Goal: Information Seeking & Learning: Learn about a topic

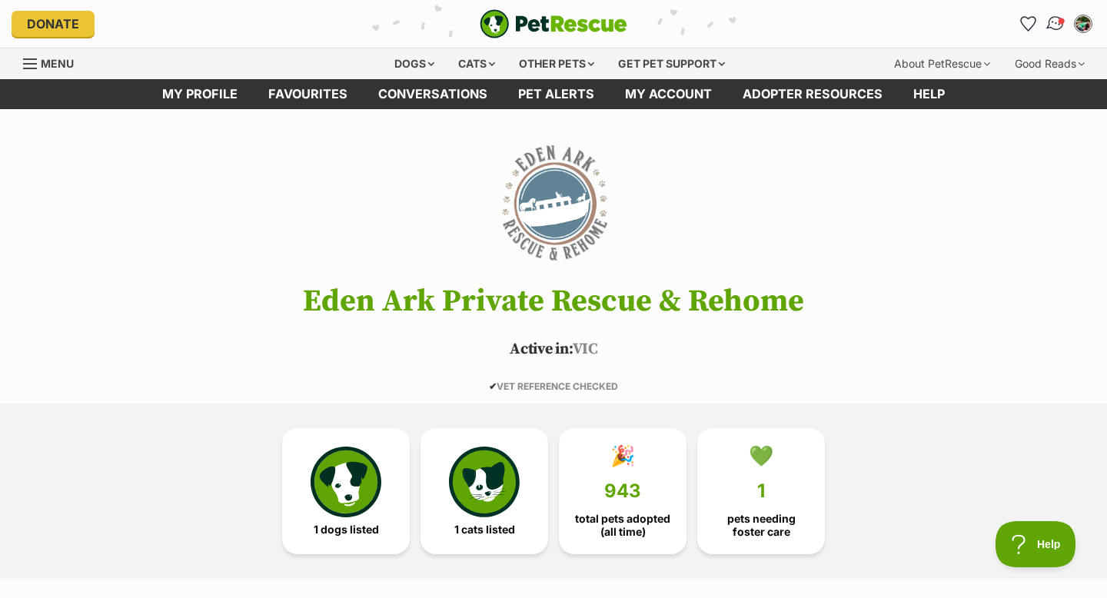
click at [1053, 30] on img "Conversations" at bounding box center [1056, 24] width 21 height 20
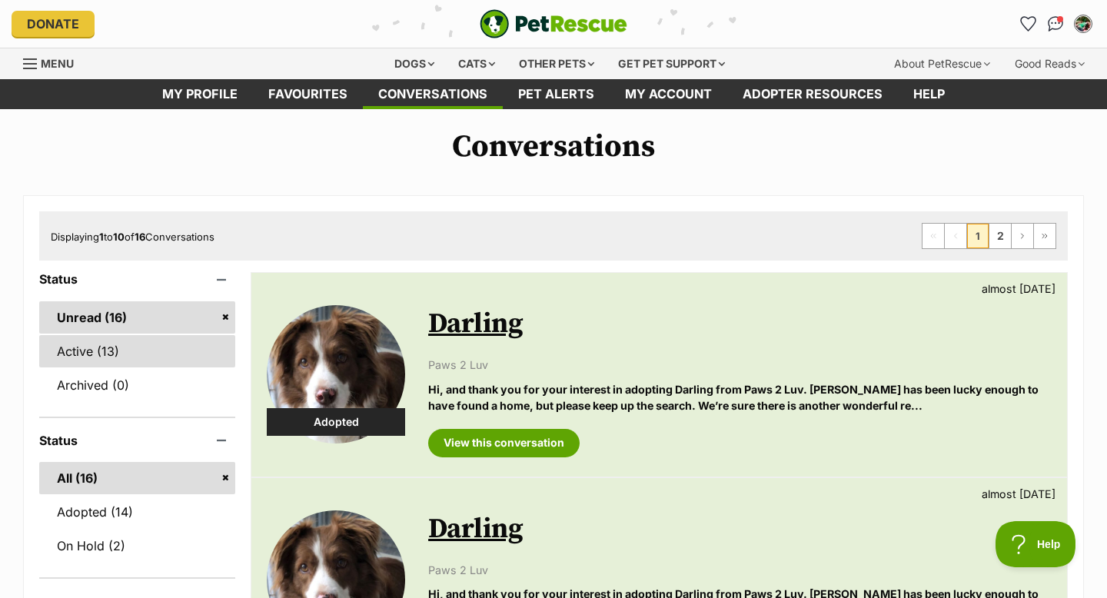
click at [72, 339] on link "Active (13)" at bounding box center [137, 351] width 196 height 32
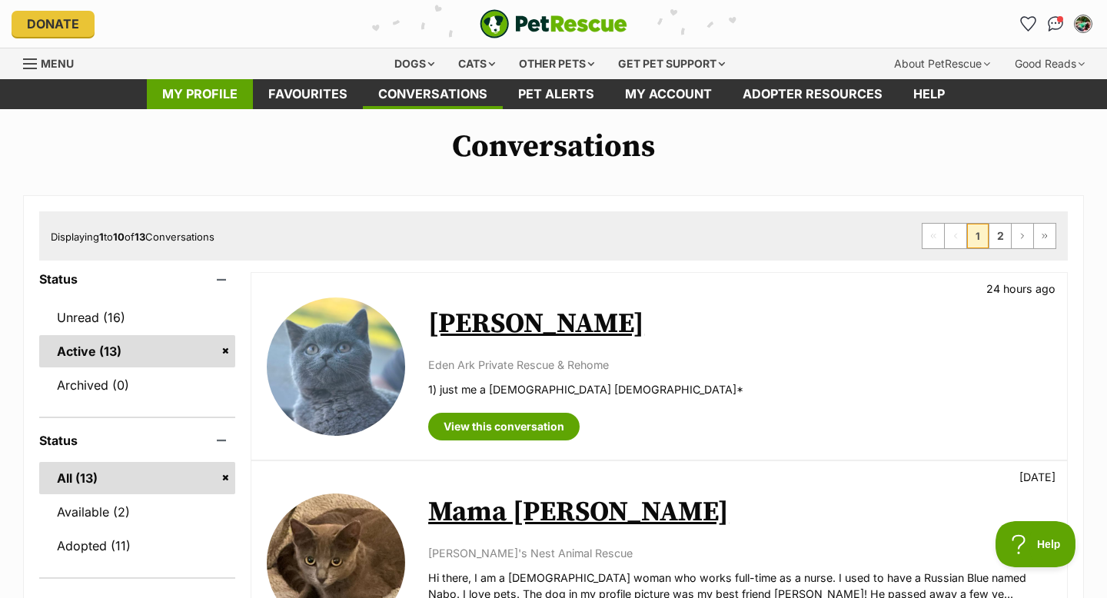
click at [191, 95] on link "My profile" at bounding box center [200, 94] width 106 height 30
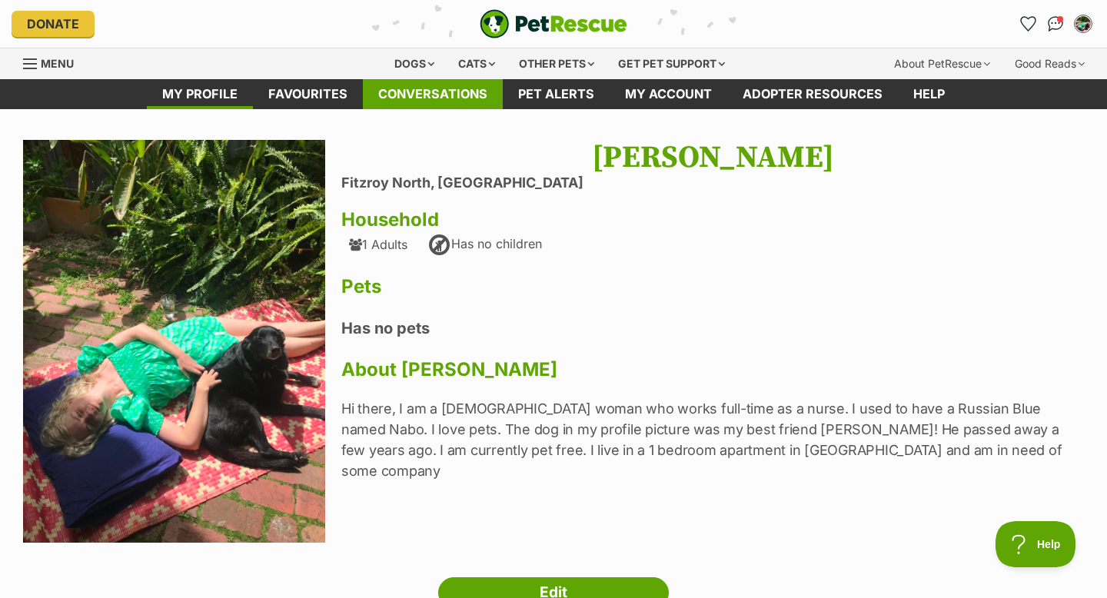
click at [390, 90] on link "Conversations" at bounding box center [433, 94] width 140 height 30
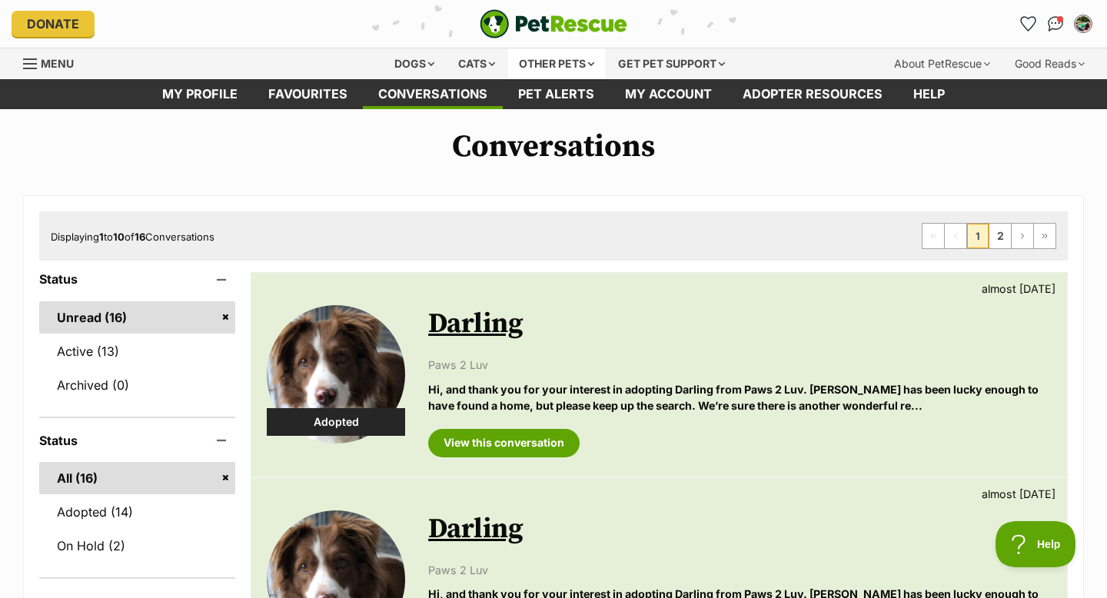
click at [565, 69] on div "Other pets" at bounding box center [556, 63] width 97 height 31
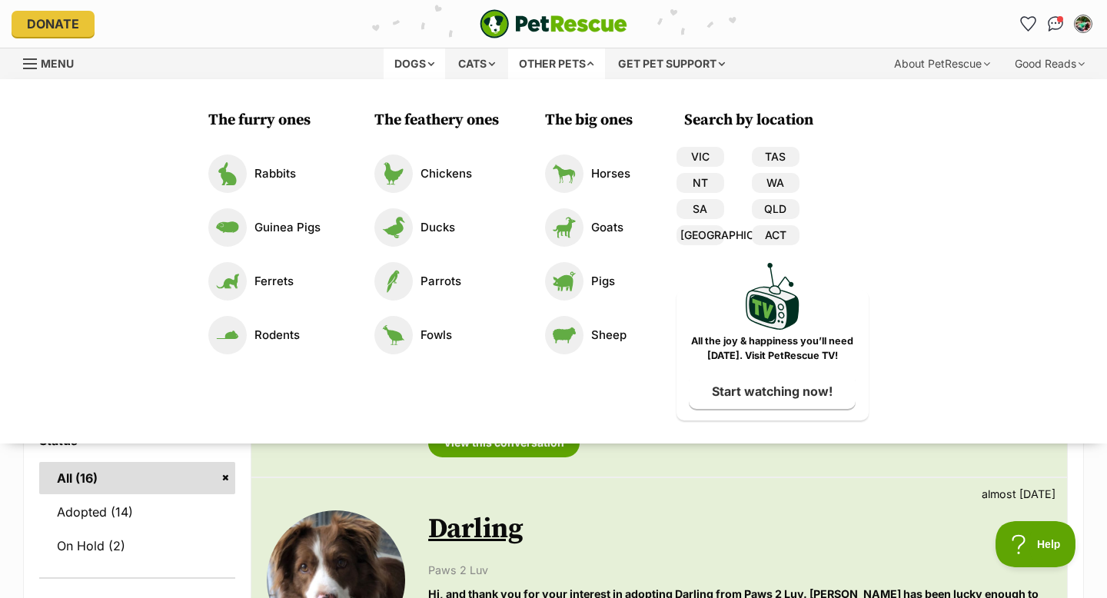
click at [440, 58] on div "Dogs" at bounding box center [415, 63] width 62 height 31
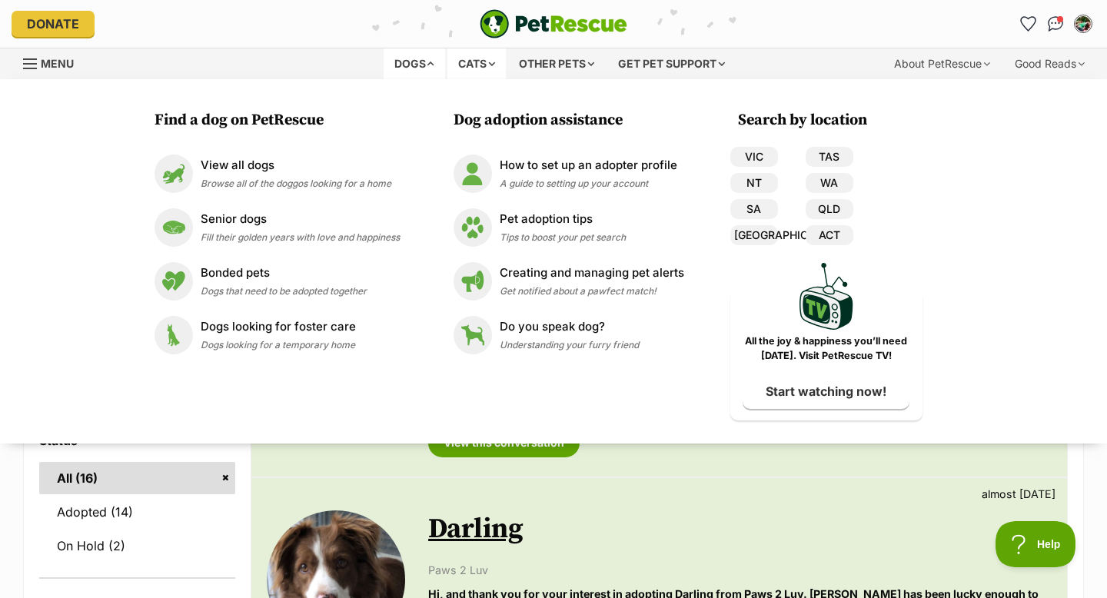
click at [466, 58] on div "Cats" at bounding box center [476, 63] width 58 height 31
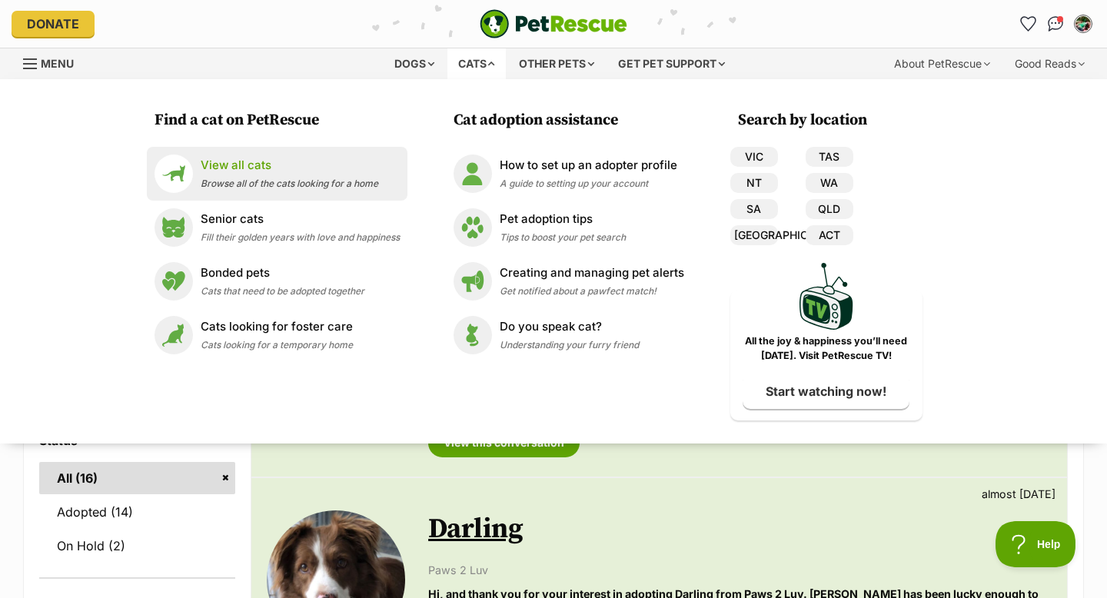
click at [261, 167] on p "View all cats" at bounding box center [290, 166] width 178 height 18
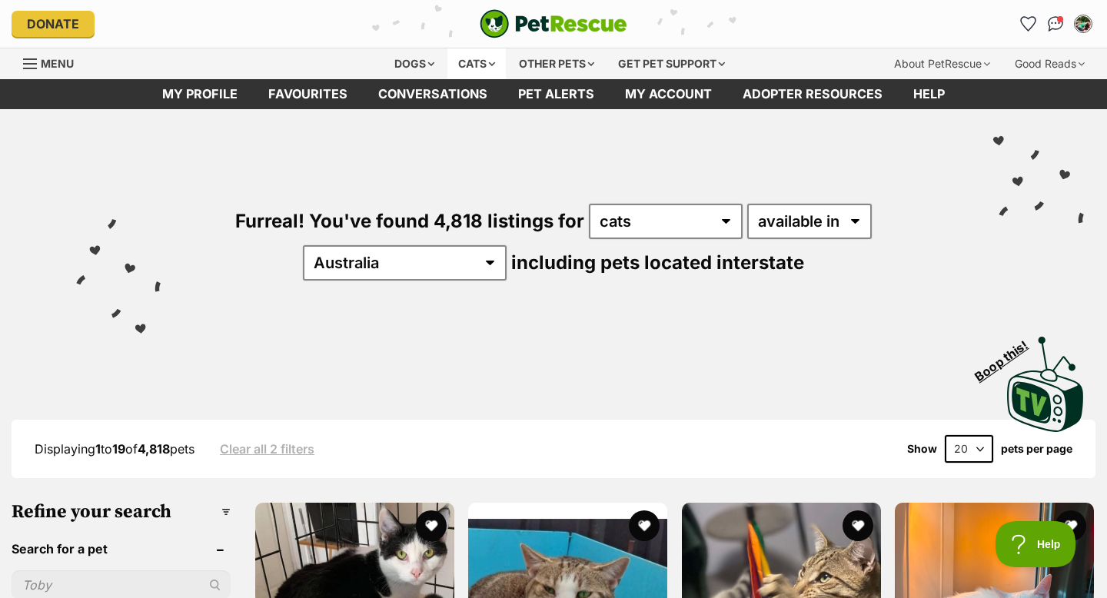
click at [471, 60] on div "Cats" at bounding box center [476, 63] width 58 height 31
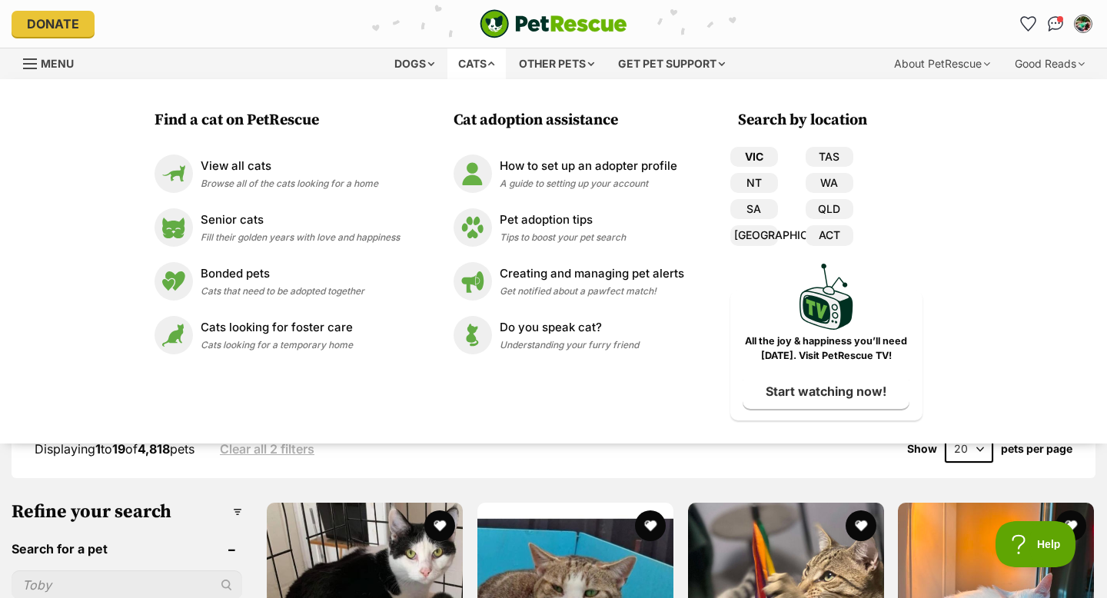
click at [750, 160] on link "VIC" at bounding box center [754, 157] width 48 height 20
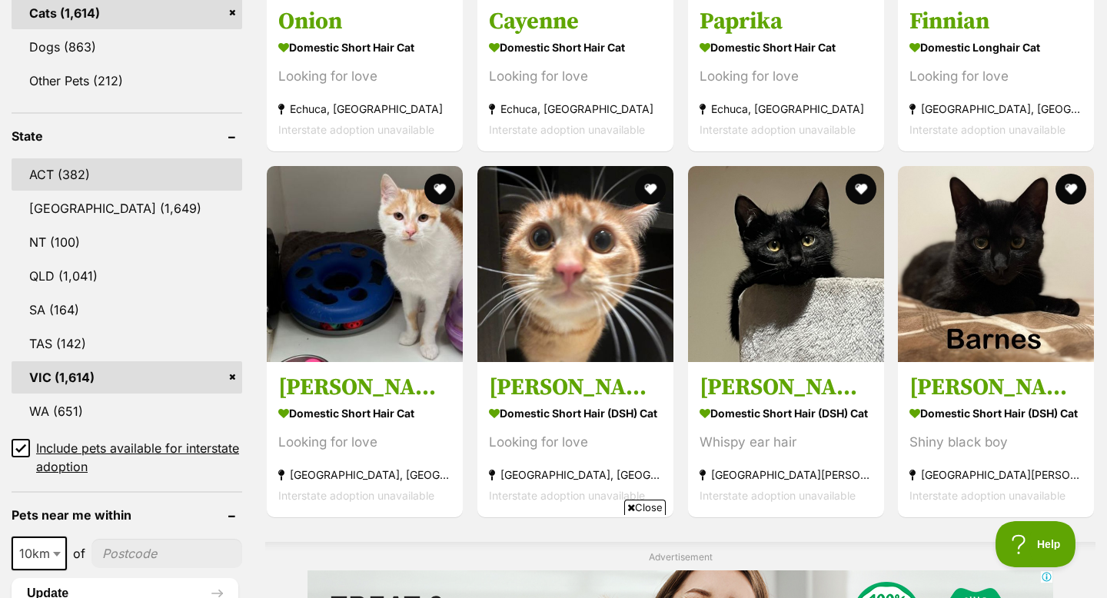
scroll to position [730, 0]
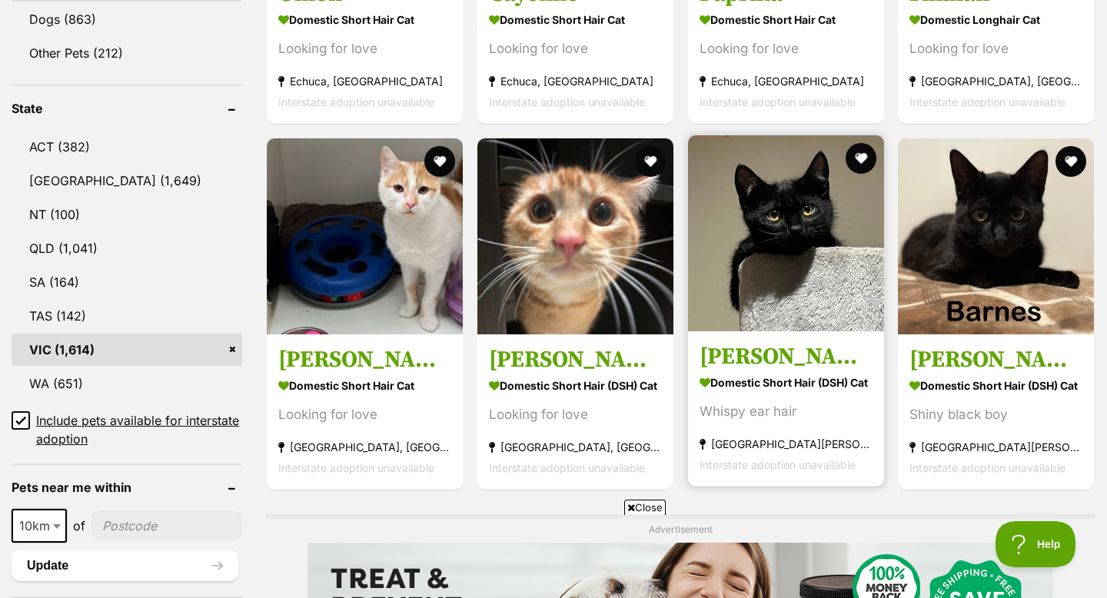
click at [708, 208] on img at bounding box center [786, 233] width 196 height 196
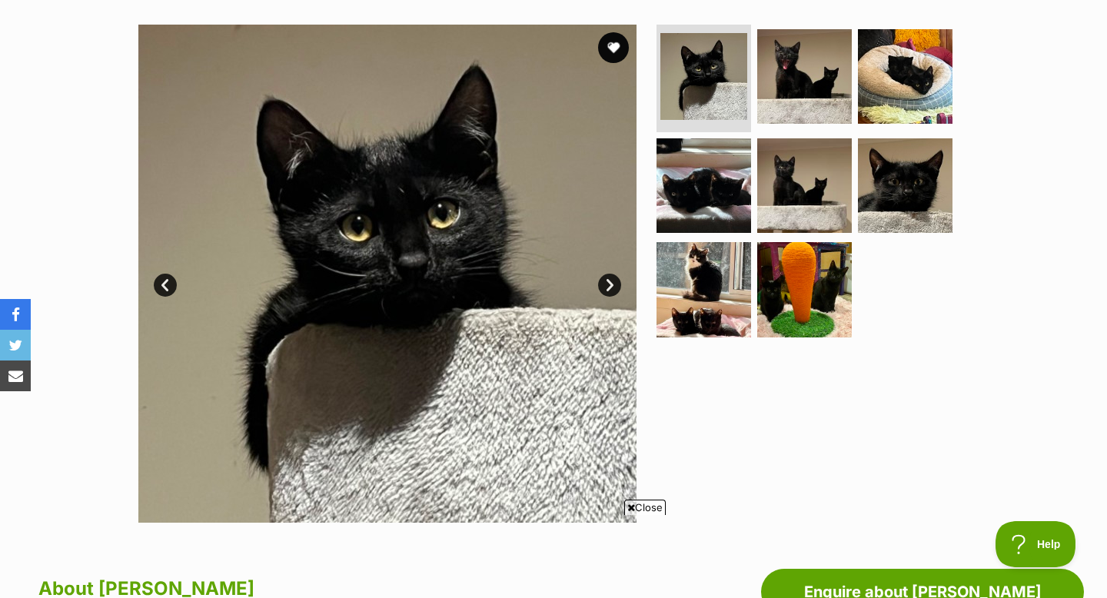
click at [615, 284] on link "Next" at bounding box center [609, 285] width 23 height 23
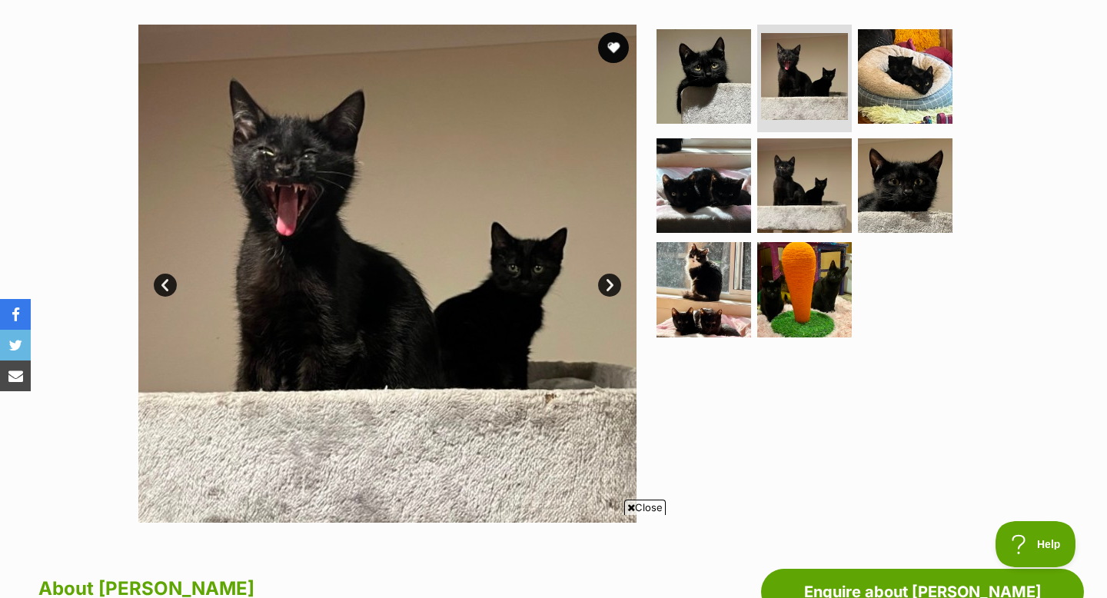
click at [615, 284] on link "Next" at bounding box center [609, 285] width 23 height 23
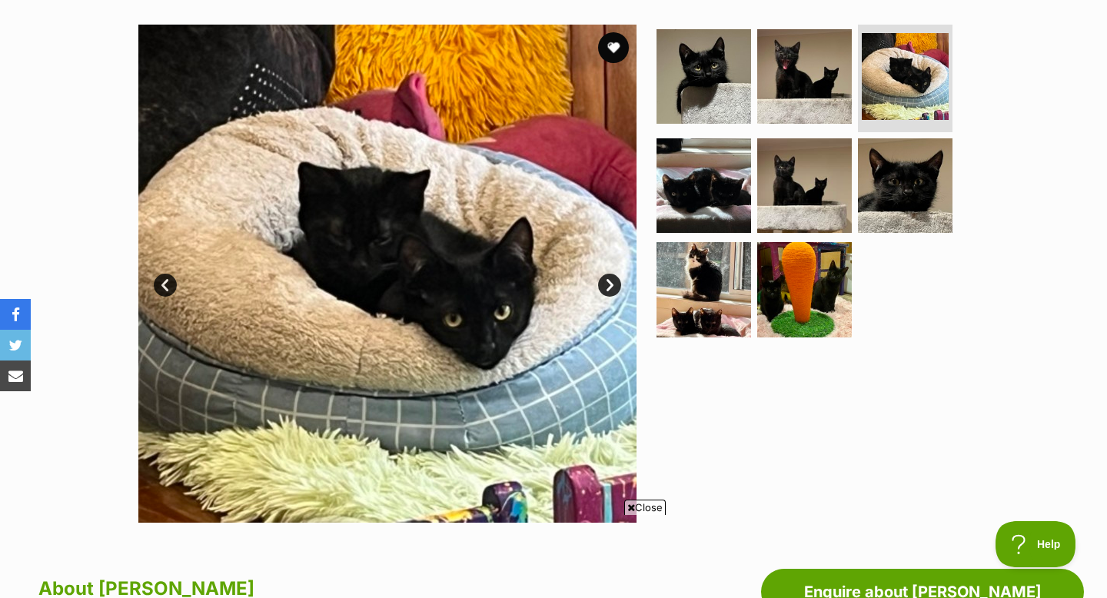
click at [615, 282] on link "Next" at bounding box center [609, 285] width 23 height 23
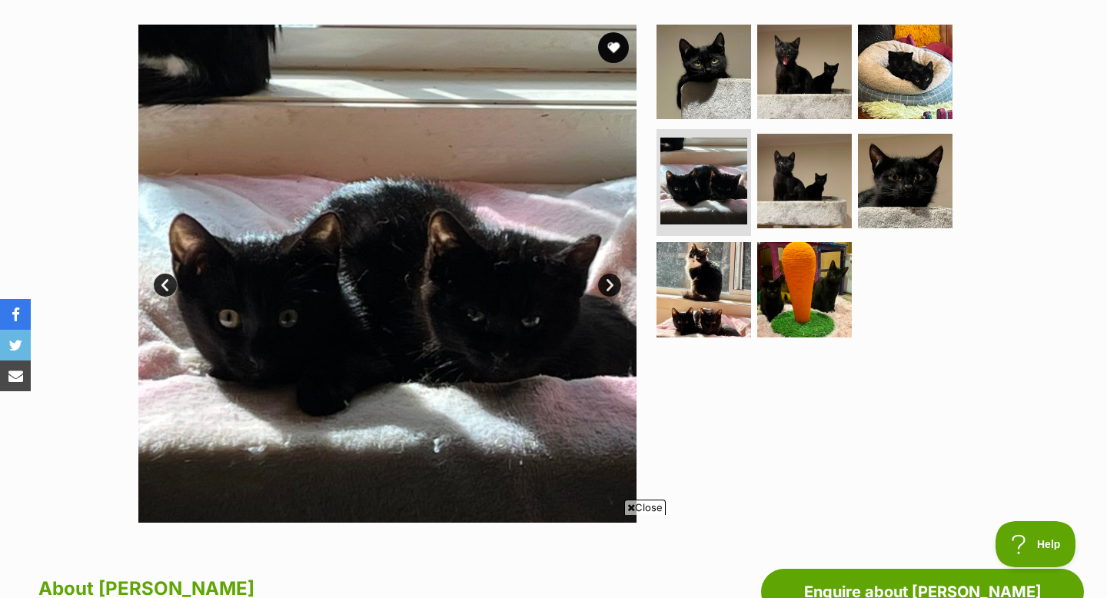
click at [615, 282] on link "Next" at bounding box center [609, 285] width 23 height 23
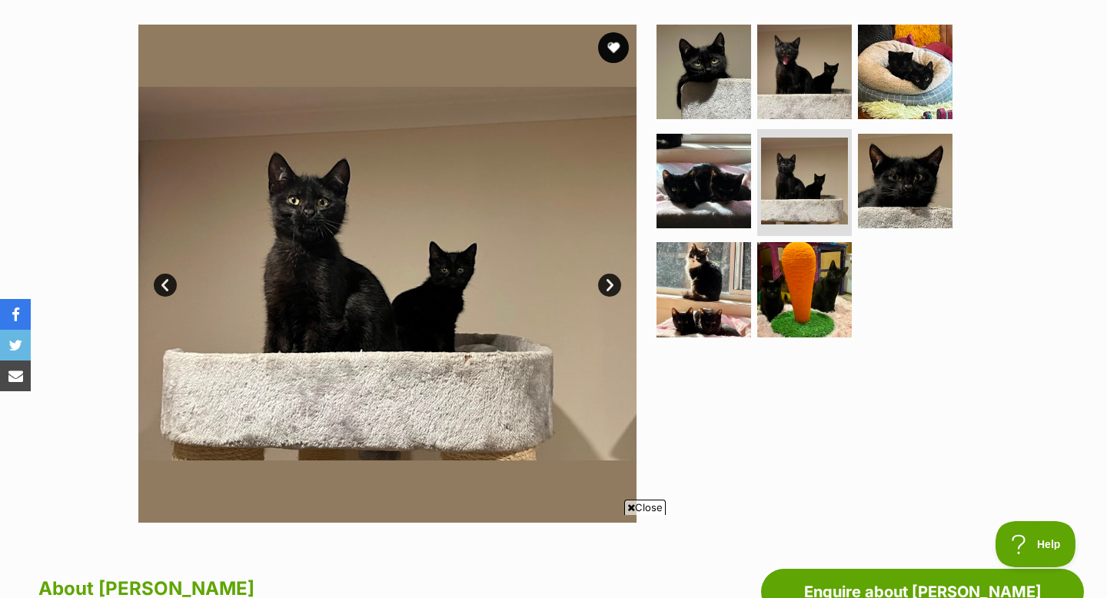
click at [617, 291] on link "Next" at bounding box center [609, 285] width 23 height 23
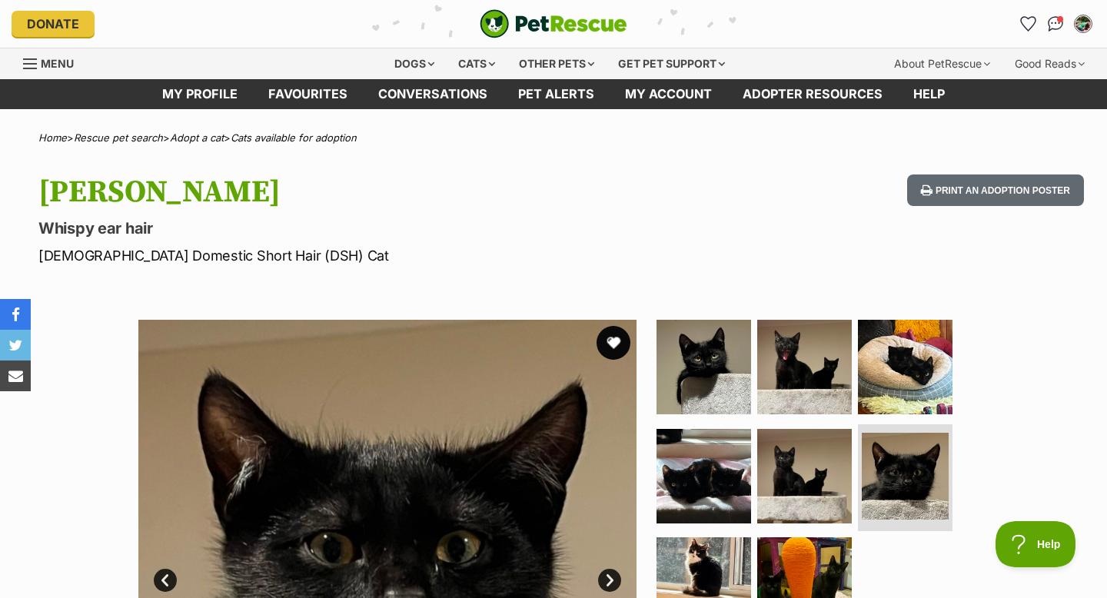
click at [620, 343] on button "favourite" at bounding box center [614, 343] width 34 height 34
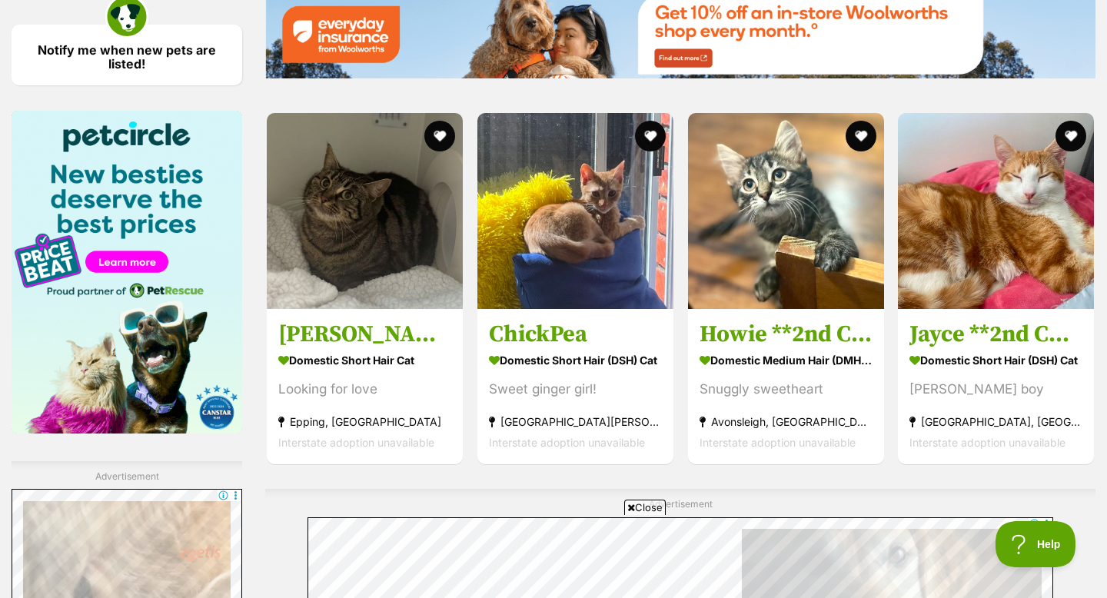
scroll to position [2294, 0]
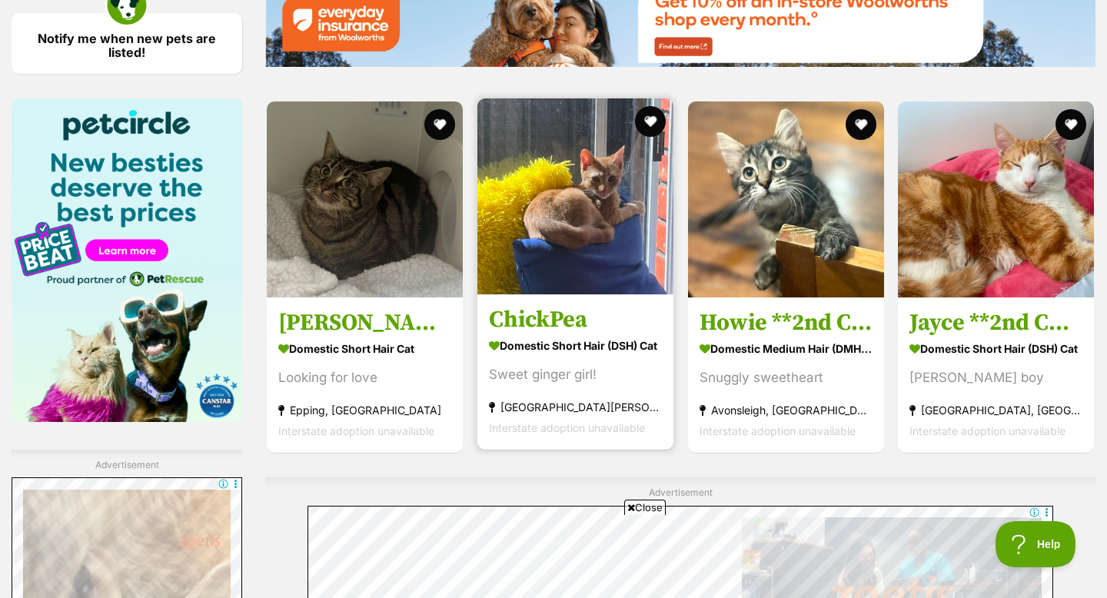
click at [634, 205] on img at bounding box center [575, 196] width 196 height 196
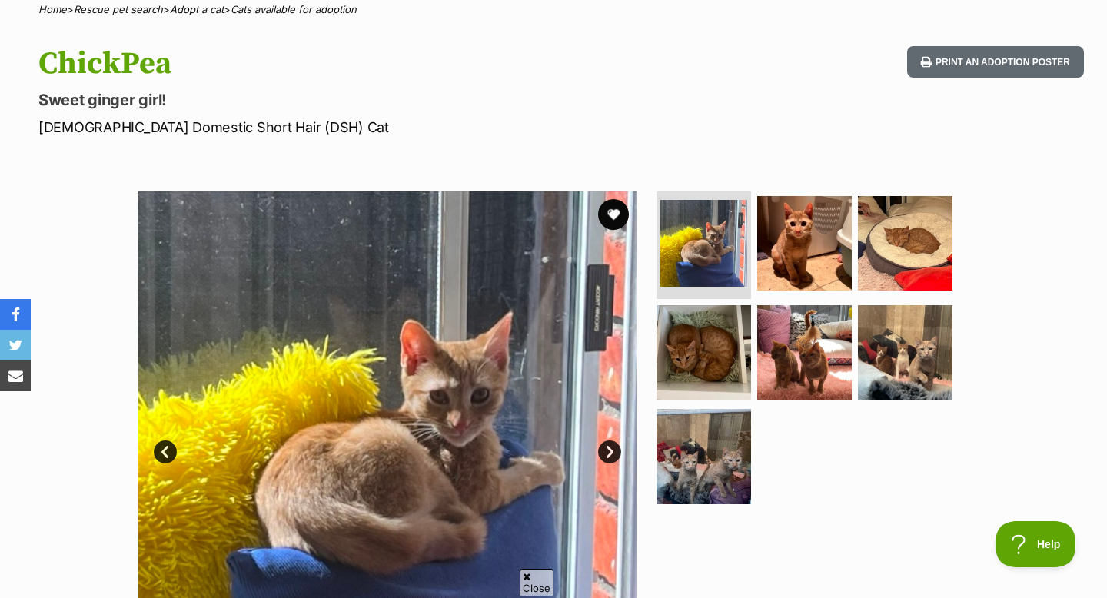
scroll to position [158, 0]
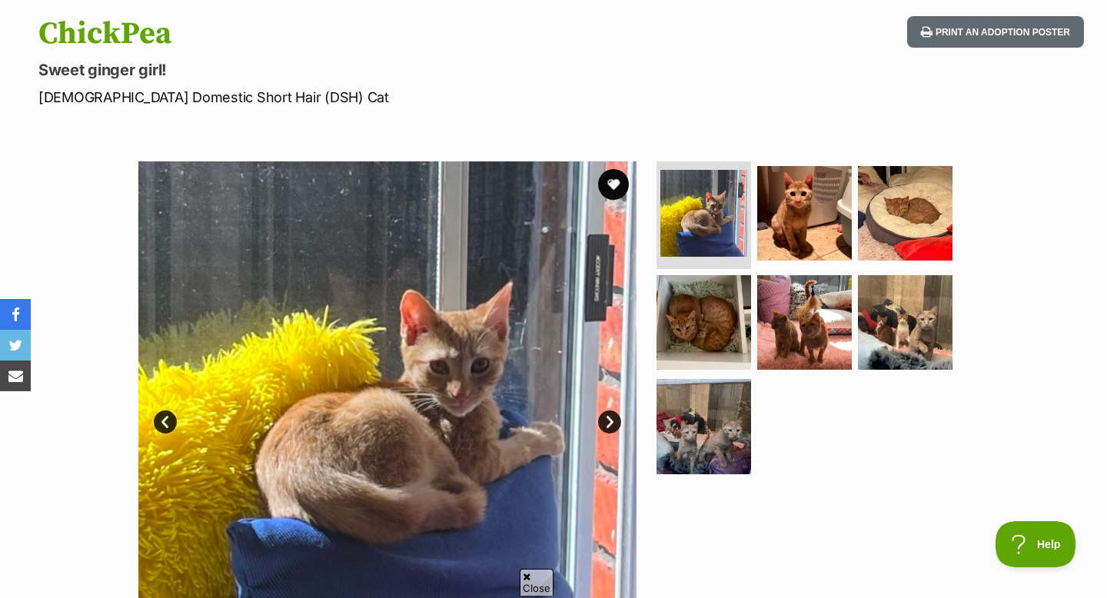
click at [607, 426] on link "Next" at bounding box center [609, 422] width 23 height 23
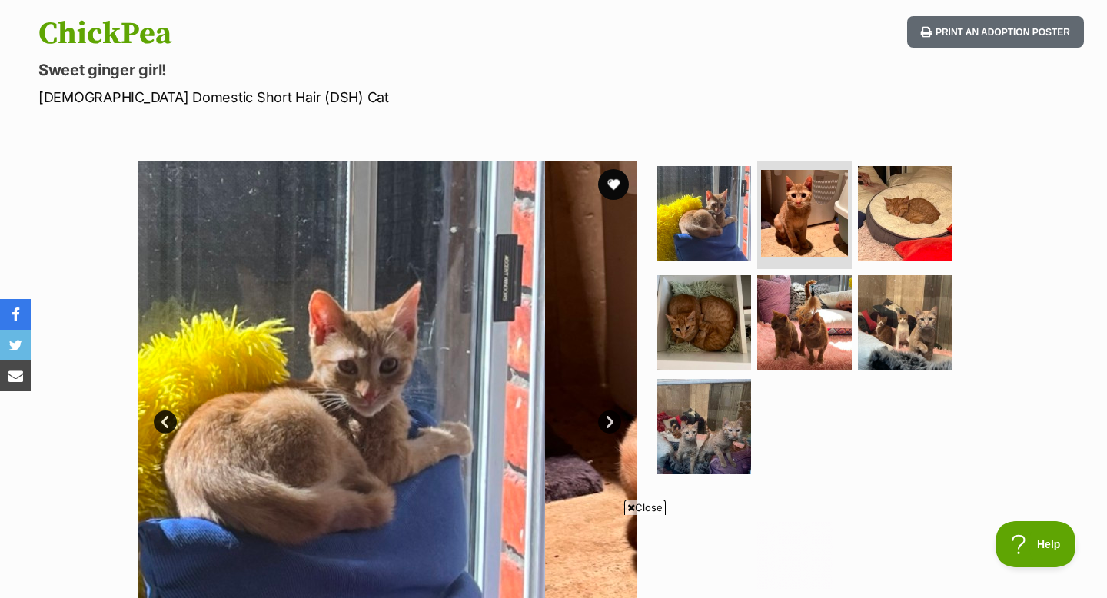
scroll to position [0, 0]
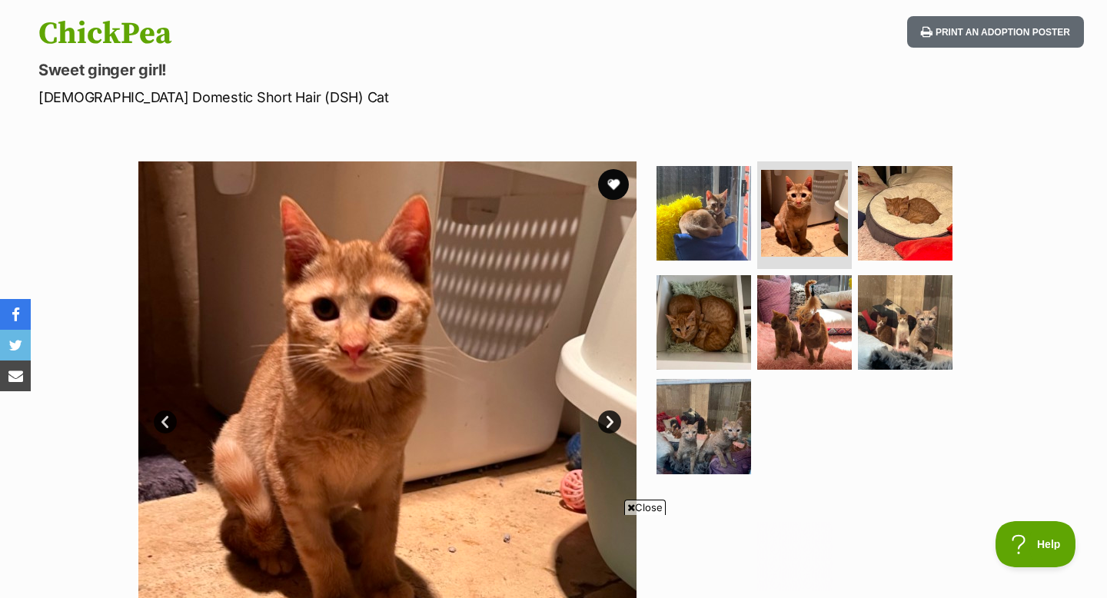
click at [607, 426] on link "Next" at bounding box center [609, 422] width 23 height 23
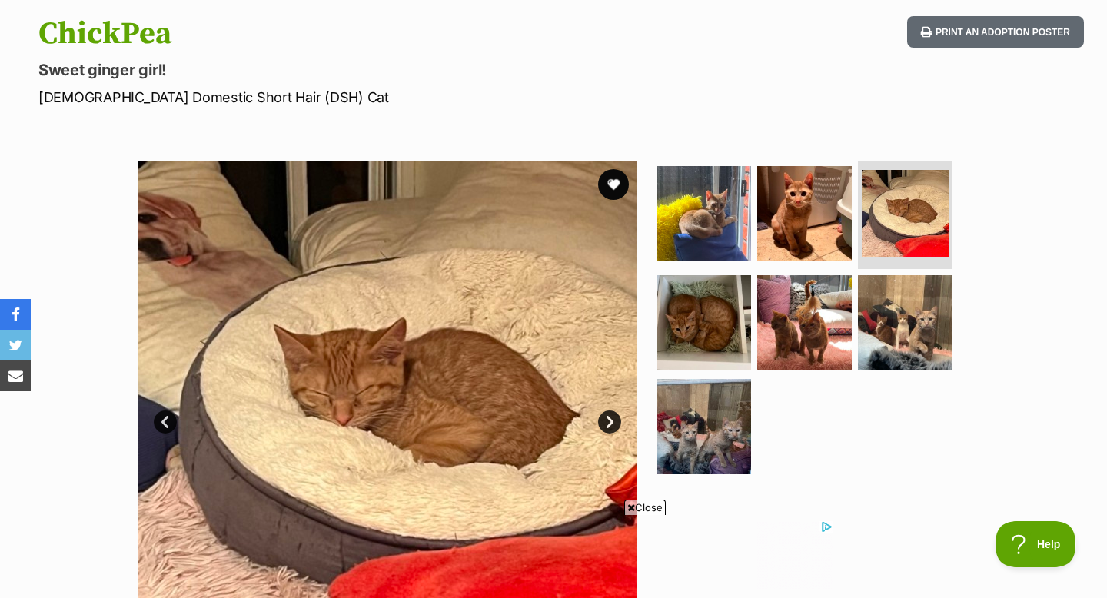
click at [607, 426] on link "Next" at bounding box center [609, 422] width 23 height 23
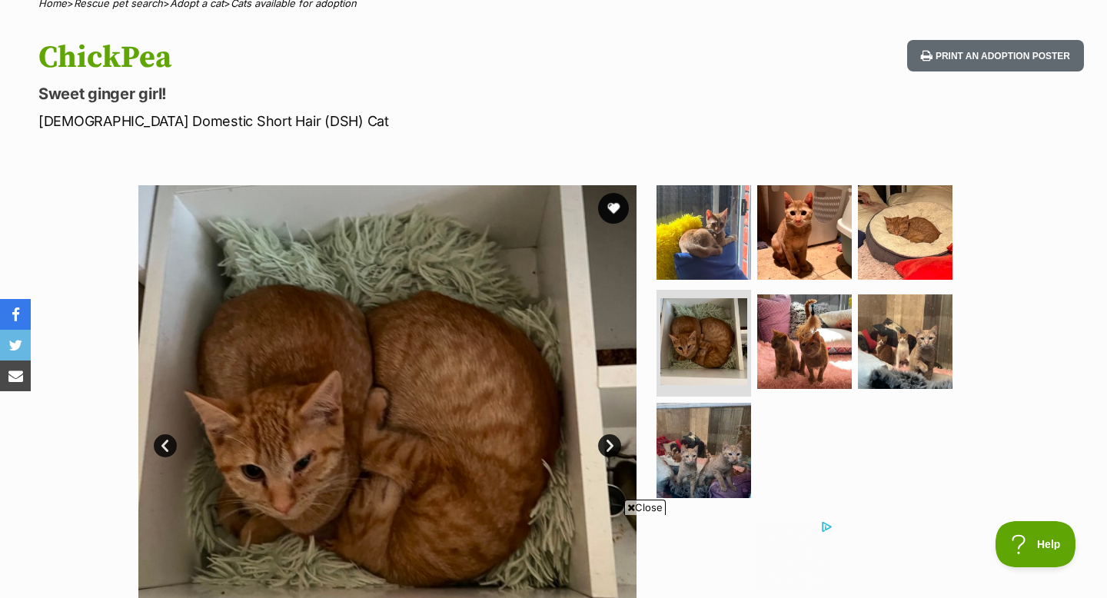
scroll to position [83, 0]
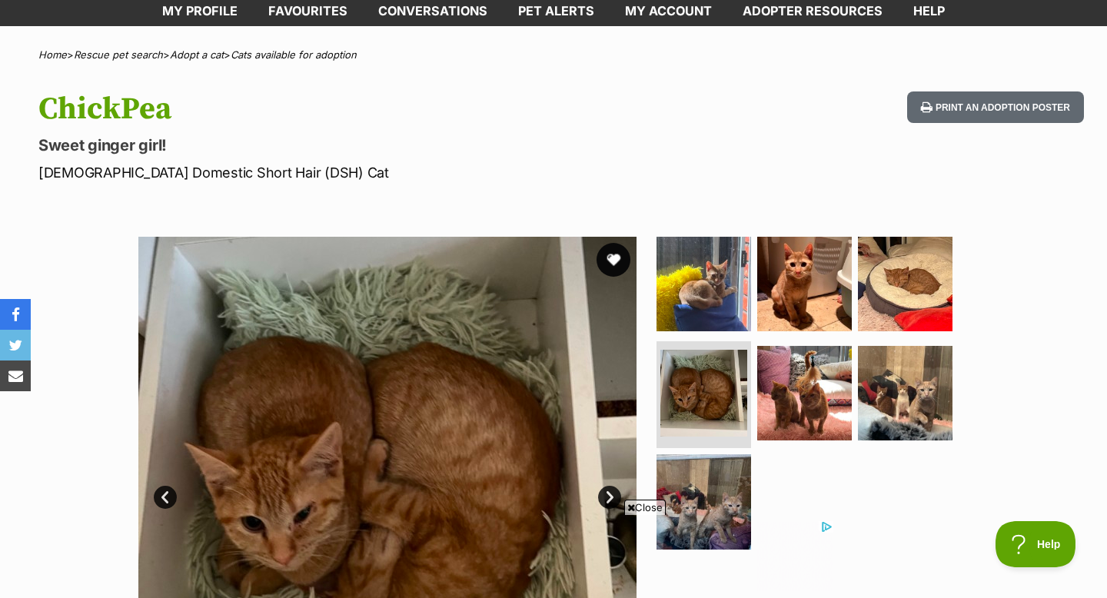
click at [616, 254] on button "favourite" at bounding box center [614, 260] width 34 height 34
click at [713, 391] on img at bounding box center [703, 393] width 91 height 91
click at [816, 379] on img at bounding box center [804, 392] width 99 height 99
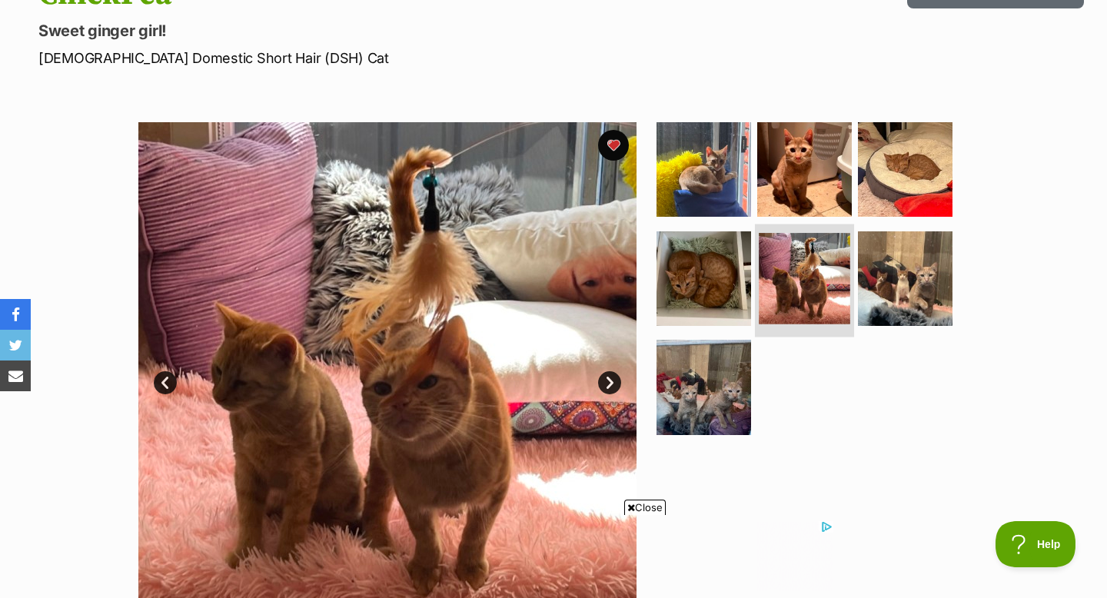
scroll to position [199, 0]
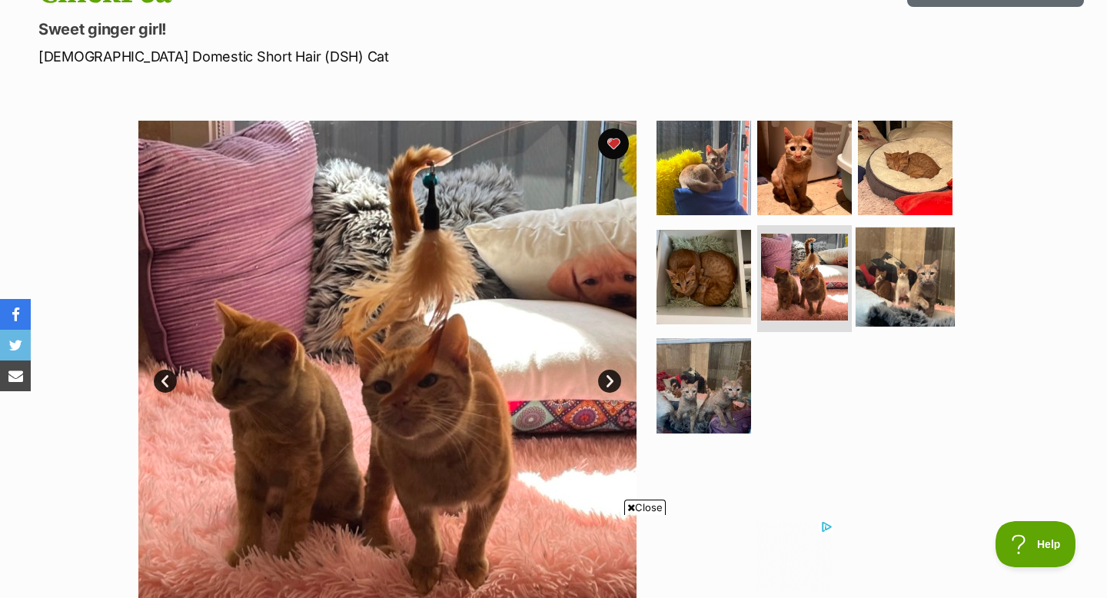
click at [907, 290] on img at bounding box center [905, 276] width 99 height 99
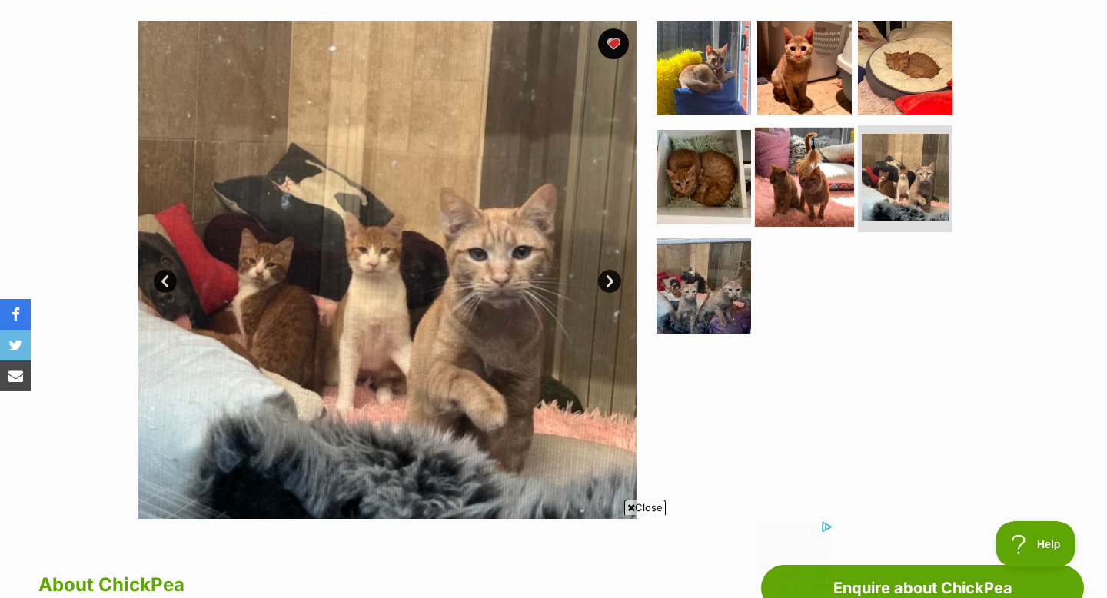
scroll to position [298, 0]
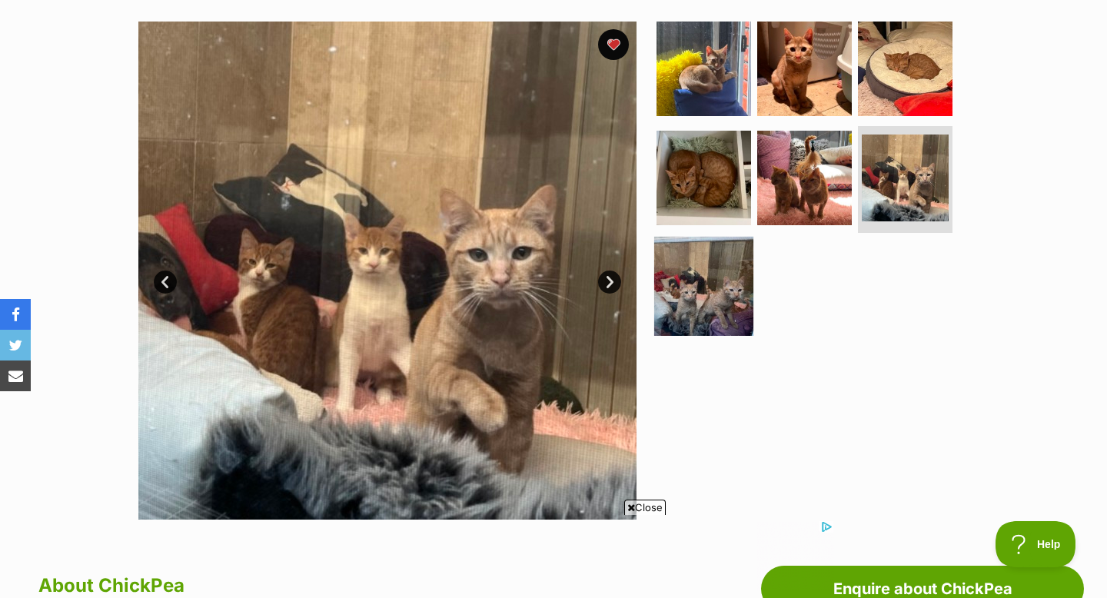
click at [677, 264] on img at bounding box center [703, 286] width 99 height 99
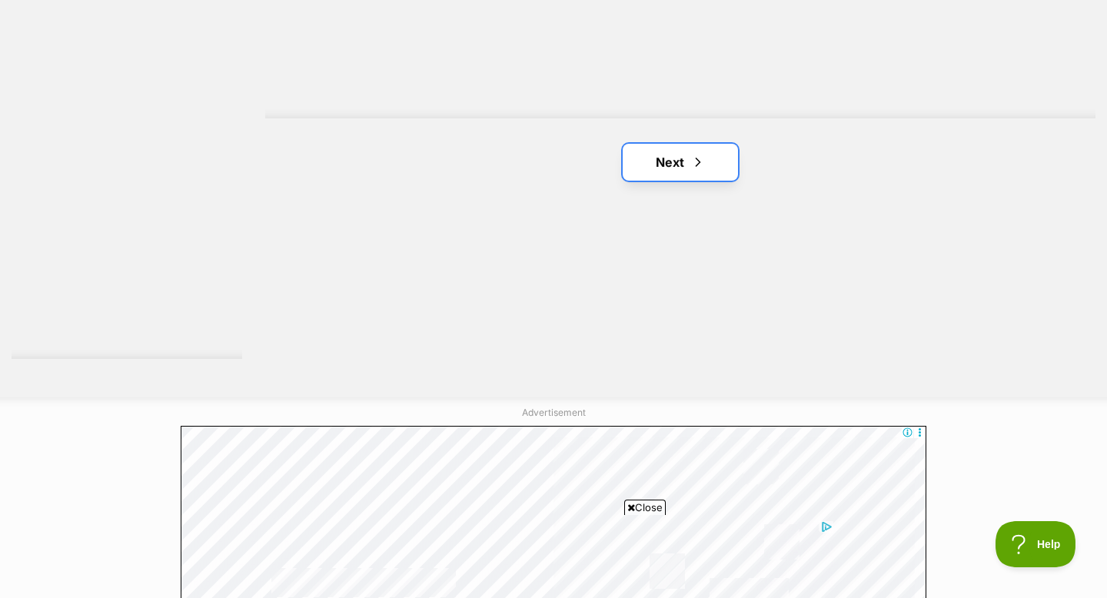
click at [674, 168] on link "Next" at bounding box center [680, 162] width 115 height 37
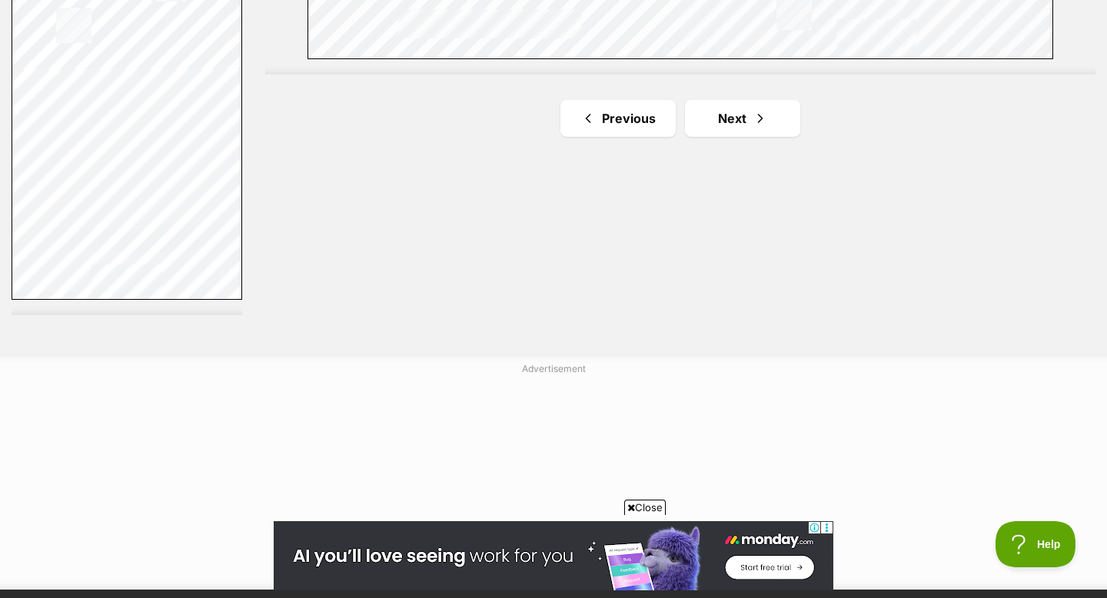
scroll to position [2940, 0]
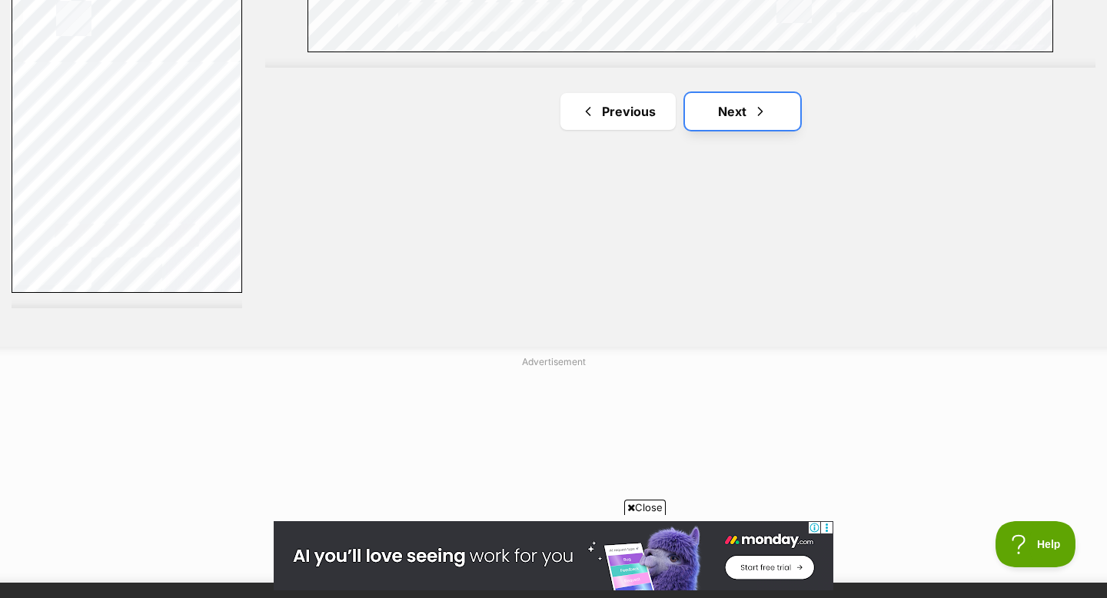
click at [734, 112] on link "Next" at bounding box center [742, 111] width 115 height 37
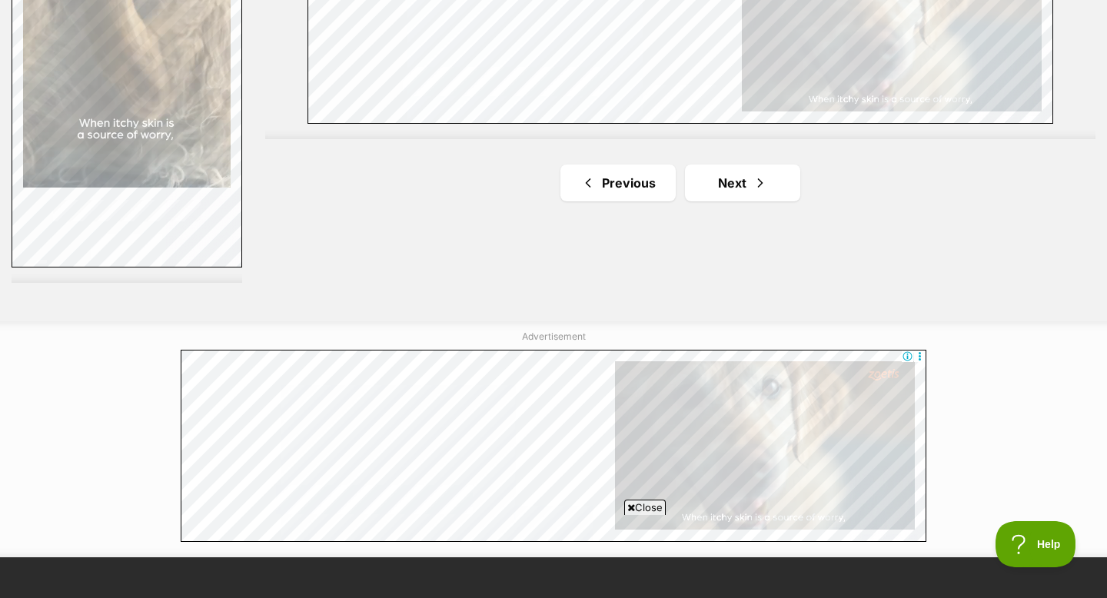
scroll to position [2698, 0]
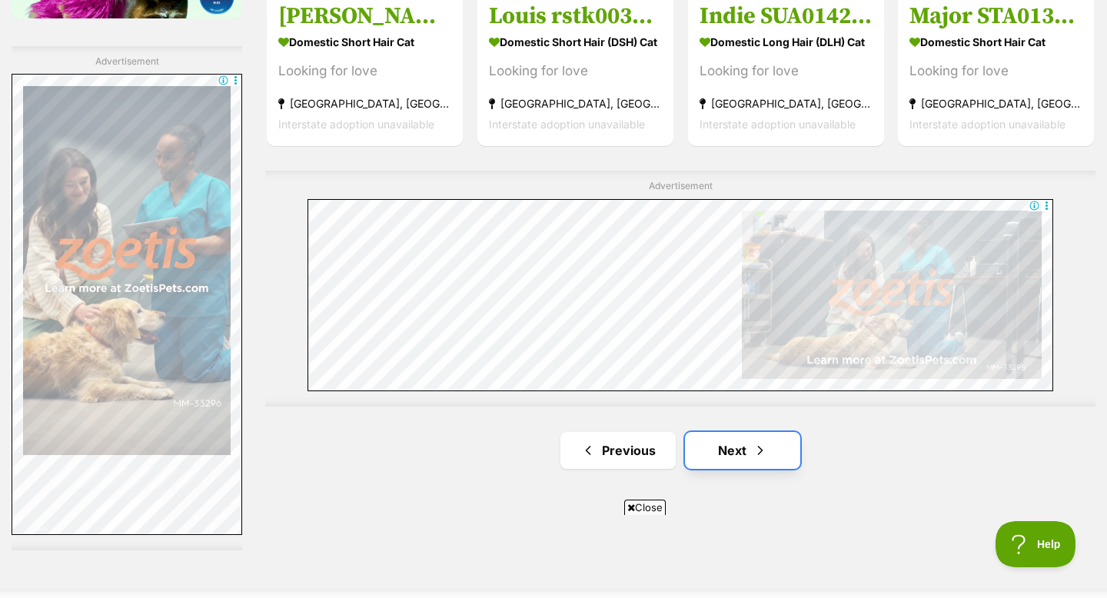
click at [741, 451] on link "Next" at bounding box center [742, 450] width 115 height 37
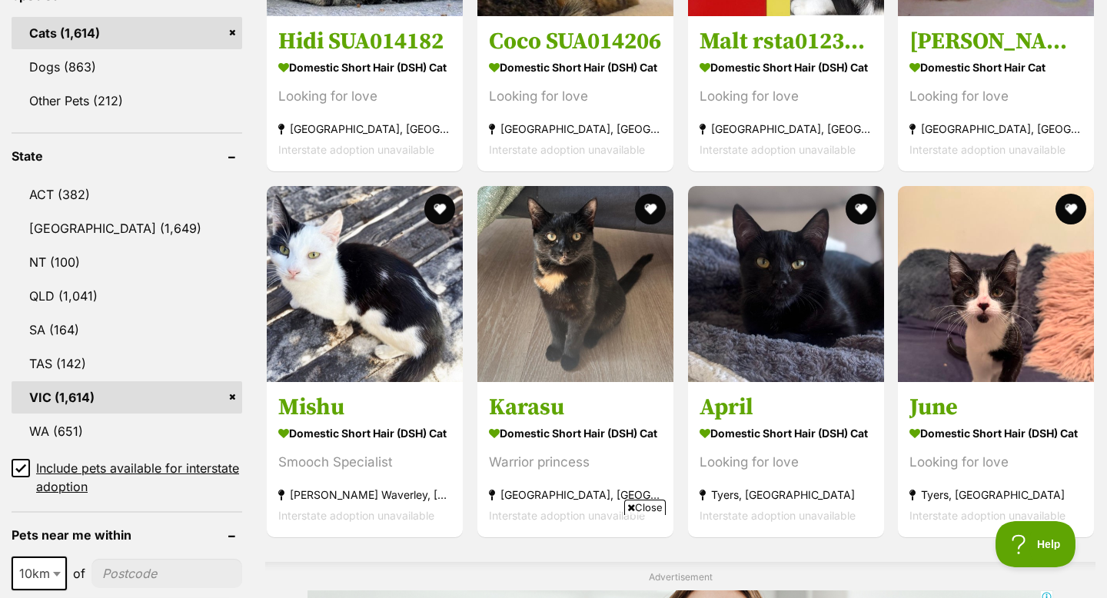
scroll to position [769, 0]
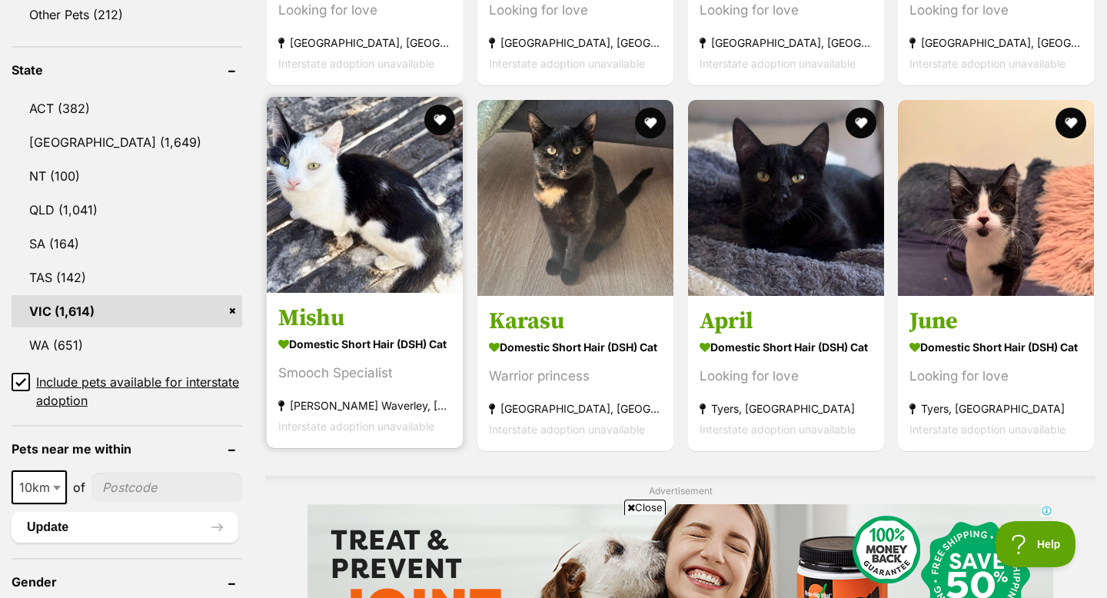
click at [353, 250] on img at bounding box center [365, 195] width 196 height 196
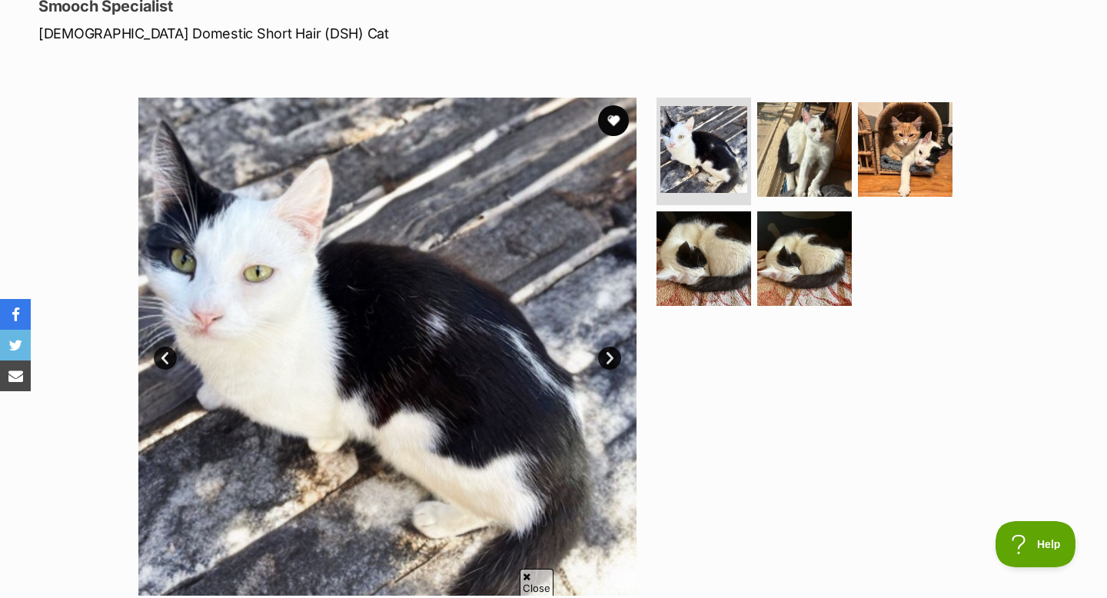
click at [601, 363] on link "Next" at bounding box center [609, 358] width 23 height 23
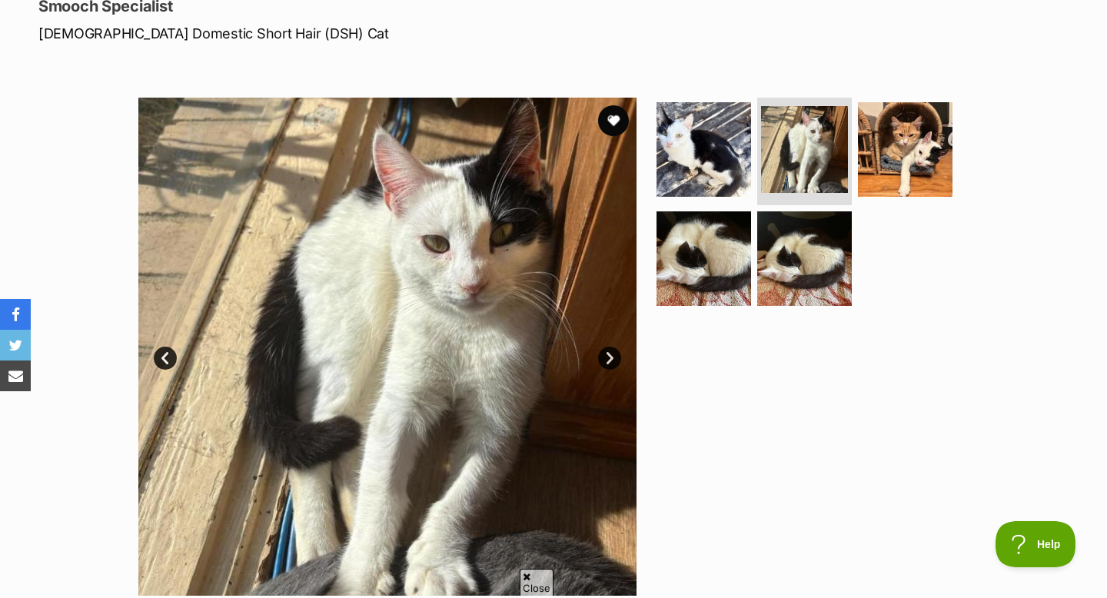
click at [601, 364] on link "Next" at bounding box center [609, 358] width 23 height 23
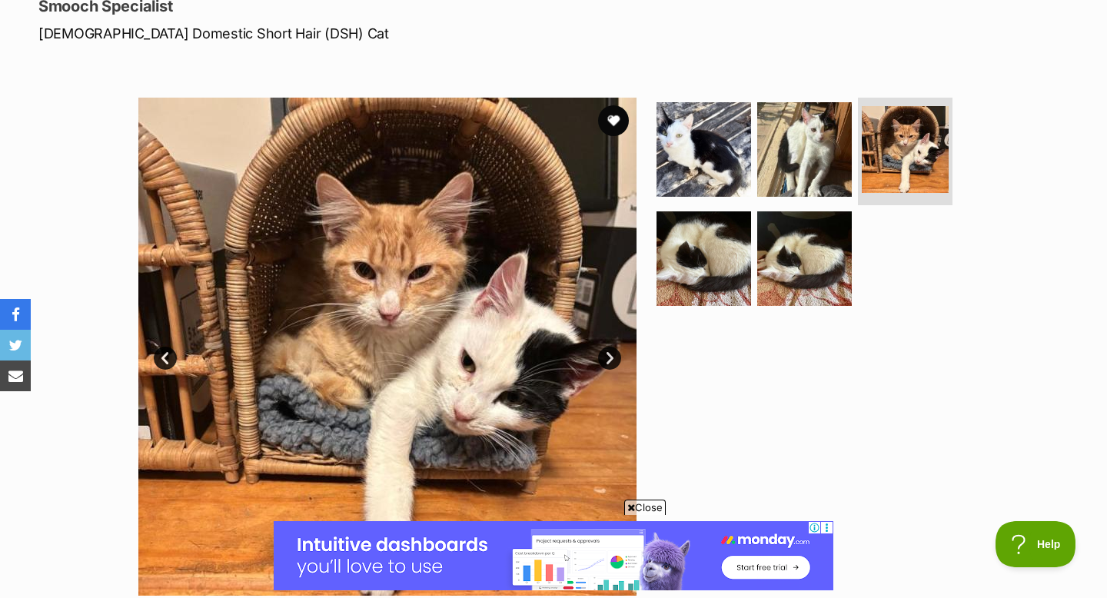
click at [601, 364] on link "Next" at bounding box center [609, 358] width 23 height 23
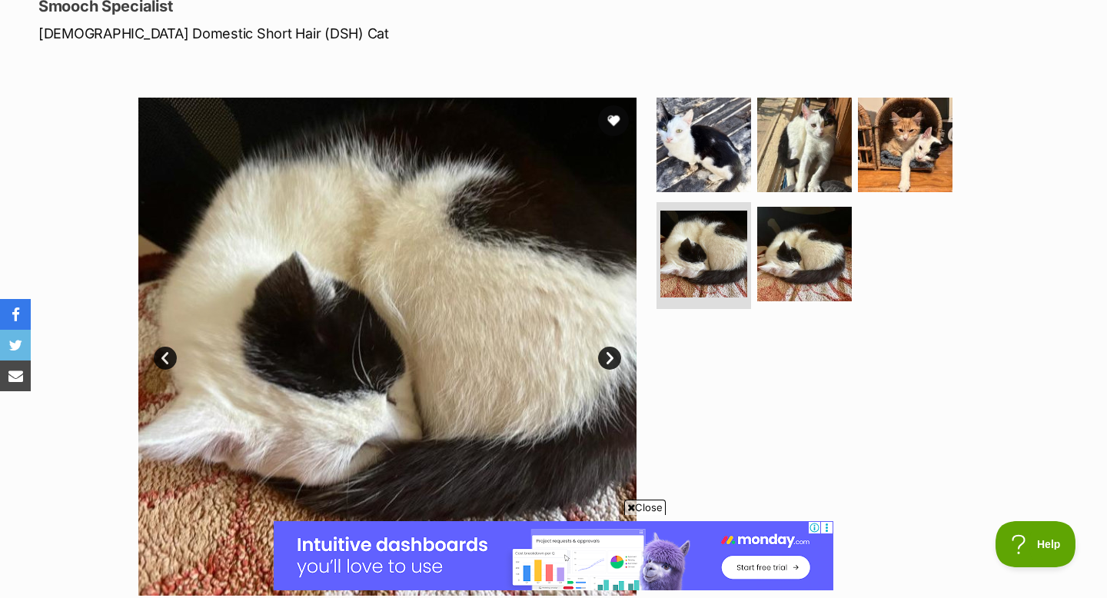
click at [601, 364] on link "Next" at bounding box center [609, 358] width 23 height 23
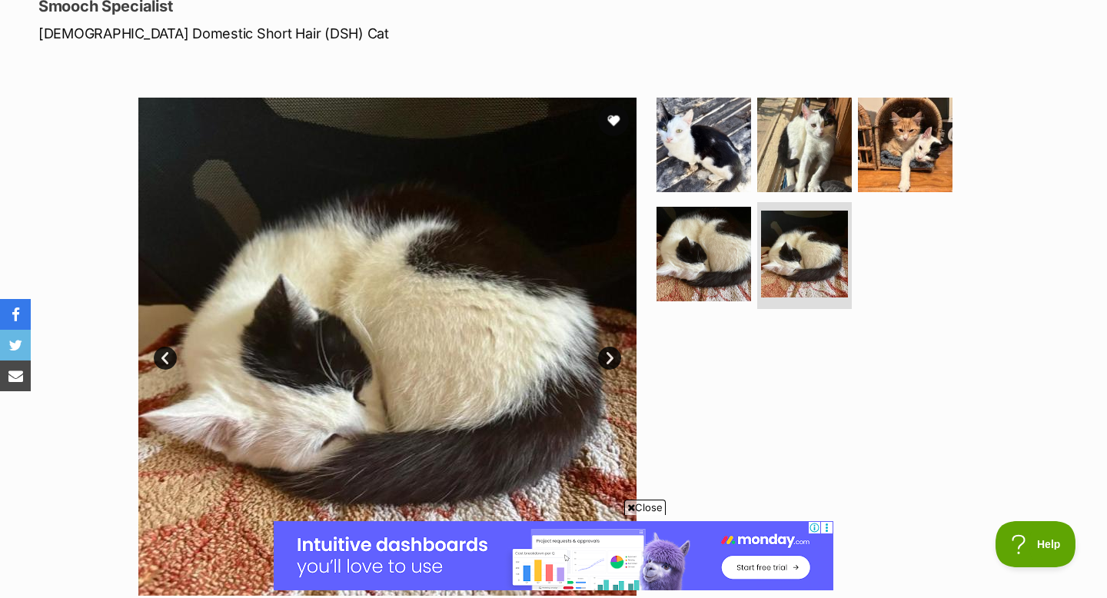
click at [601, 364] on link "Next" at bounding box center [609, 358] width 23 height 23
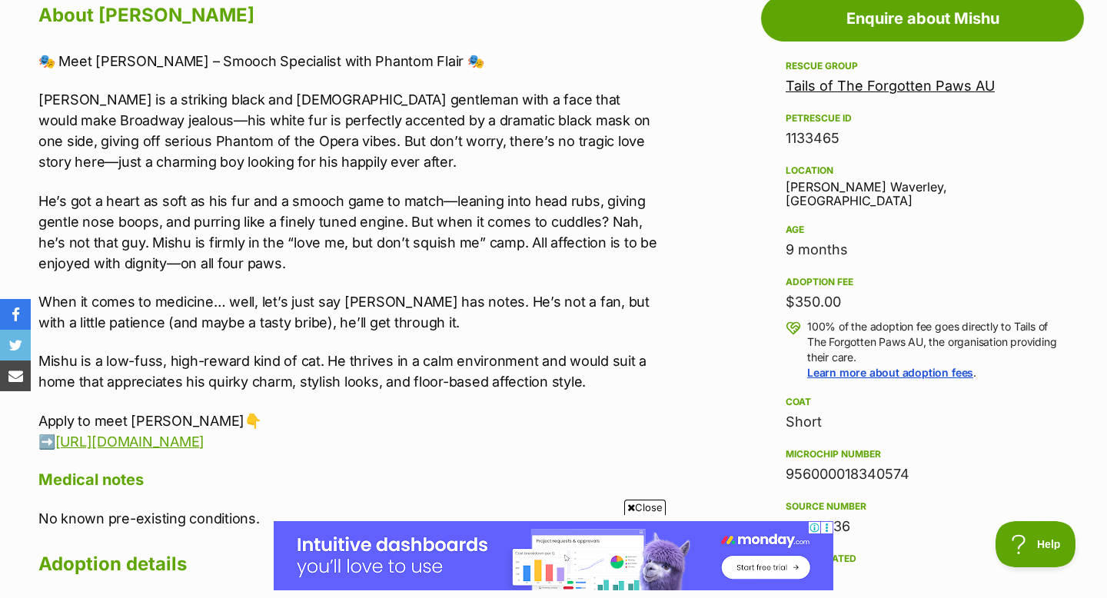
scroll to position [884, 0]
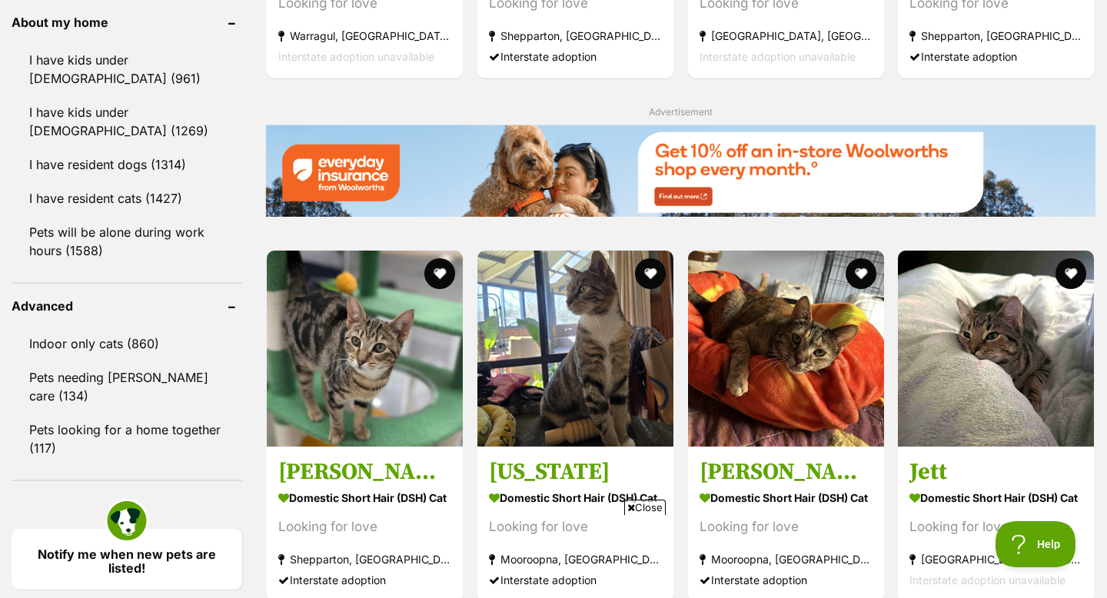
scroll to position [1776, 0]
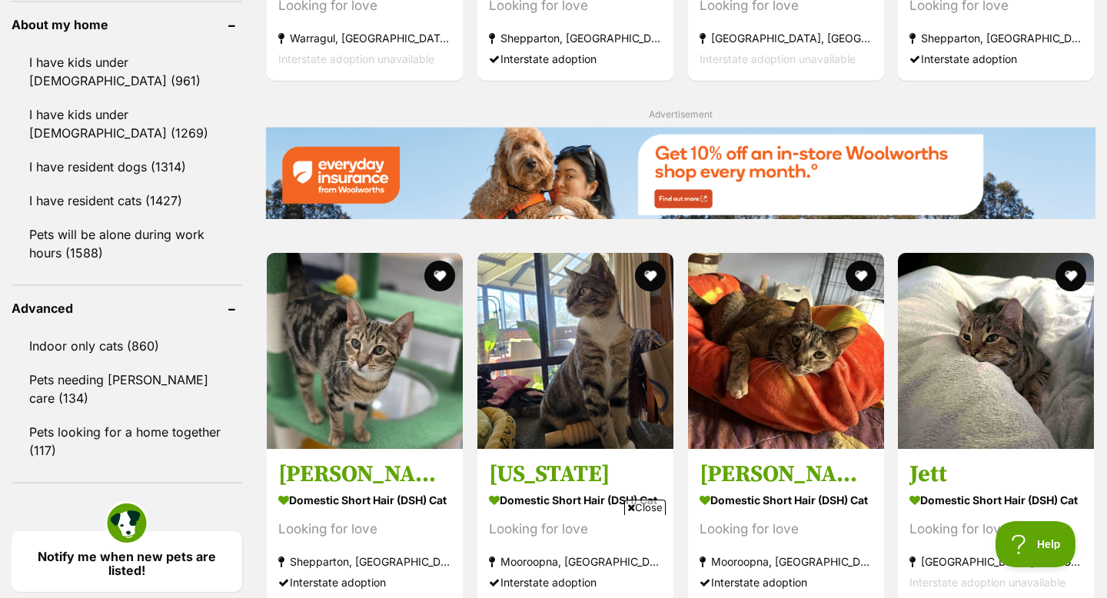
click at [637, 505] on span "Close" at bounding box center [645, 507] width 42 height 15
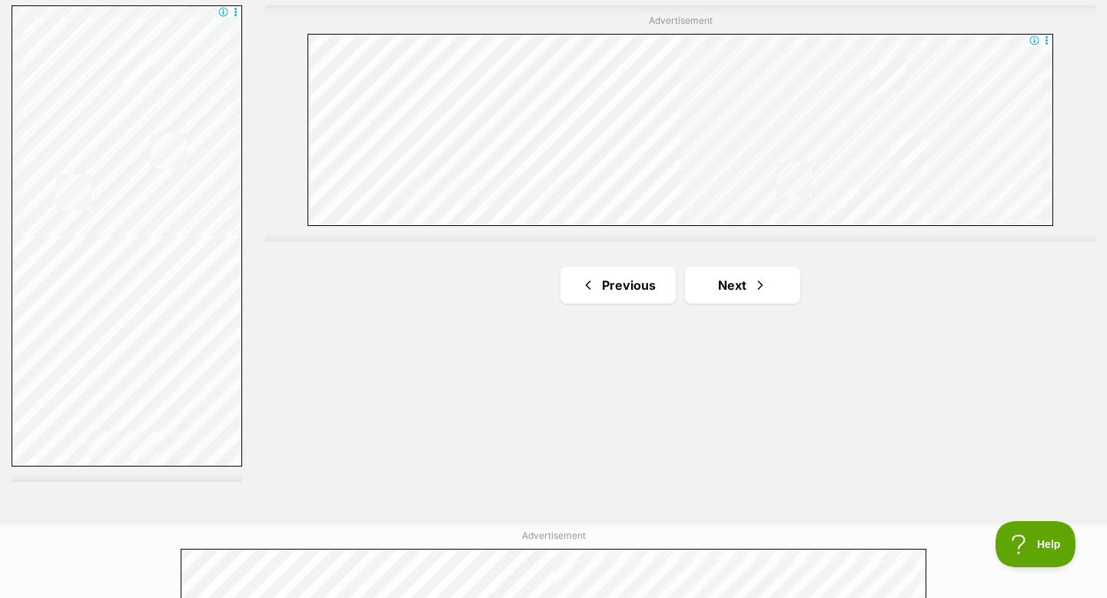
scroll to position [2795, 0]
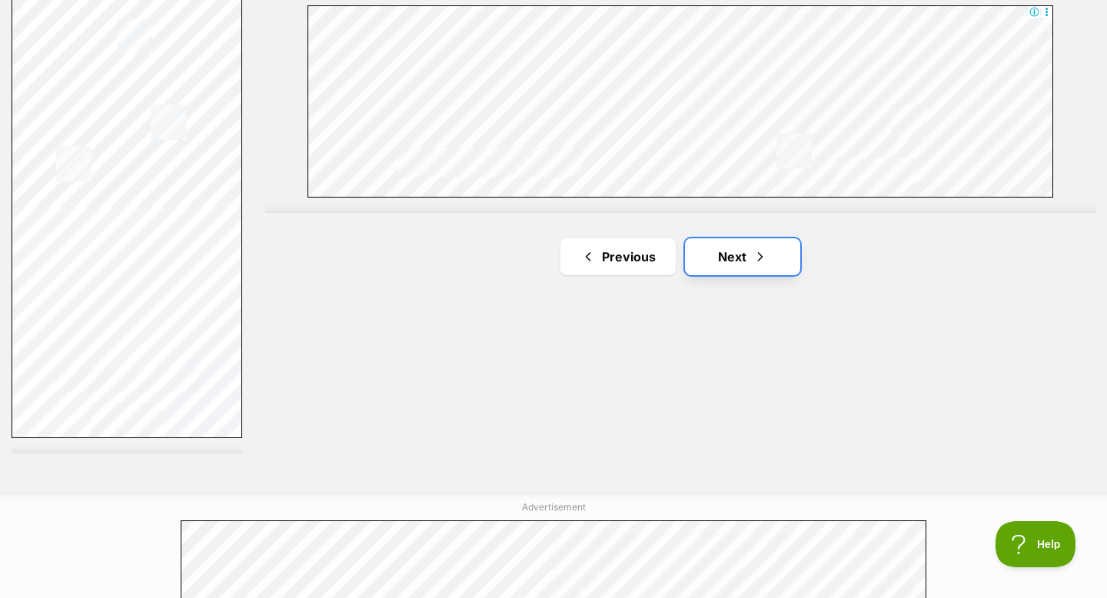
click at [756, 251] on span "Next page" at bounding box center [760, 257] width 15 height 18
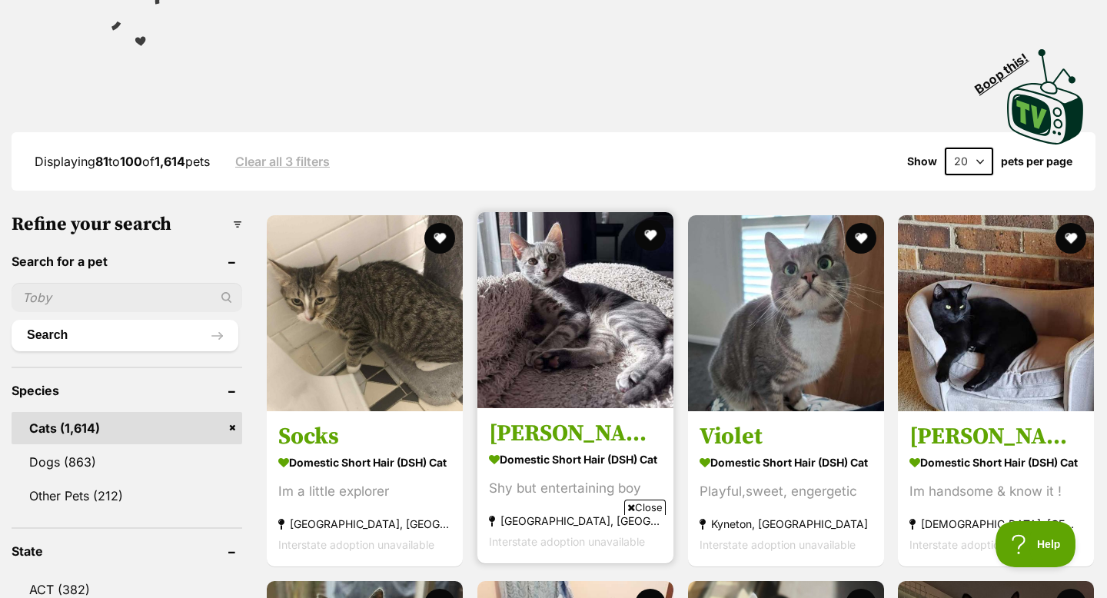
click at [525, 314] on img at bounding box center [575, 310] width 196 height 196
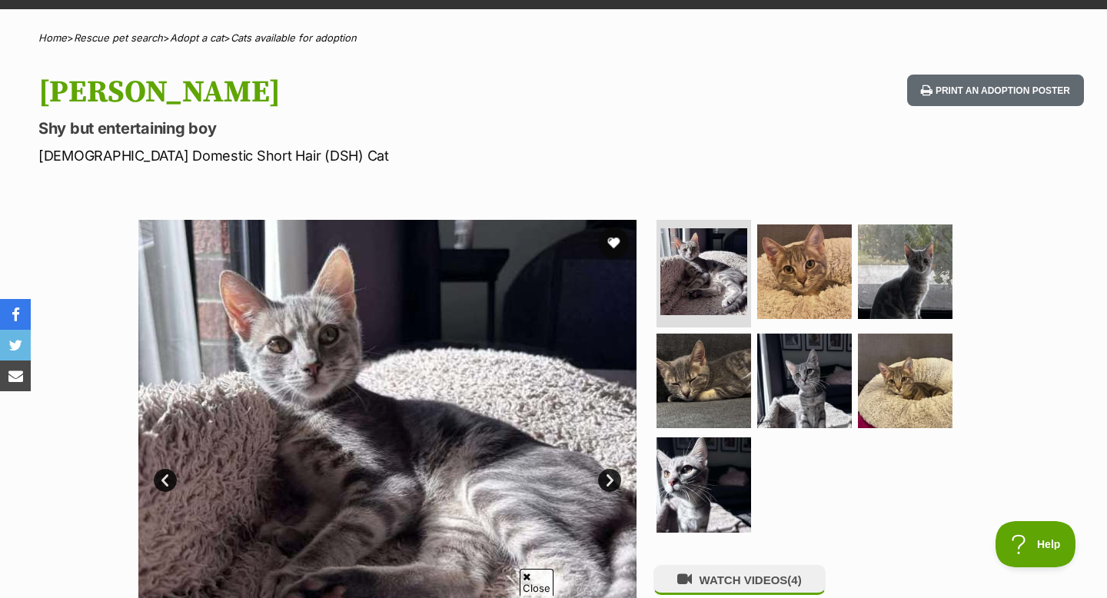
scroll to position [103, 0]
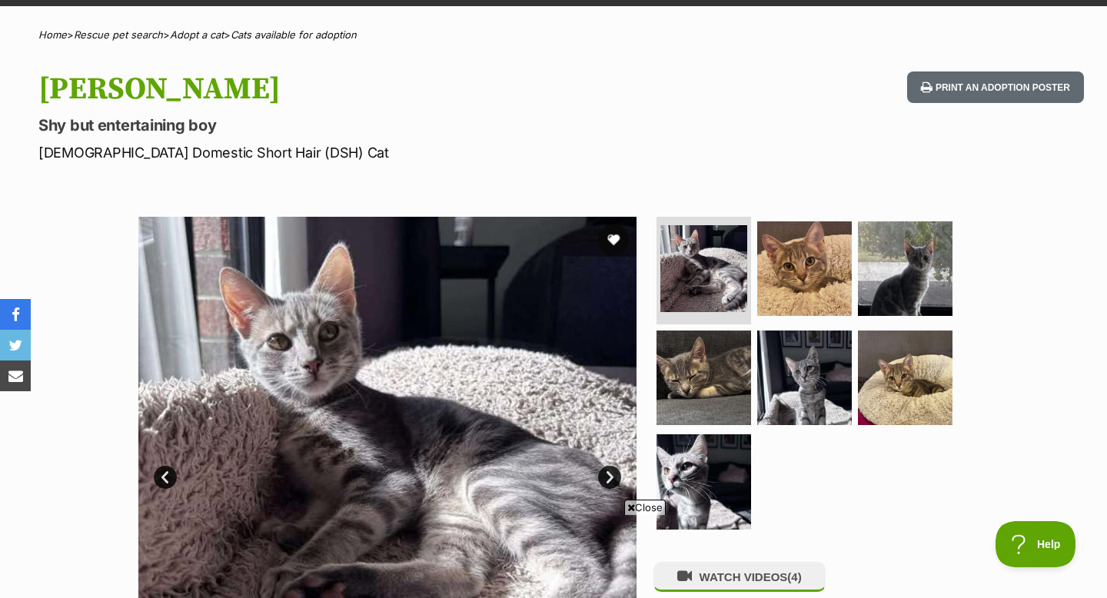
click at [617, 480] on link "Next" at bounding box center [609, 477] width 23 height 23
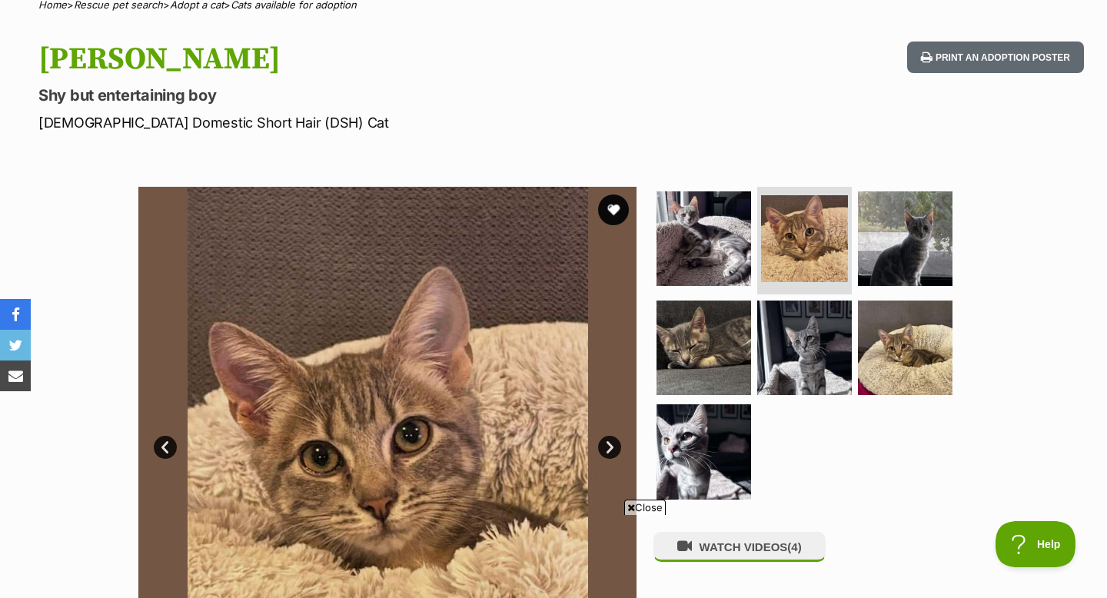
scroll to position [209, 0]
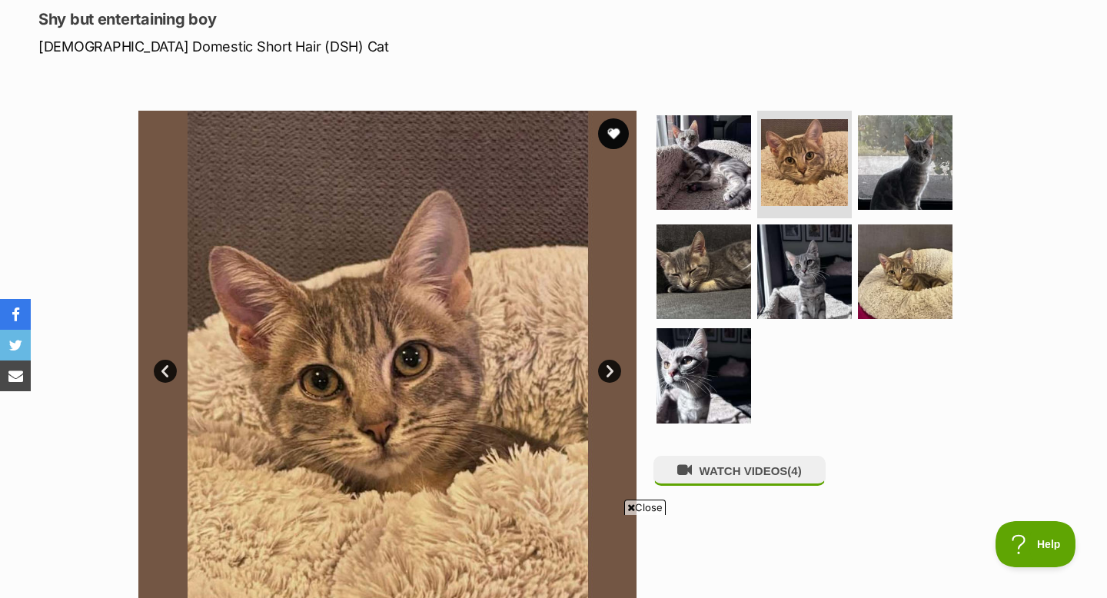
click at [613, 367] on link "Next" at bounding box center [609, 371] width 23 height 23
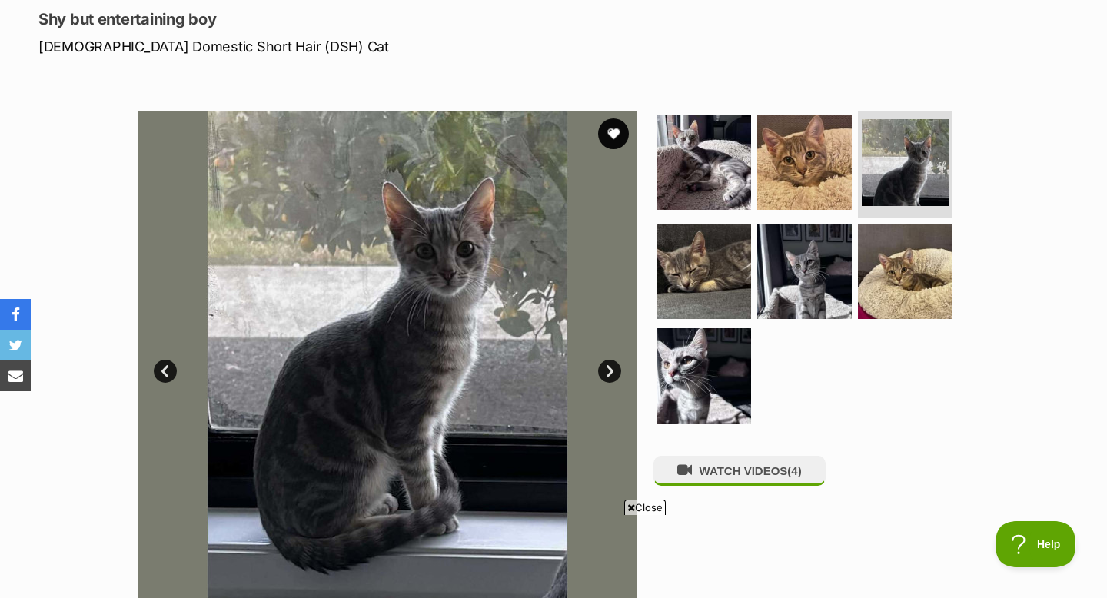
click at [613, 367] on link "Next" at bounding box center [609, 371] width 23 height 23
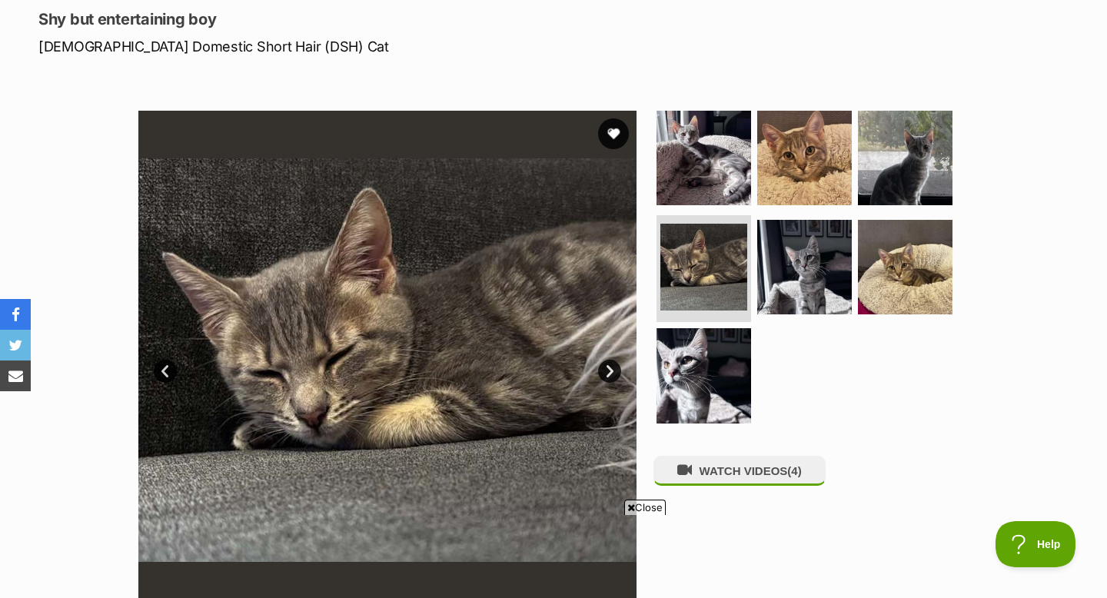
click at [612, 367] on link "Next" at bounding box center [609, 371] width 23 height 23
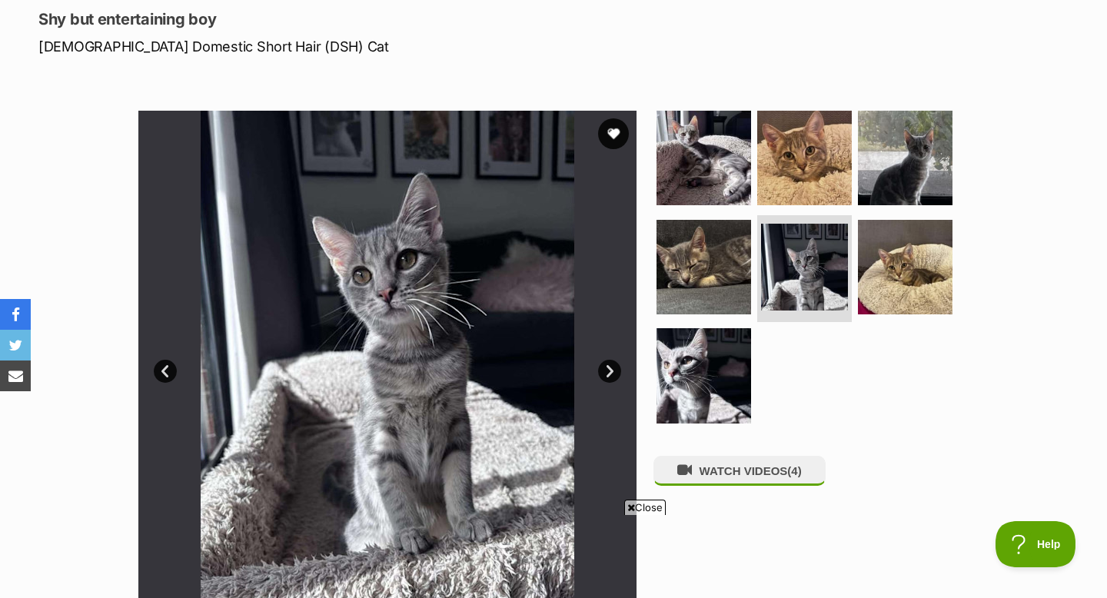
click at [612, 367] on link "Next" at bounding box center [609, 371] width 23 height 23
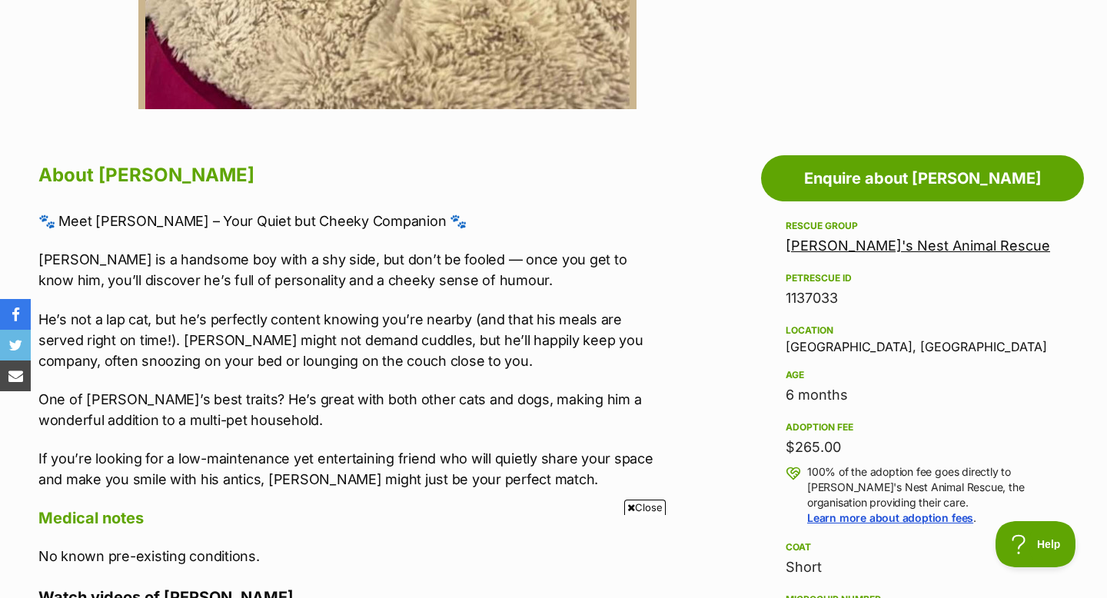
scroll to position [658, 0]
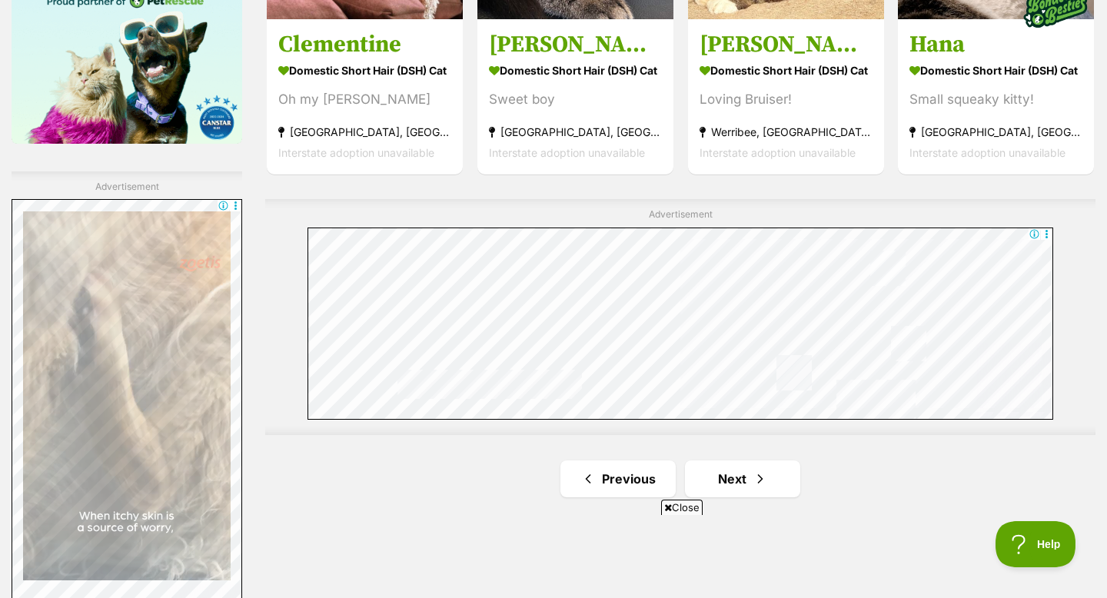
scroll to position [2815, 0]
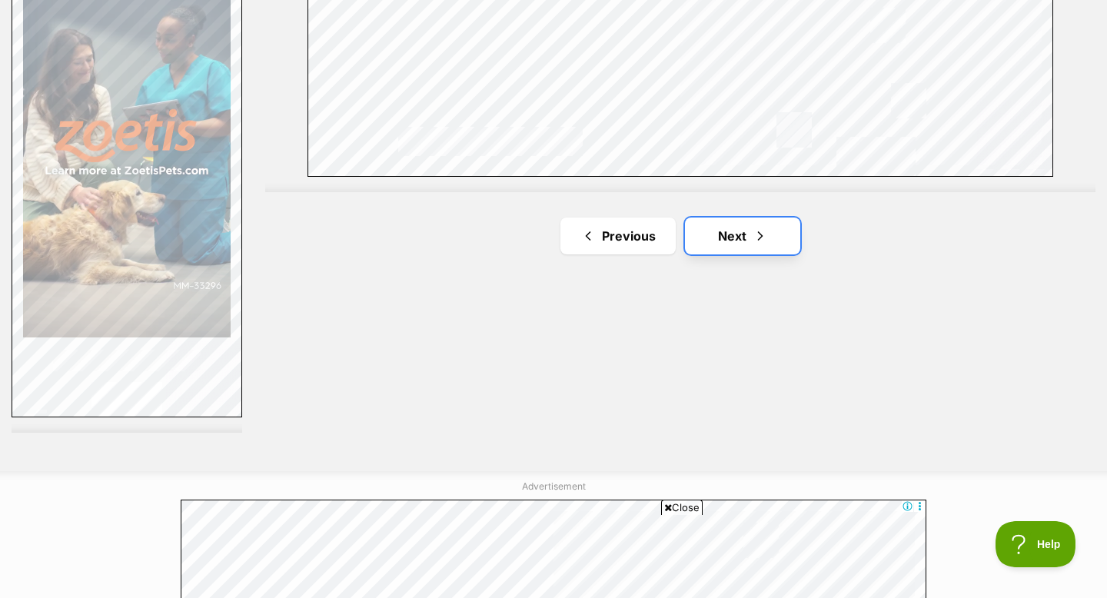
click at [727, 228] on link "Next" at bounding box center [742, 236] width 115 height 37
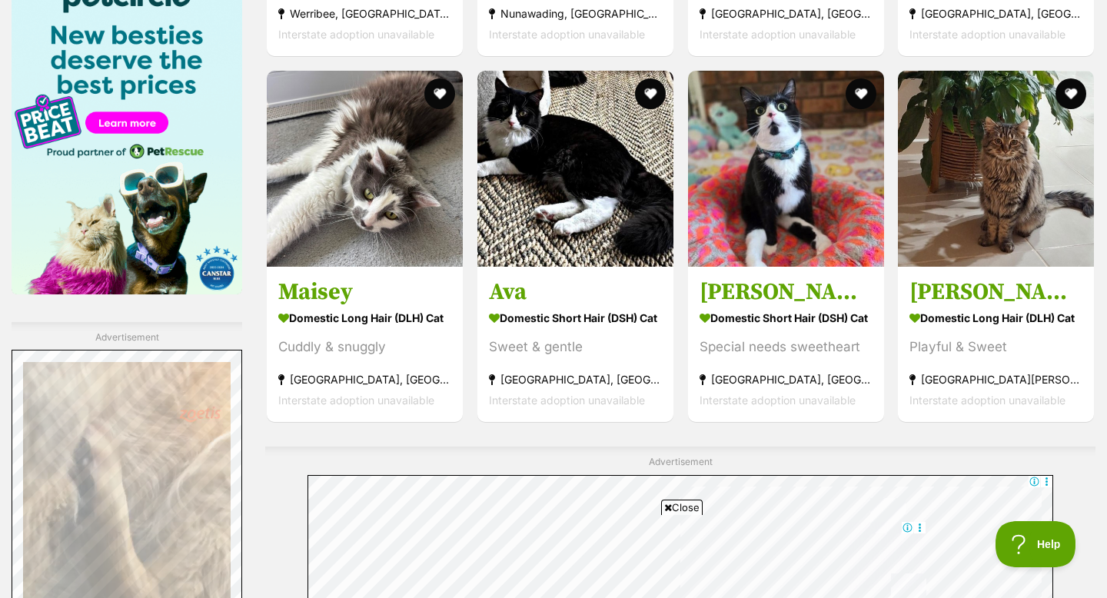
scroll to position [2435, 0]
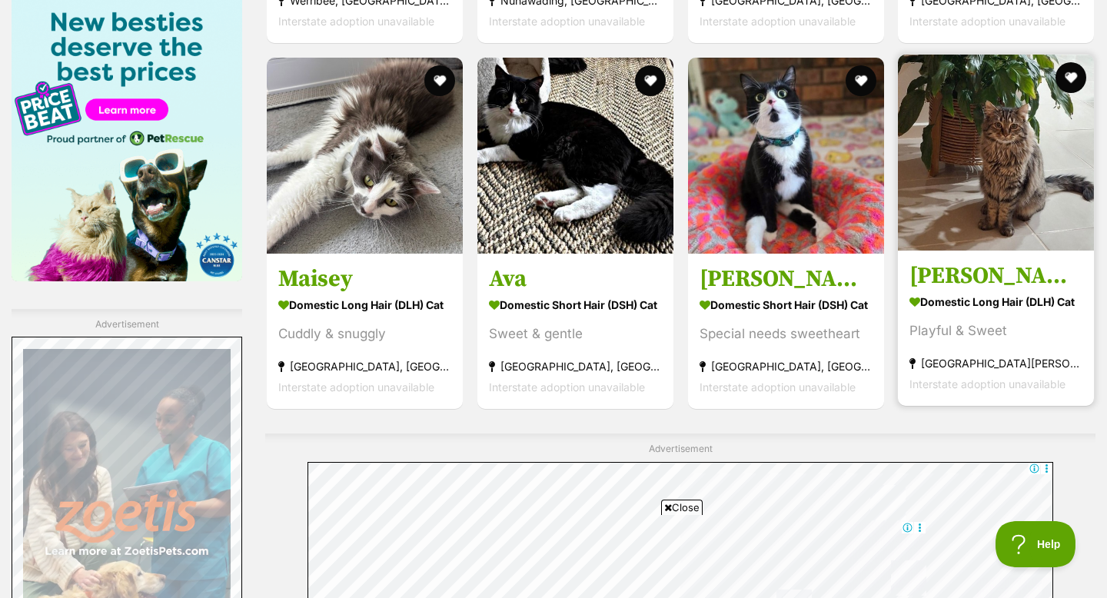
click at [966, 203] on img at bounding box center [996, 153] width 196 height 196
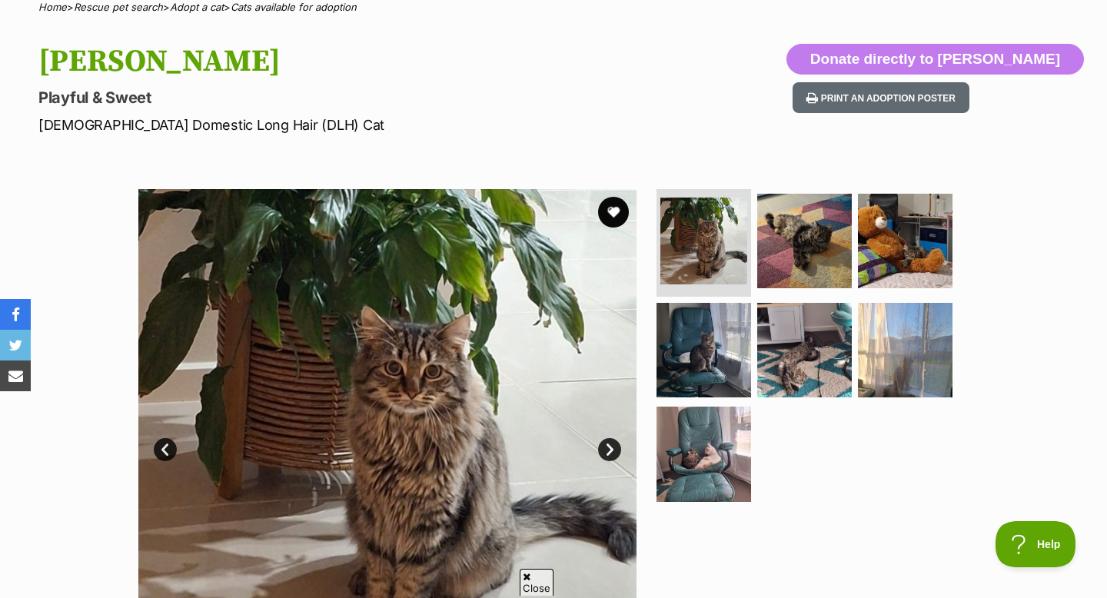
scroll to position [144, 0]
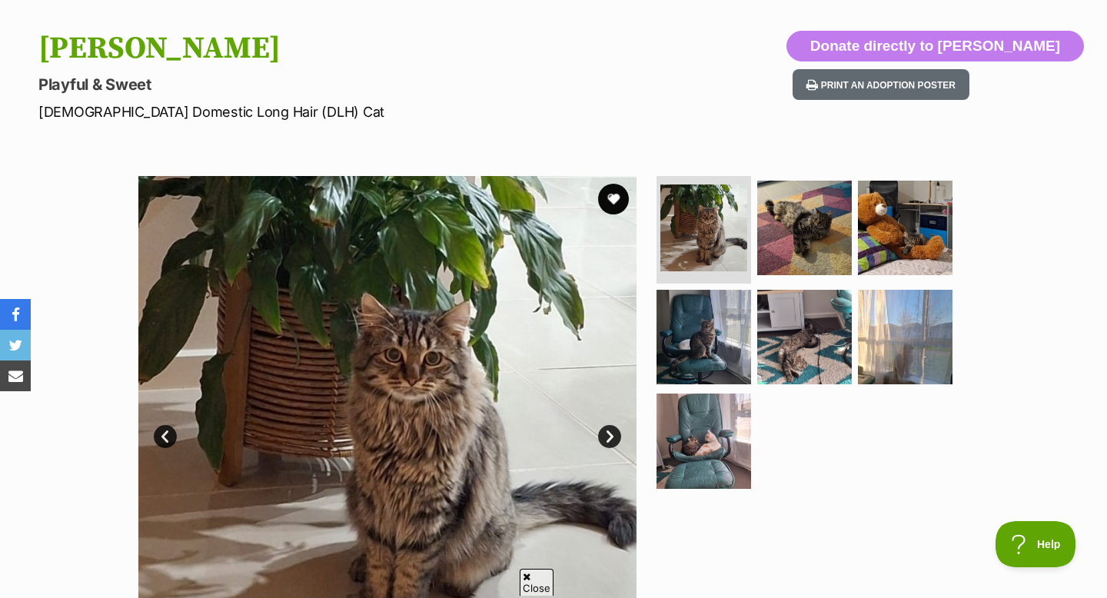
click at [608, 432] on link "Next" at bounding box center [609, 436] width 23 height 23
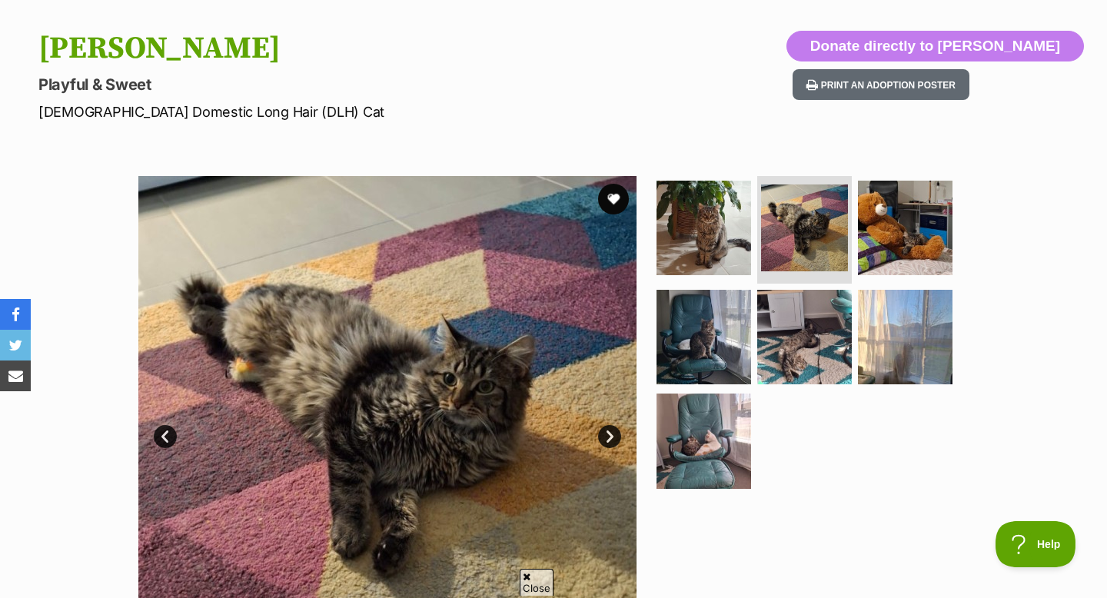
scroll to position [0, 0]
click at [608, 432] on link "Next" at bounding box center [609, 436] width 23 height 23
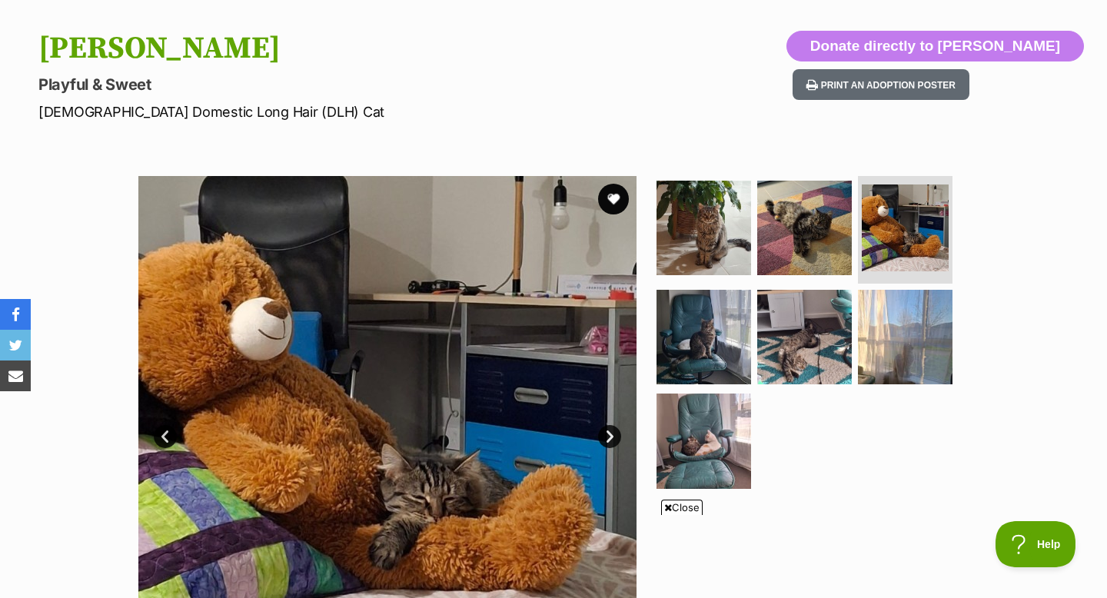
click at [608, 432] on link "Next" at bounding box center [609, 436] width 23 height 23
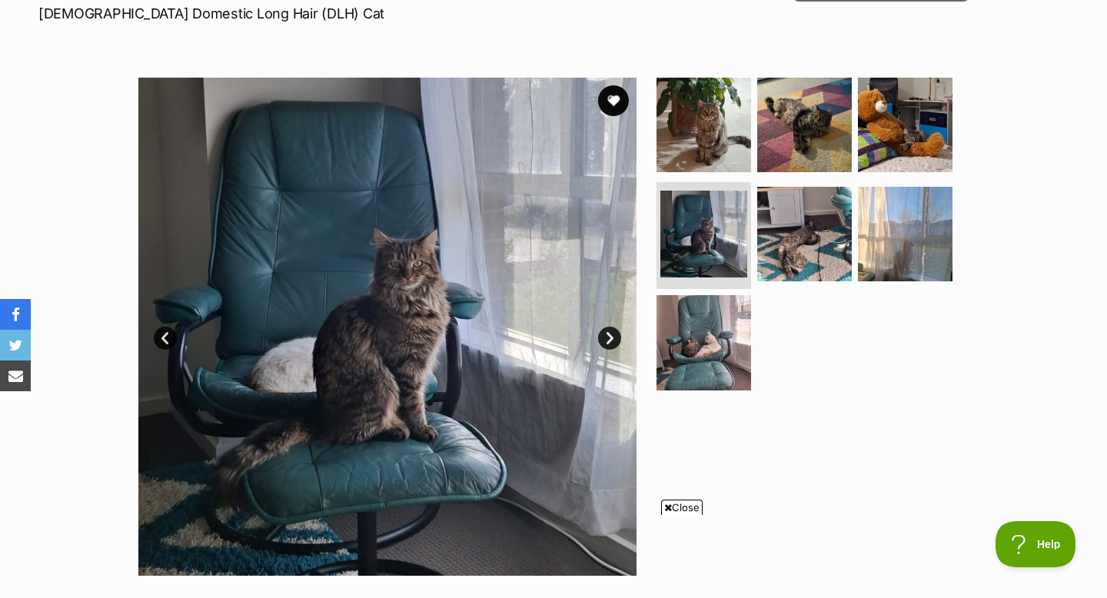
scroll to position [244, 0]
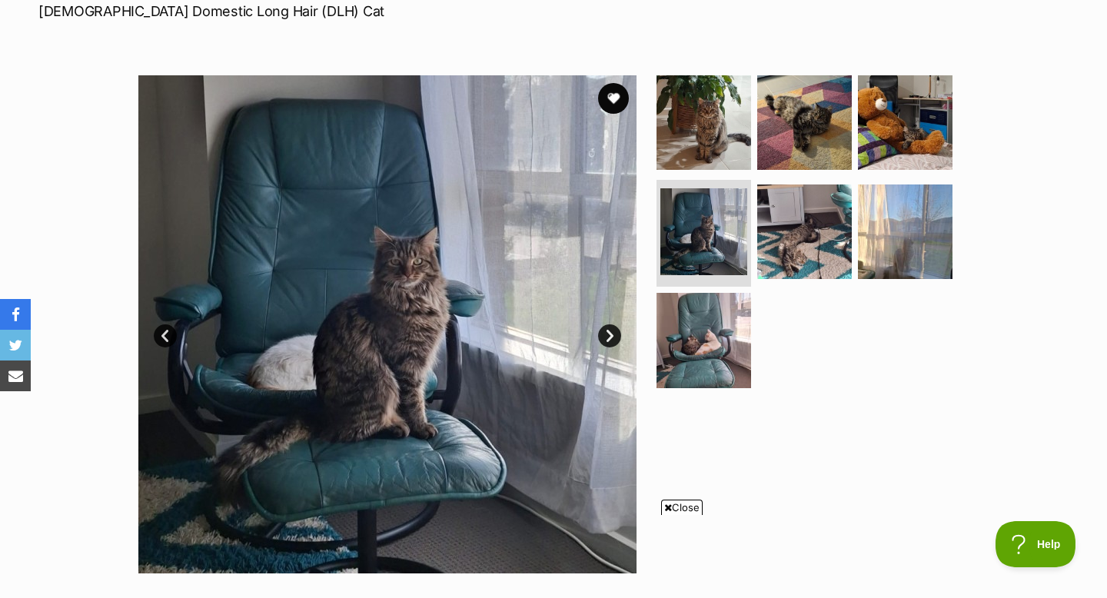
click at [607, 331] on link "Next" at bounding box center [609, 335] width 23 height 23
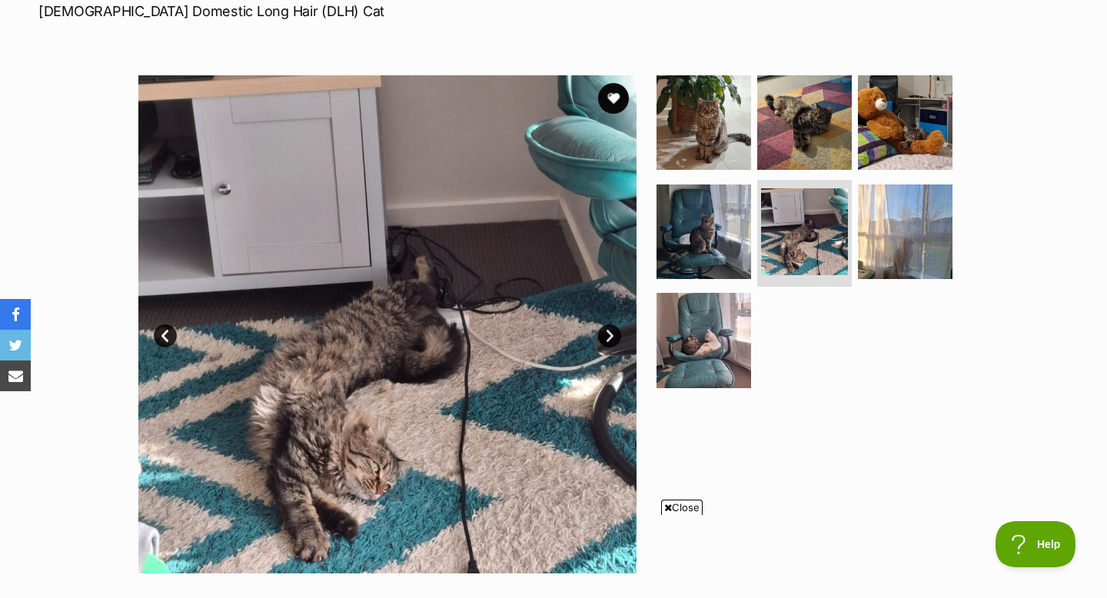
click at [608, 331] on link "Next" at bounding box center [609, 335] width 23 height 23
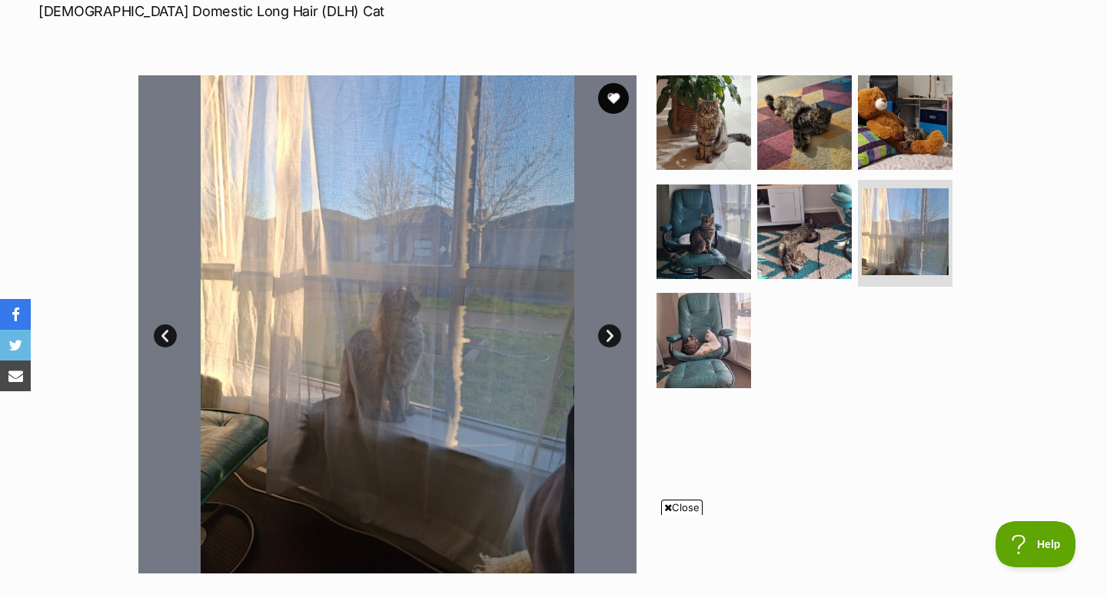
click at [698, 511] on span "Close" at bounding box center [682, 507] width 42 height 15
click at [607, 342] on link "Next" at bounding box center [609, 335] width 23 height 23
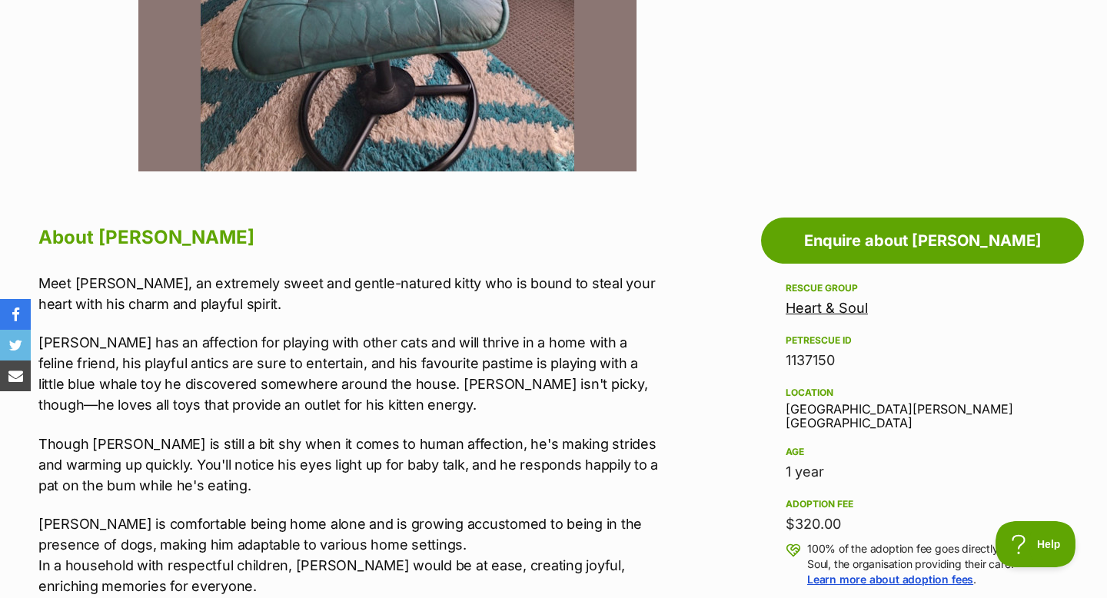
scroll to position [677, 0]
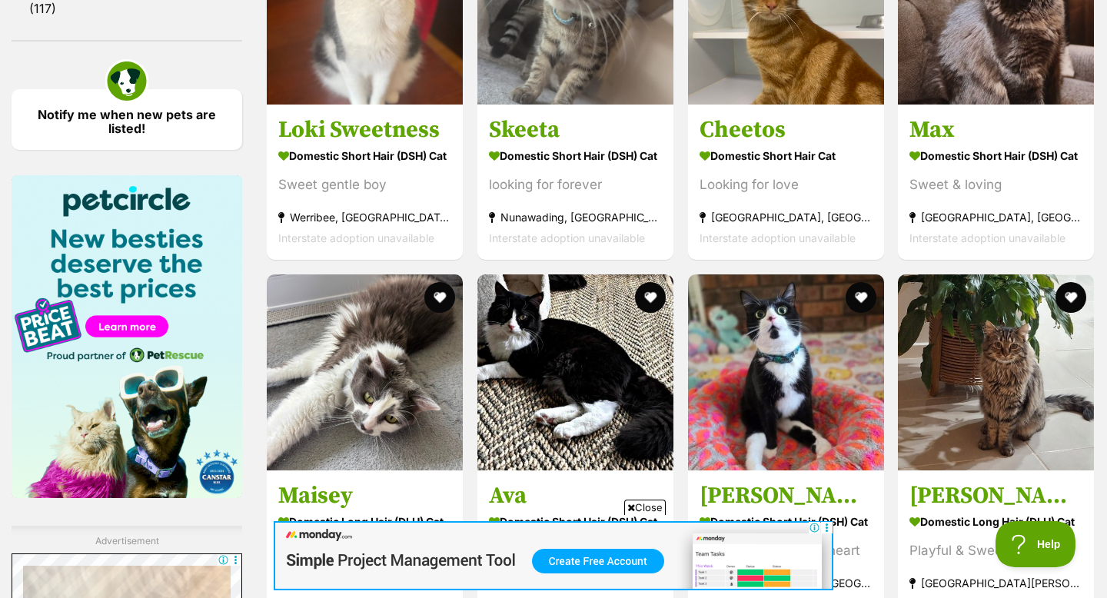
scroll to position [2217, 0]
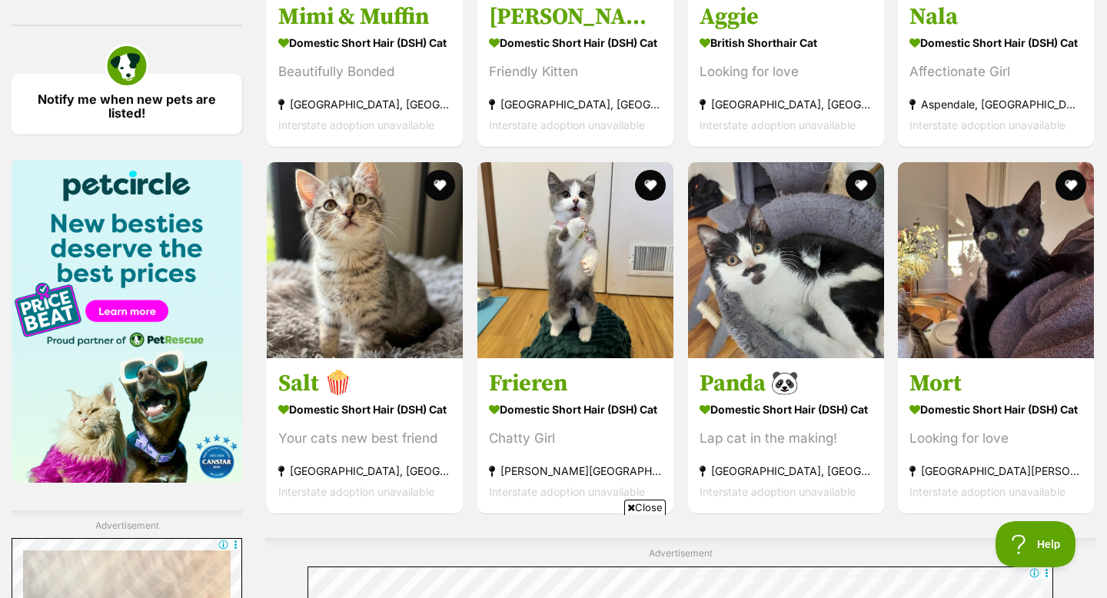
scroll to position [2269, 0]
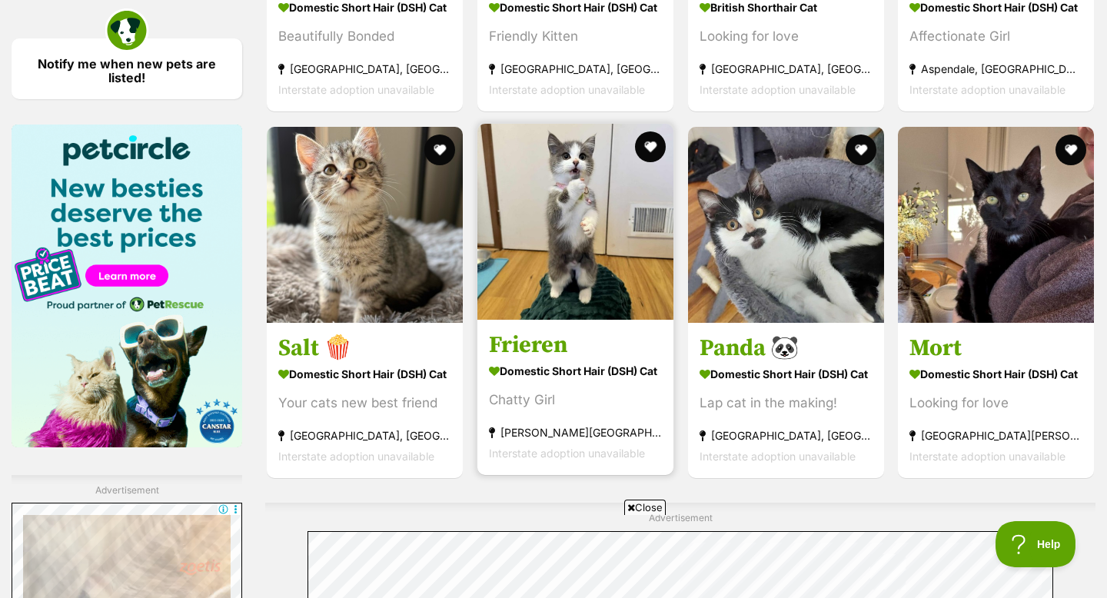
click at [603, 251] on img at bounding box center [575, 222] width 196 height 196
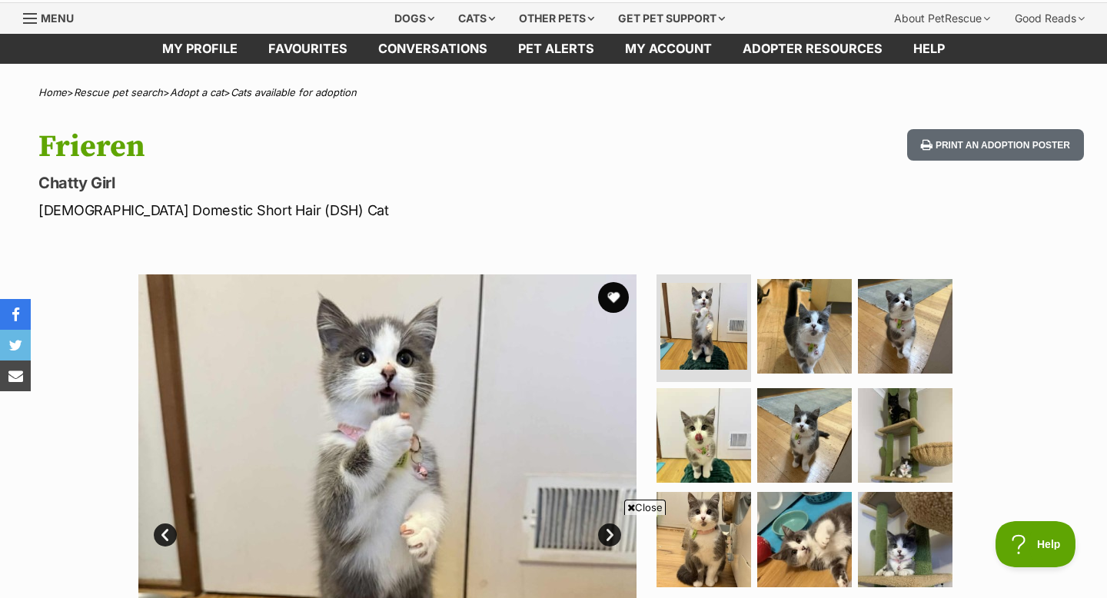
click at [637, 507] on span "Close" at bounding box center [645, 507] width 42 height 15
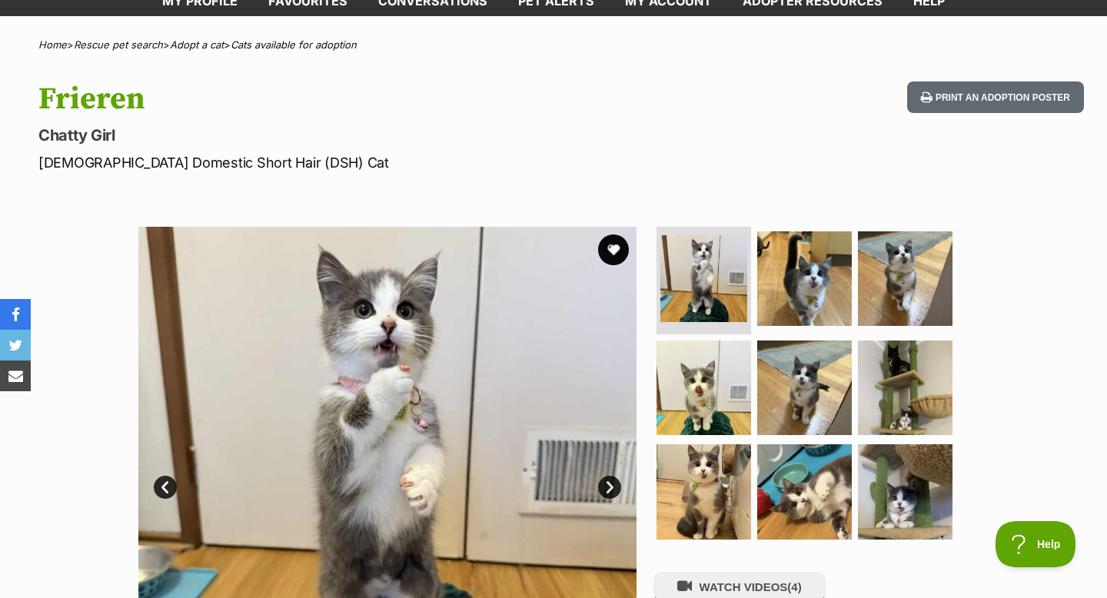
scroll to position [109, 0]
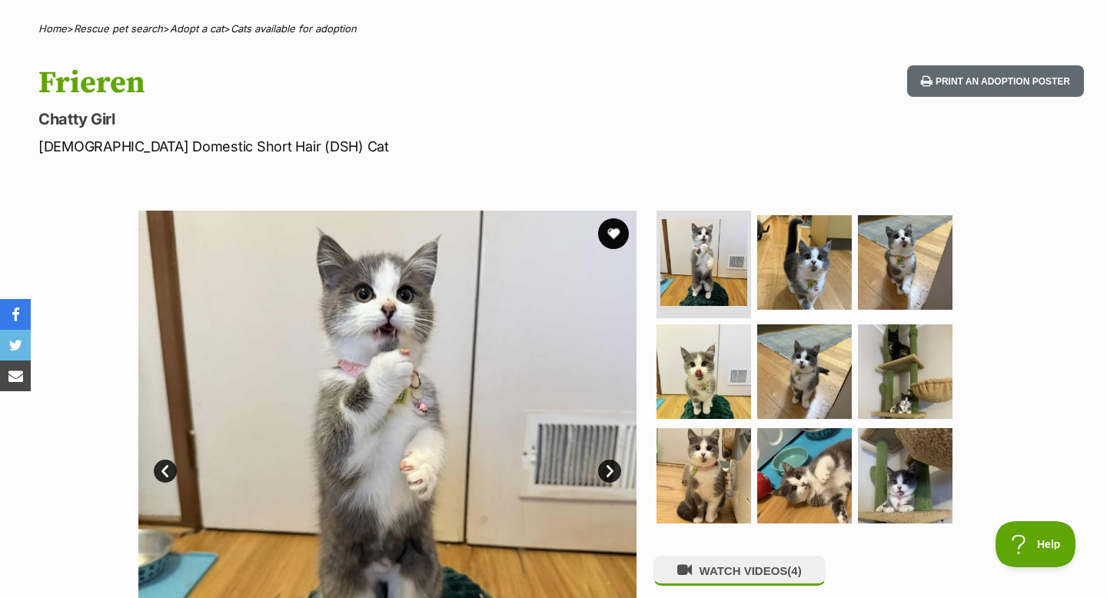
click at [609, 471] on link "Next" at bounding box center [609, 471] width 23 height 23
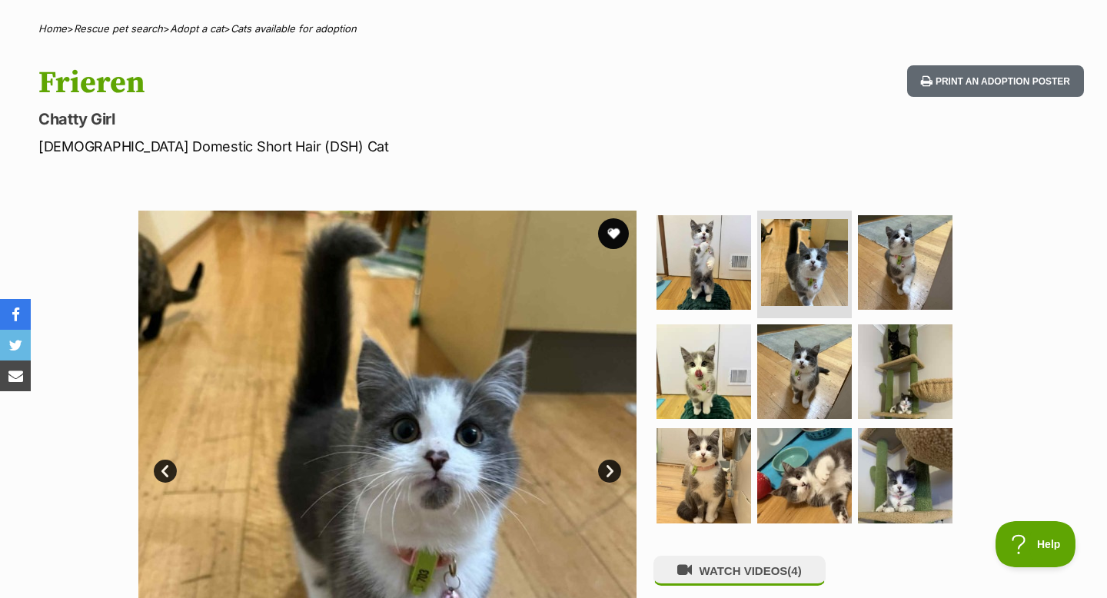
click at [609, 471] on link "Next" at bounding box center [609, 471] width 23 height 23
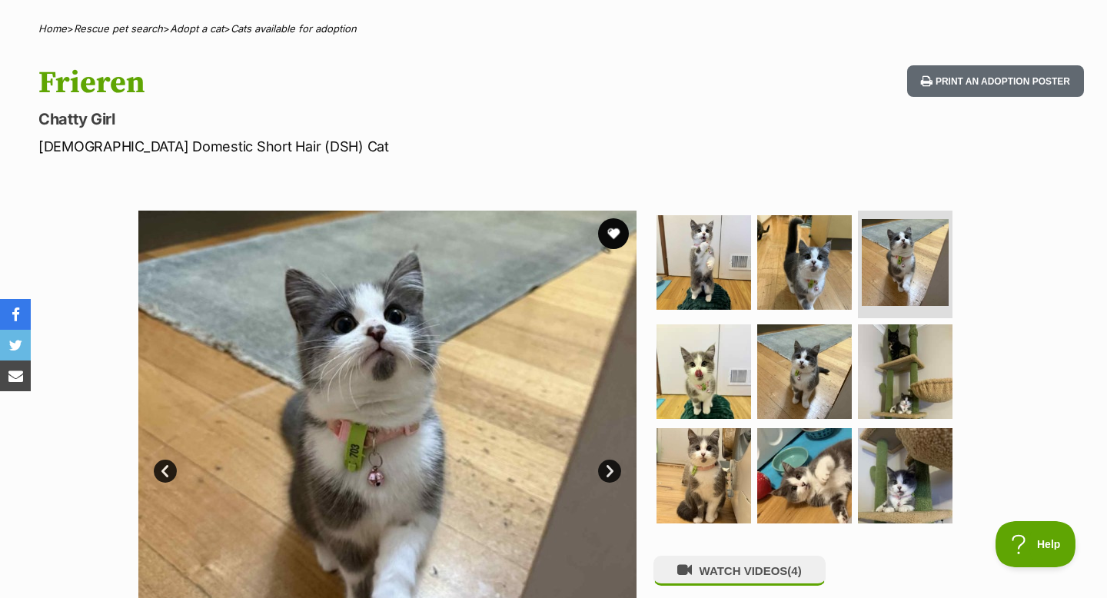
click at [609, 471] on link "Next" at bounding box center [609, 471] width 23 height 23
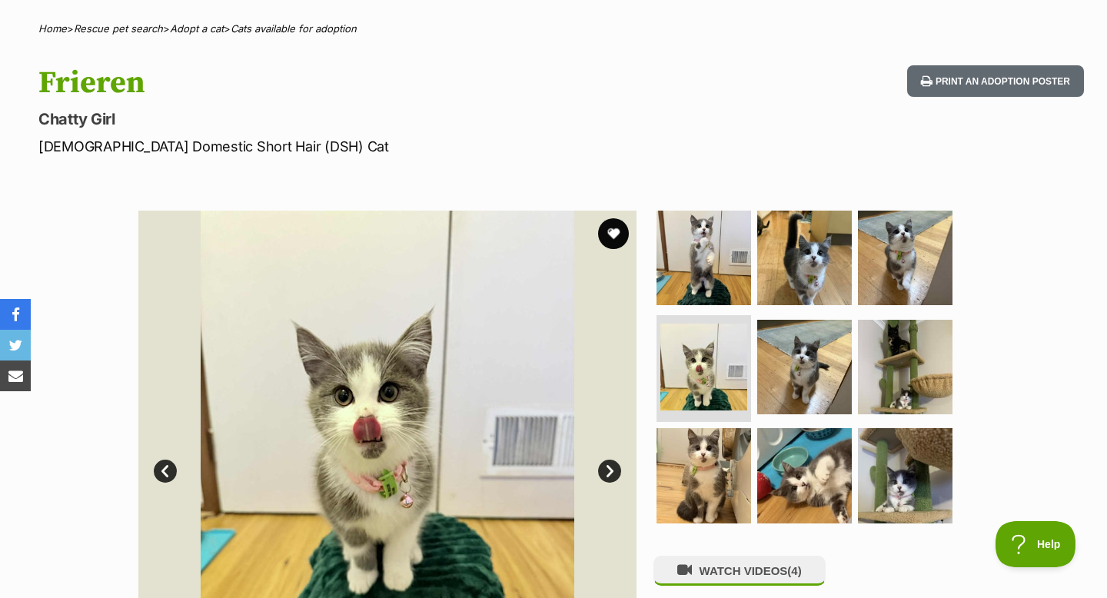
click at [609, 471] on link "Next" at bounding box center [609, 471] width 23 height 23
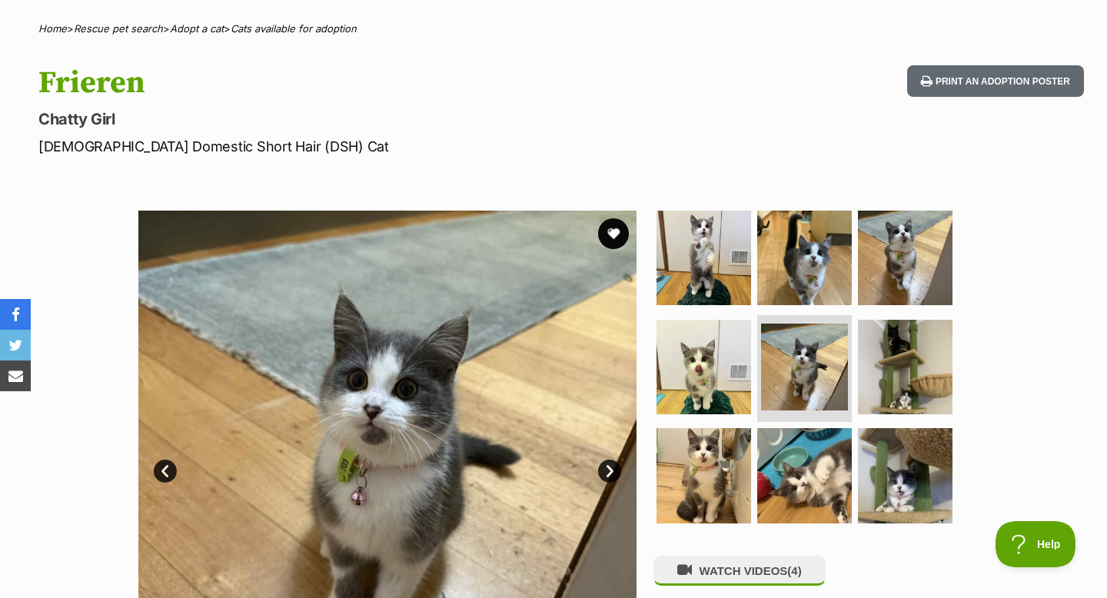
click at [609, 471] on link "Next" at bounding box center [609, 471] width 23 height 23
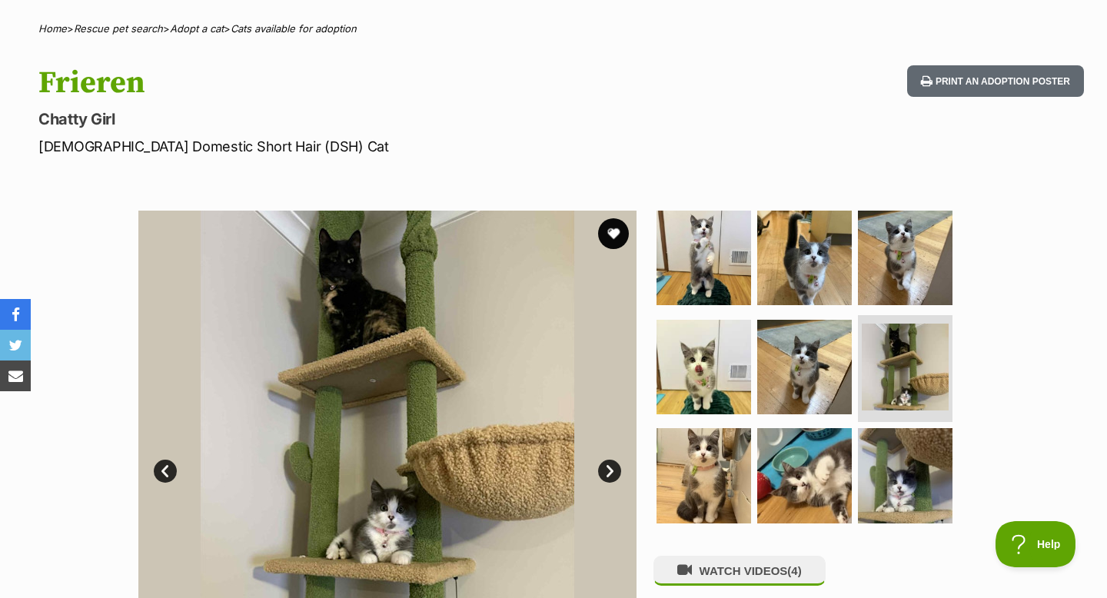
scroll to position [230, 0]
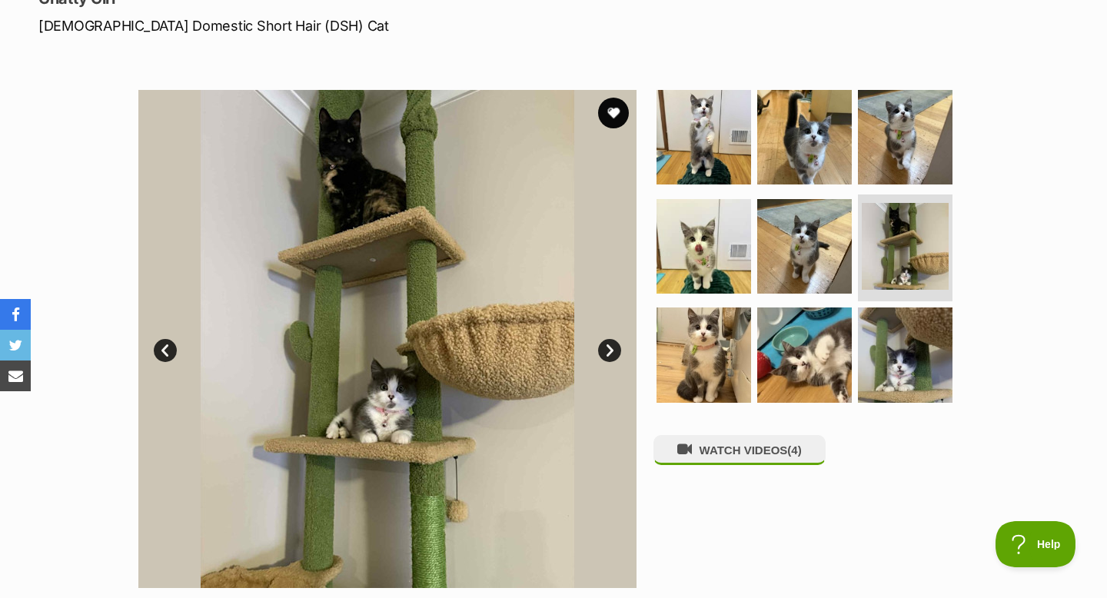
click at [597, 348] on img at bounding box center [387, 339] width 498 height 498
click at [604, 348] on link "Next" at bounding box center [609, 350] width 23 height 23
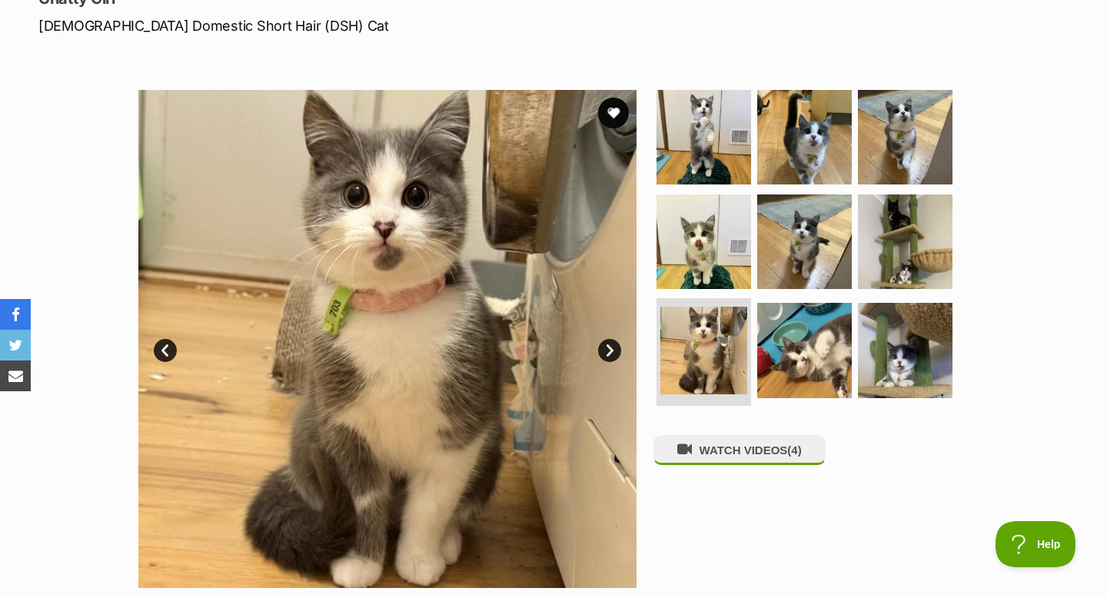
click at [604, 349] on link "Next" at bounding box center [609, 350] width 23 height 23
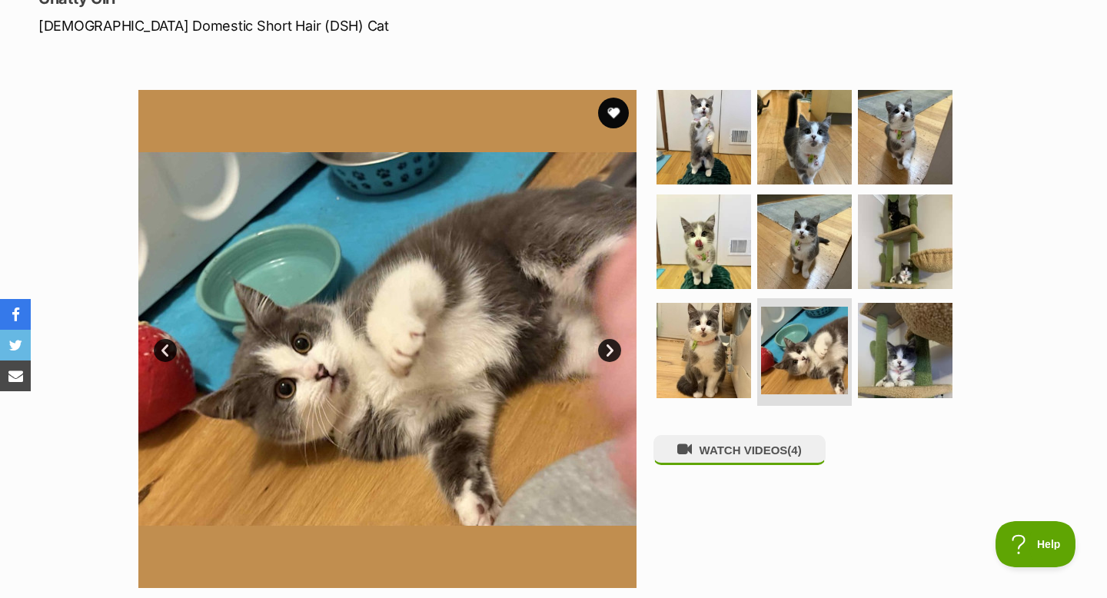
click at [604, 349] on link "Next" at bounding box center [609, 350] width 23 height 23
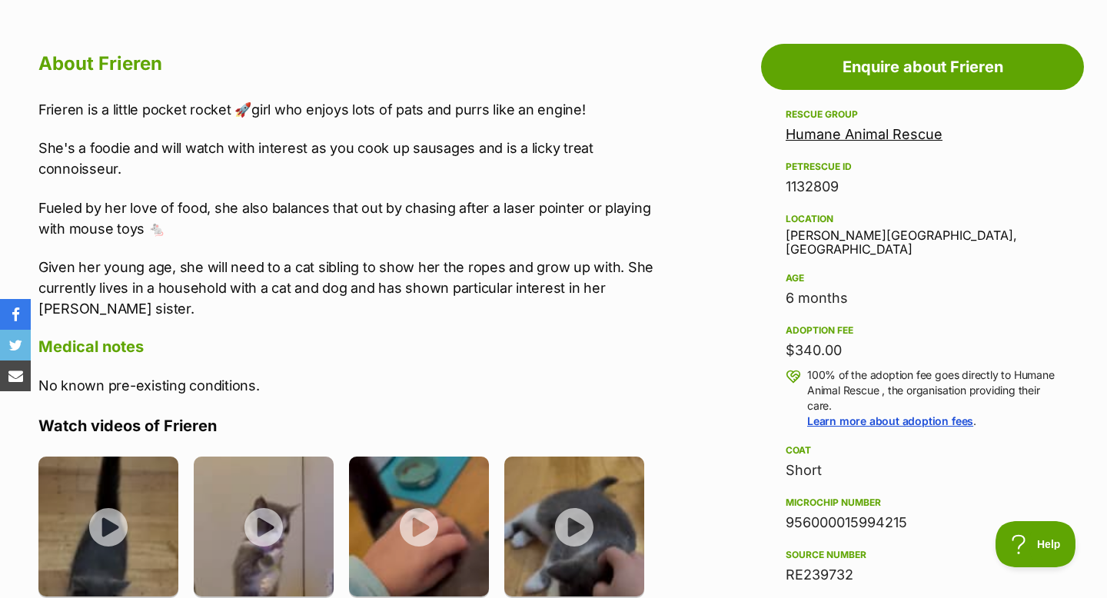
scroll to position [818, 0]
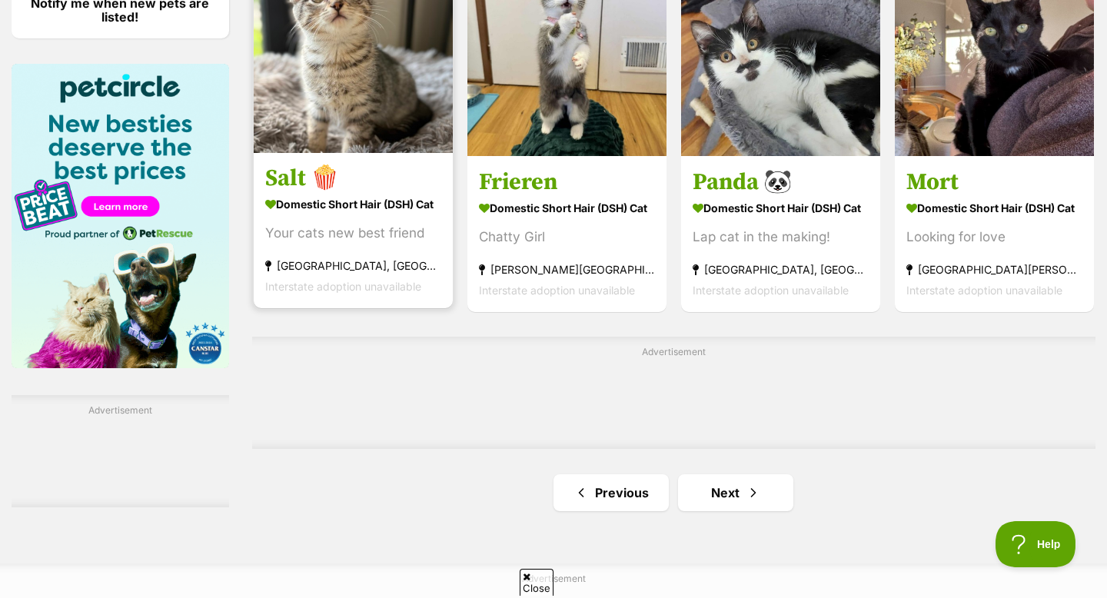
scroll to position [2329, 0]
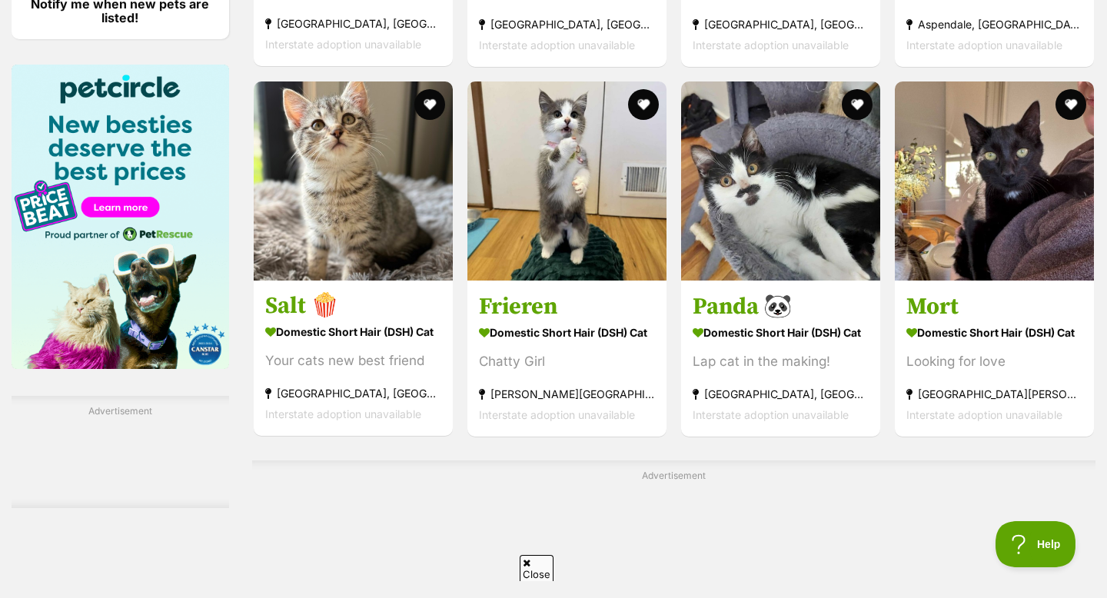
click at [700, 495] on div "Advertisement" at bounding box center [673, 579] width 843 height 236
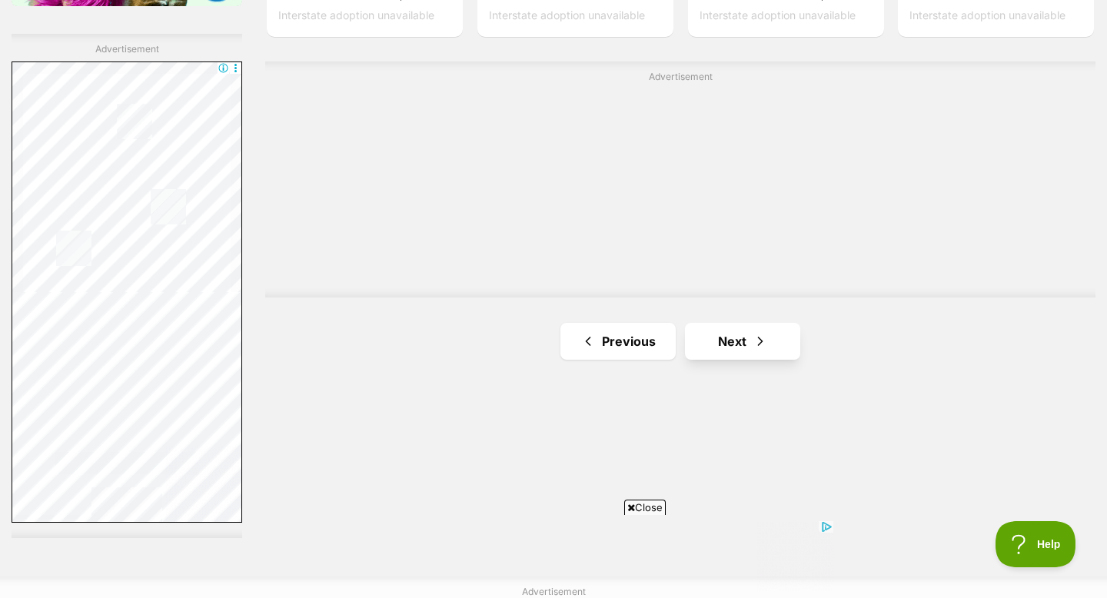
scroll to position [0, 0]
click at [751, 341] on link "Next" at bounding box center [742, 341] width 115 height 37
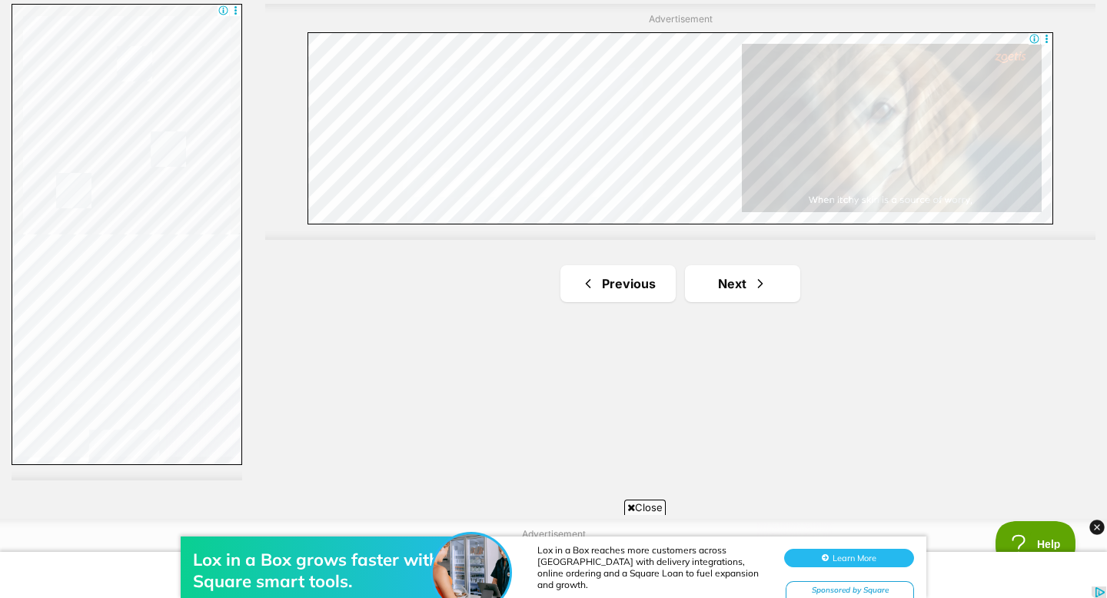
scroll to position [2799, 0]
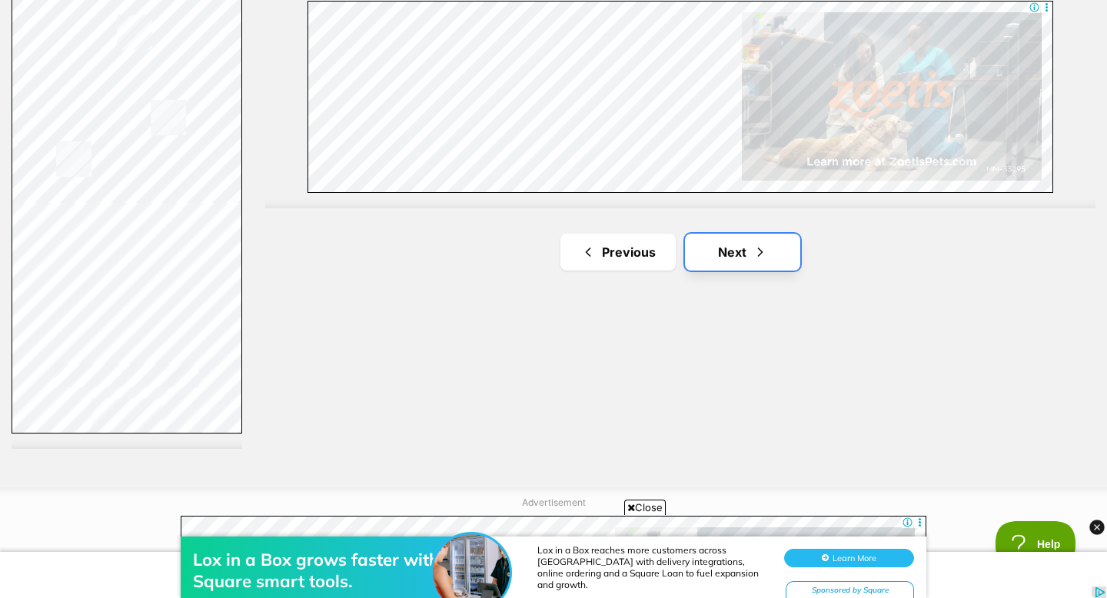
click at [758, 246] on span "Next page" at bounding box center [760, 252] width 15 height 18
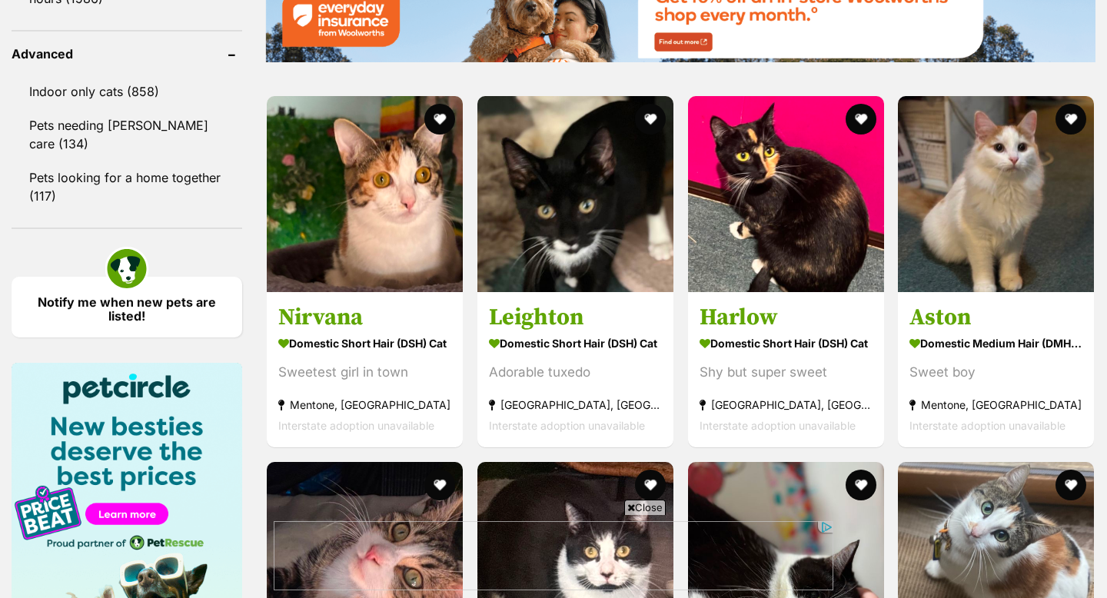
scroll to position [2034, 0]
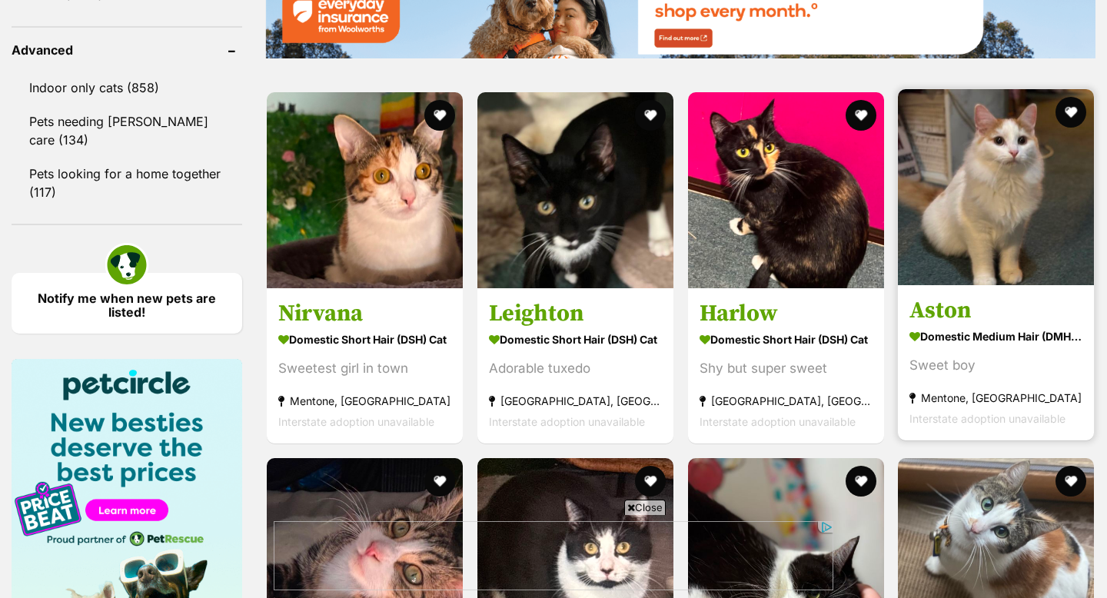
click at [957, 185] on img at bounding box center [996, 187] width 196 height 196
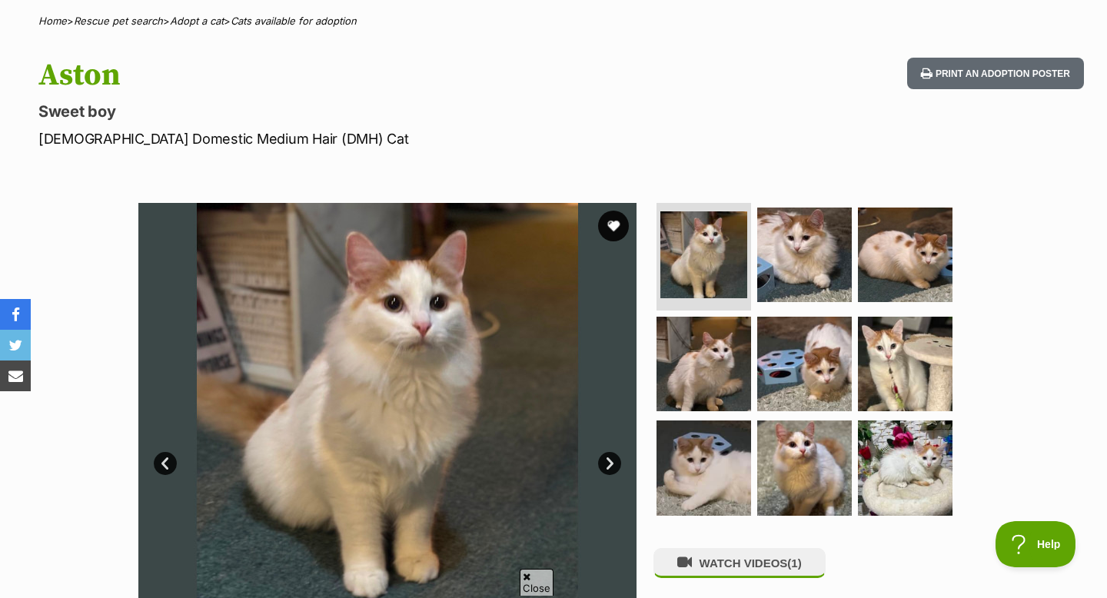
scroll to position [119, 0]
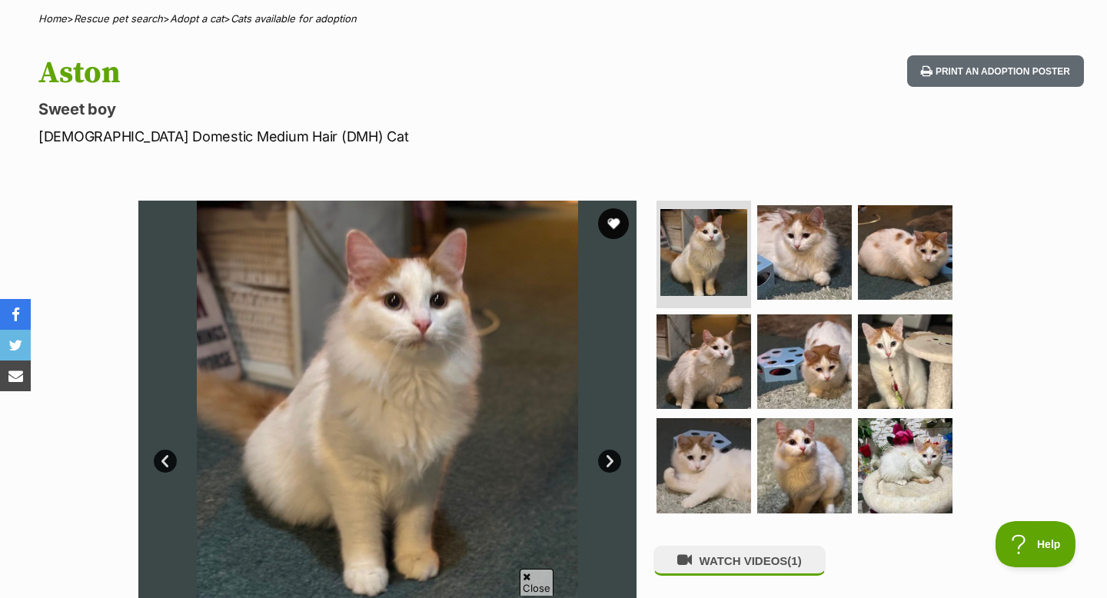
click at [610, 466] on link "Next" at bounding box center [609, 461] width 23 height 23
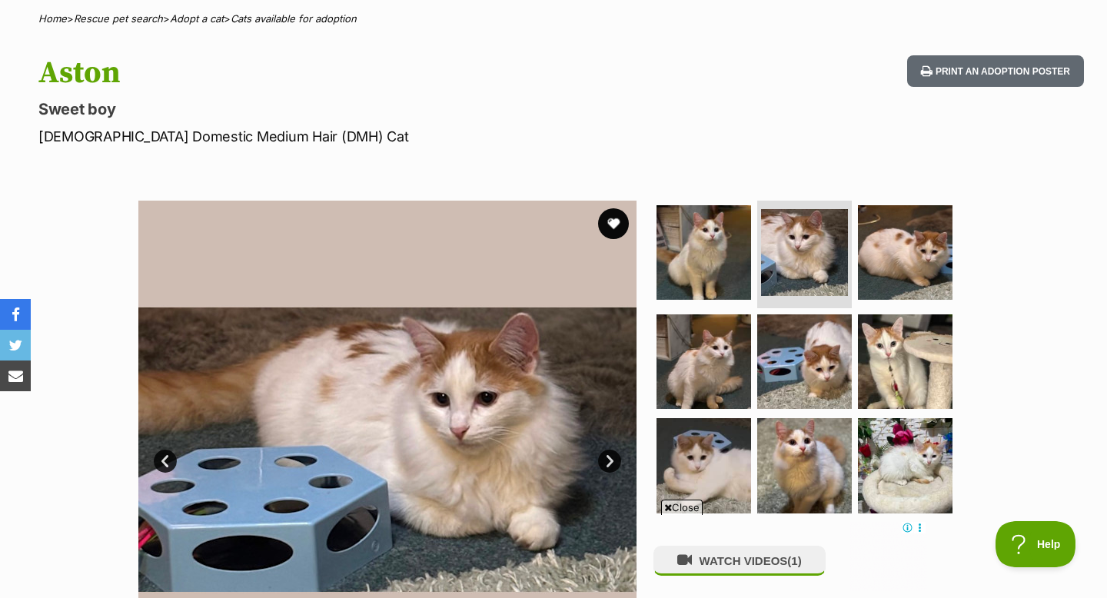
scroll to position [0, 0]
click at [610, 466] on link "Next" at bounding box center [609, 461] width 23 height 23
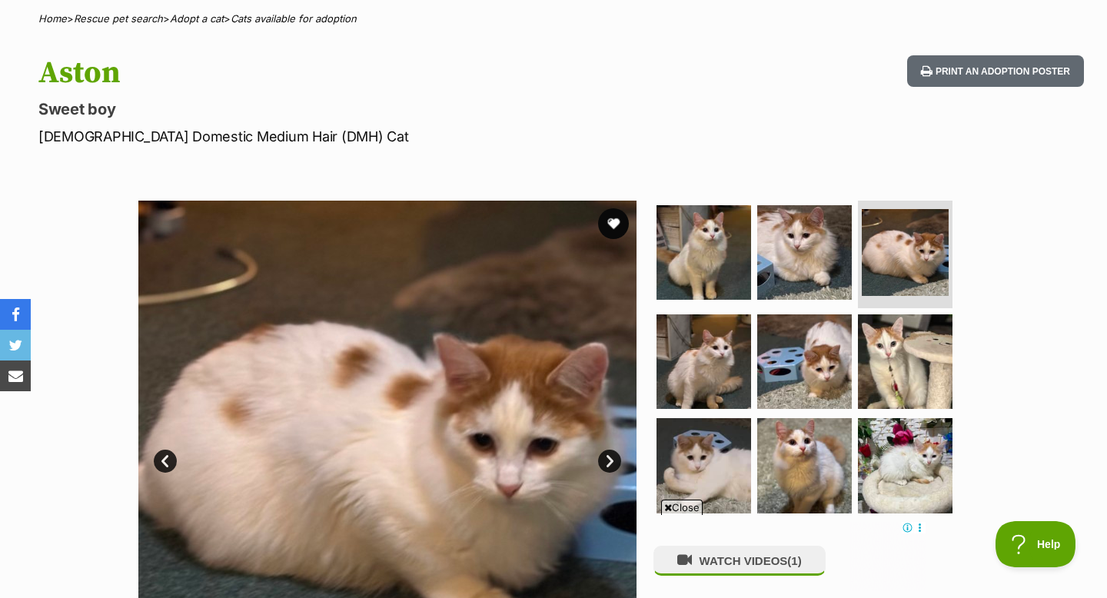
click at [610, 466] on link "Next" at bounding box center [609, 461] width 23 height 23
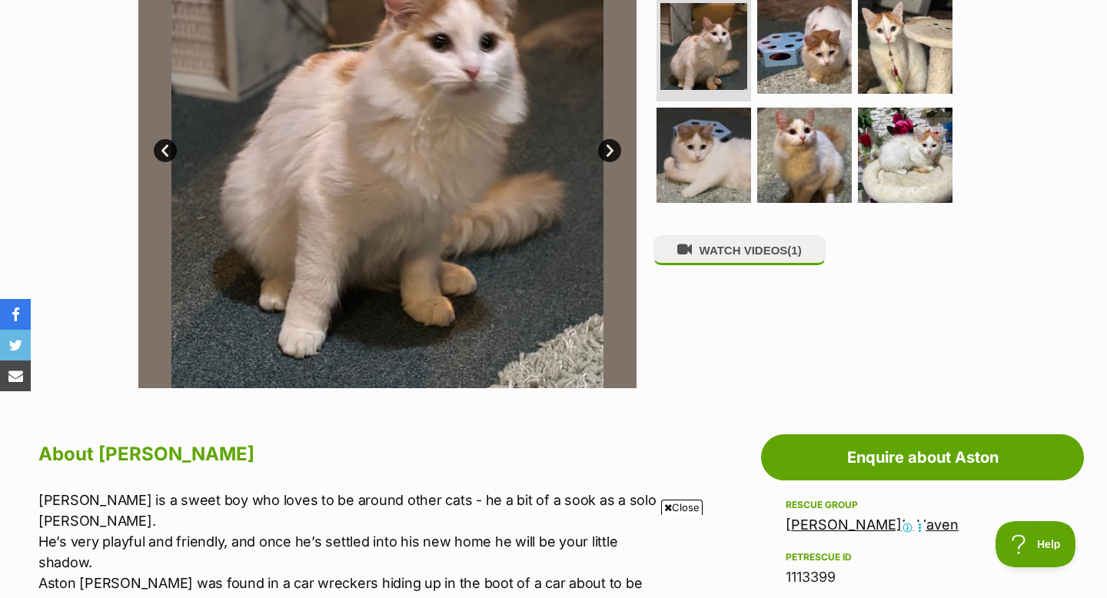
scroll to position [268, 0]
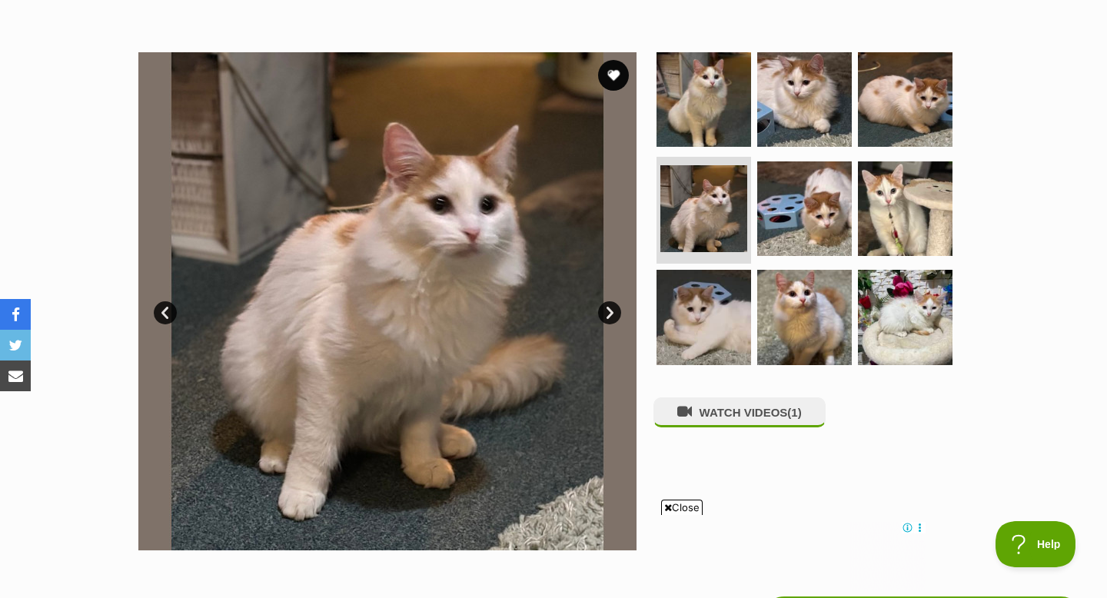
click at [595, 310] on img at bounding box center [387, 301] width 498 height 498
click at [615, 311] on link "Next" at bounding box center [609, 312] width 23 height 23
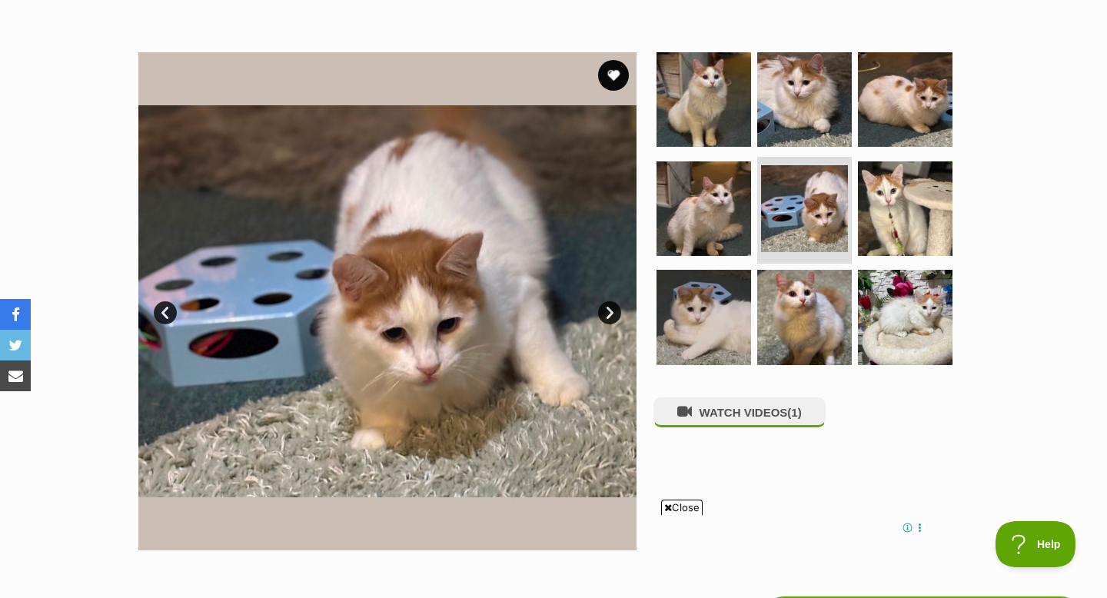
click at [615, 311] on link "Next" at bounding box center [609, 312] width 23 height 23
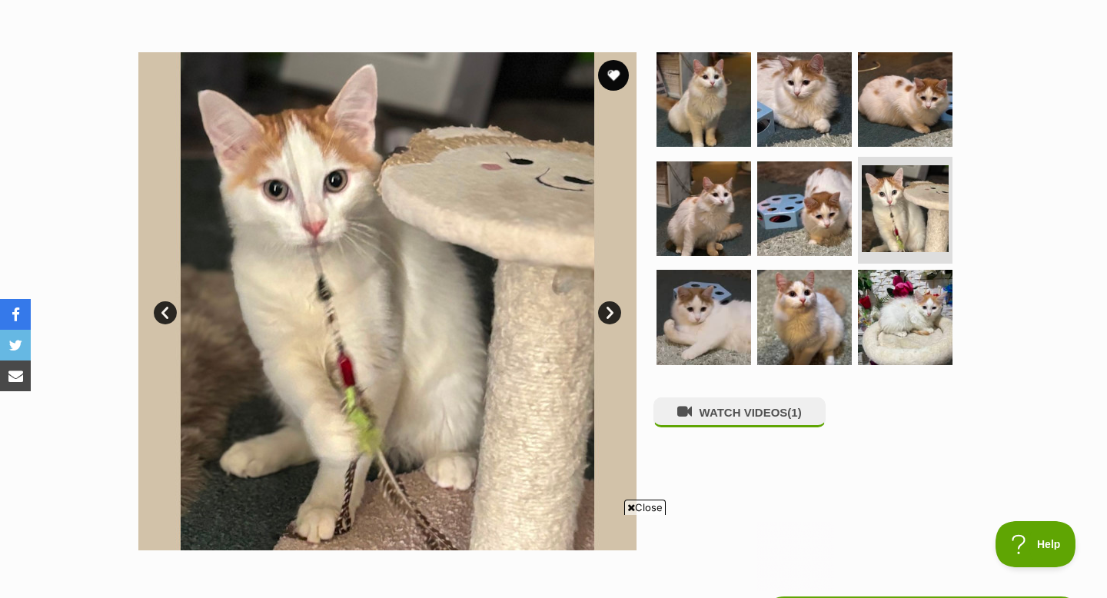
scroll to position [0, 0]
click at [617, 311] on link "Next" at bounding box center [609, 312] width 23 height 23
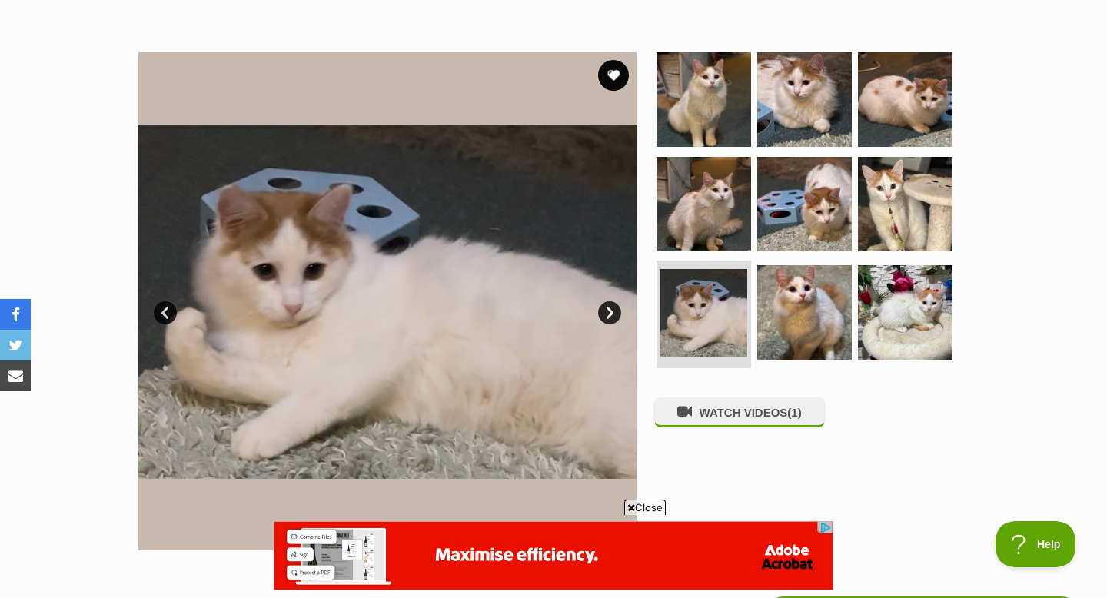
click at [617, 311] on link "Next" at bounding box center [609, 312] width 23 height 23
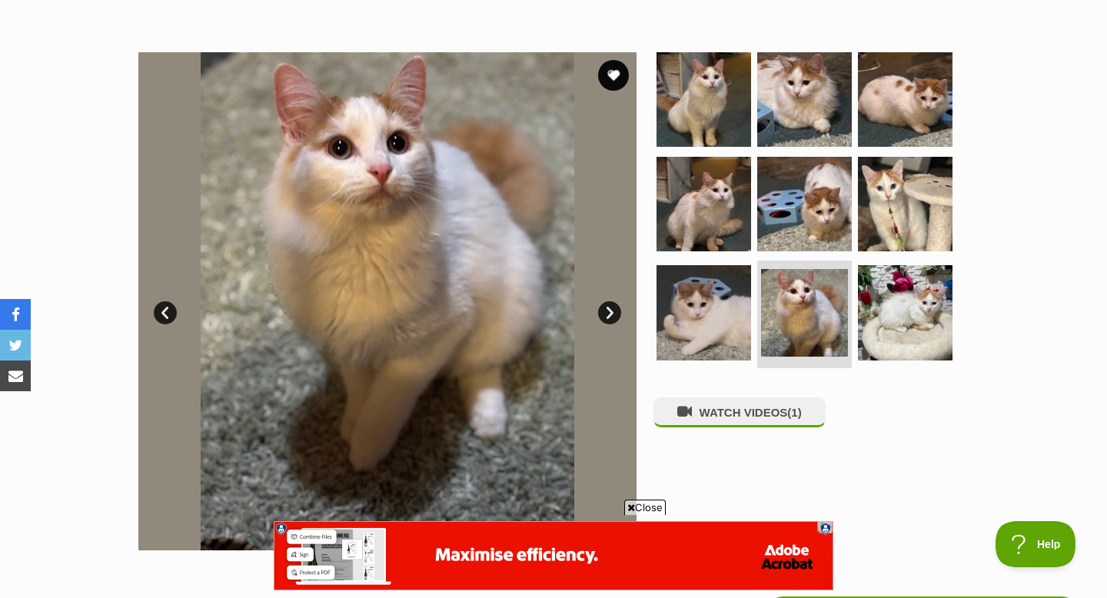
click at [617, 311] on link "Next" at bounding box center [609, 312] width 23 height 23
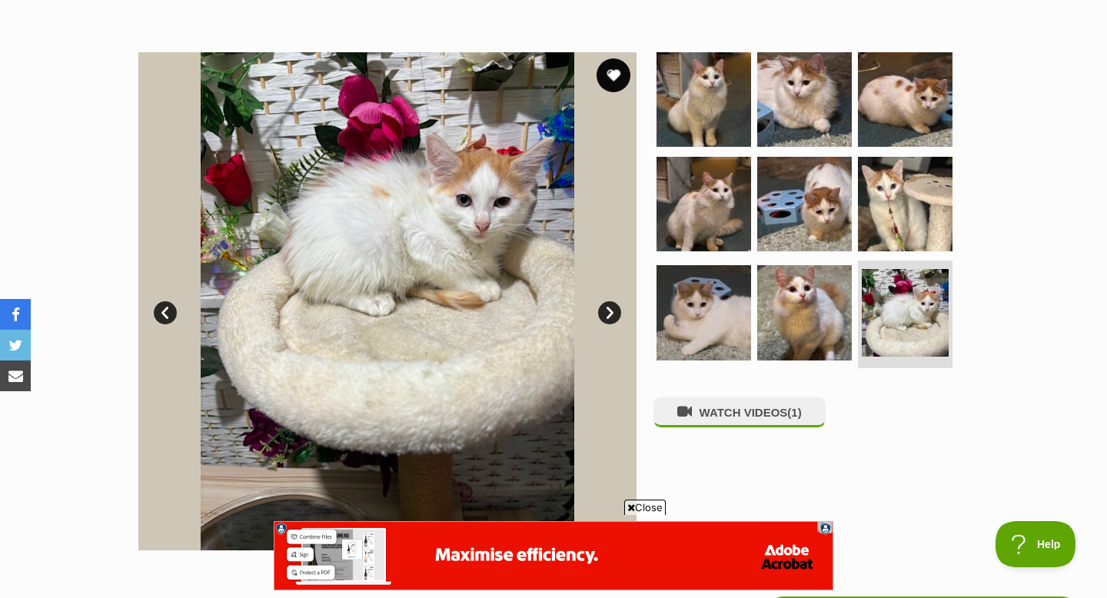
click at [607, 79] on button "favourite" at bounding box center [614, 75] width 34 height 34
click at [610, 312] on link "Next" at bounding box center [609, 312] width 23 height 23
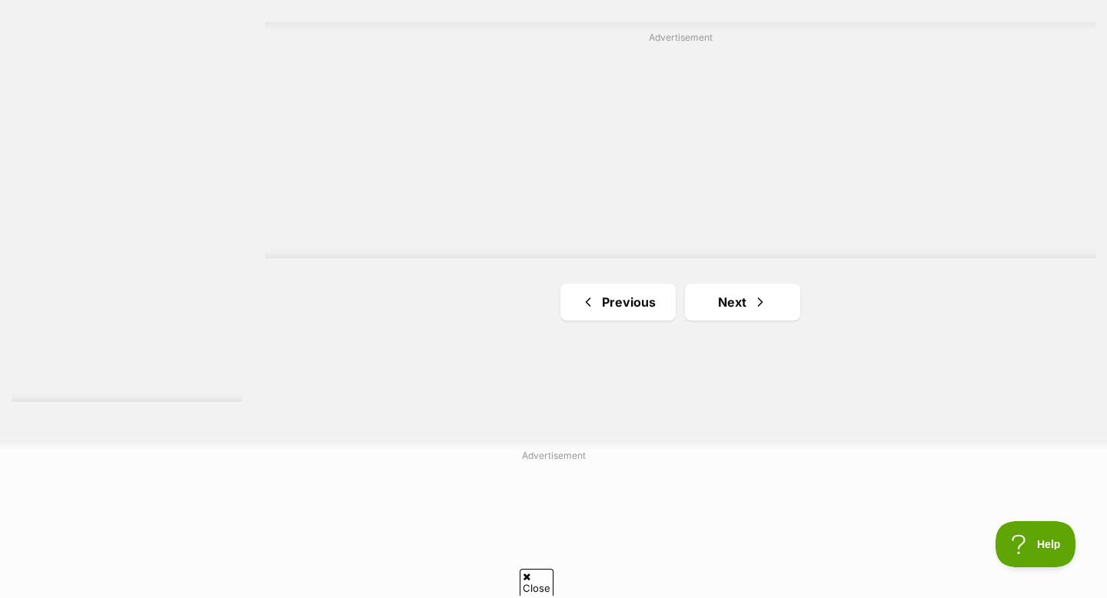
scroll to position [2940, 0]
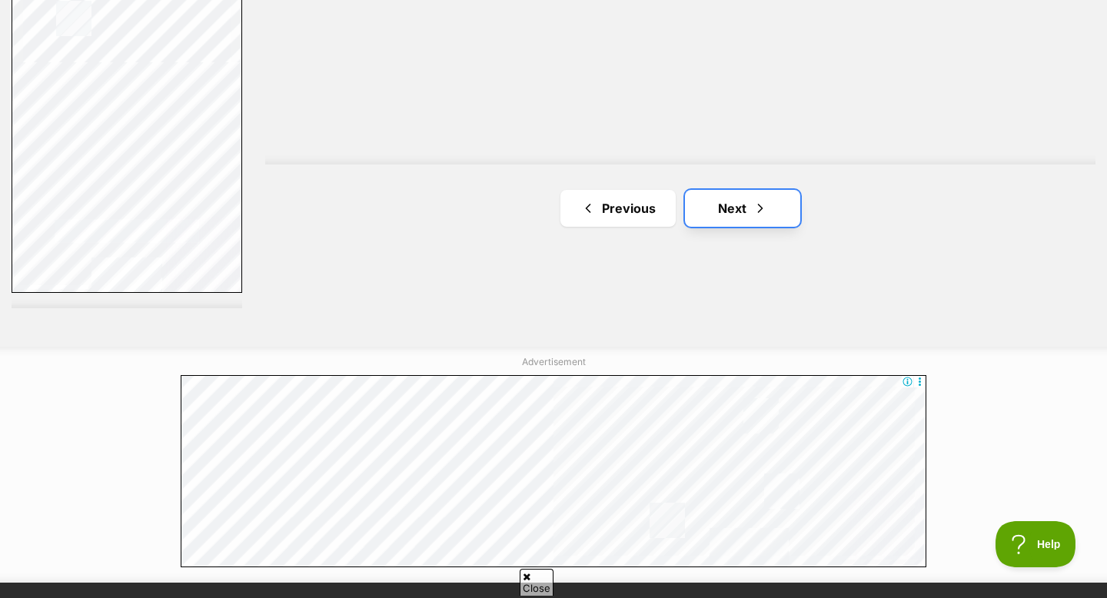
click at [703, 200] on link "Next" at bounding box center [742, 208] width 115 height 37
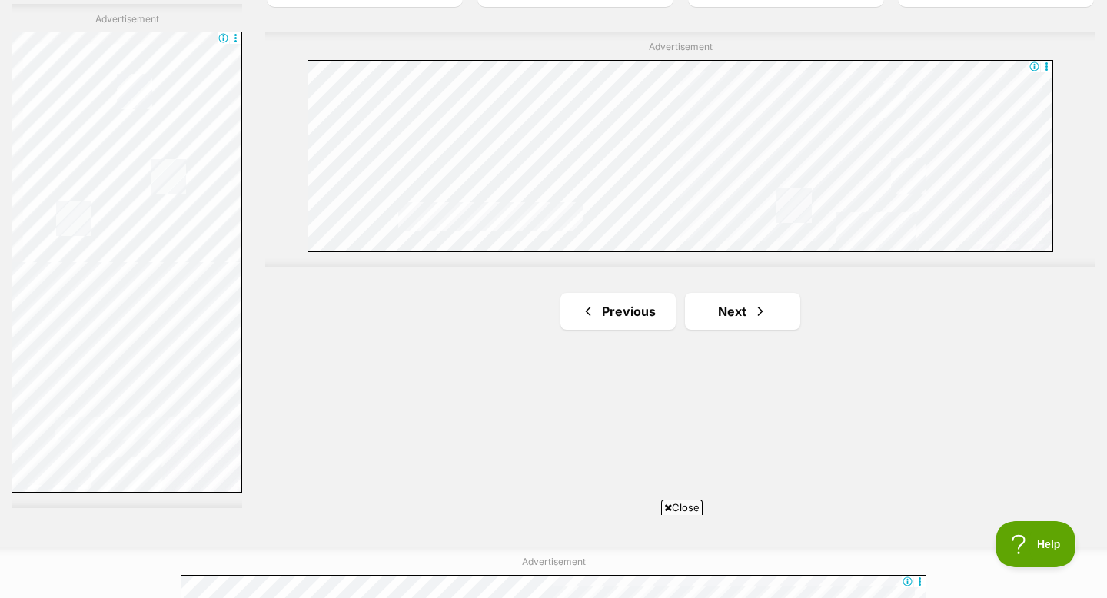
scroll to position [2762, 0]
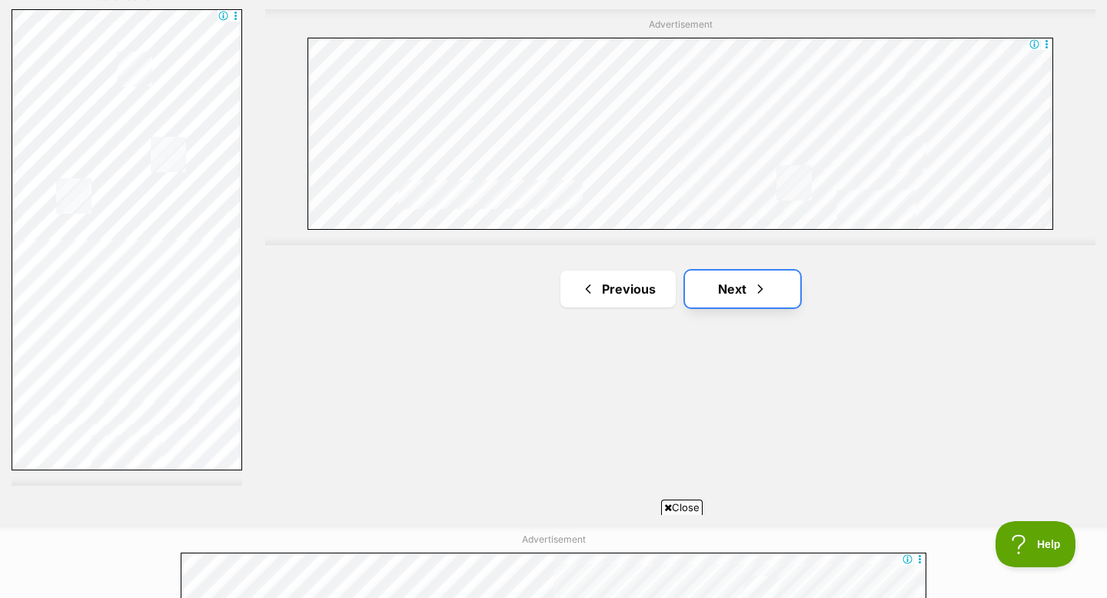
click at [753, 293] on span "Next page" at bounding box center [760, 289] width 15 height 18
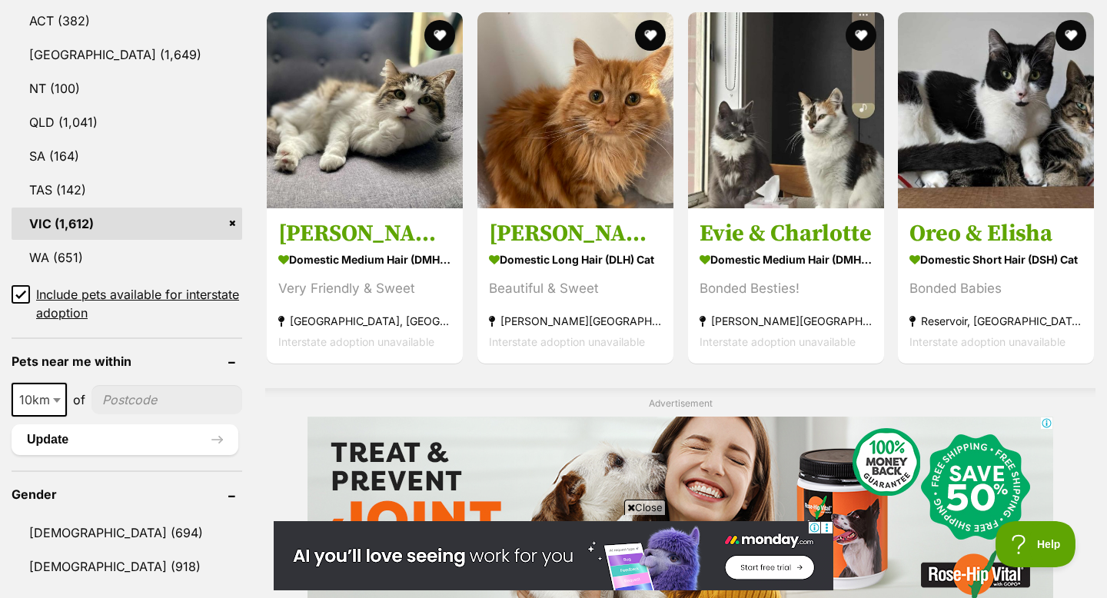
scroll to position [847, 0]
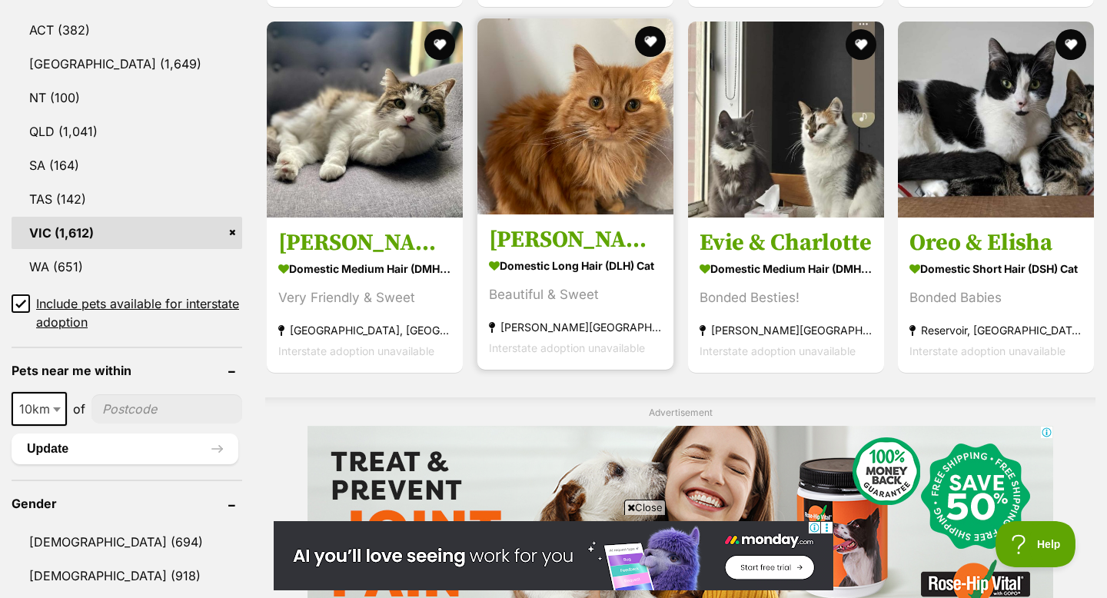
click at [596, 123] on img at bounding box center [575, 116] width 196 height 196
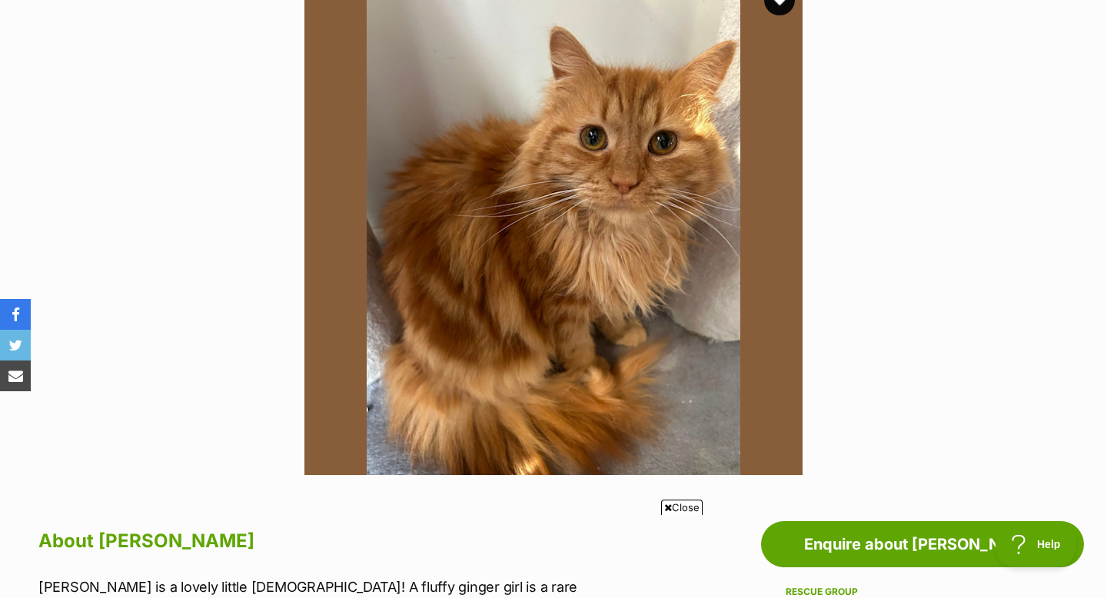
scroll to position [296, 0]
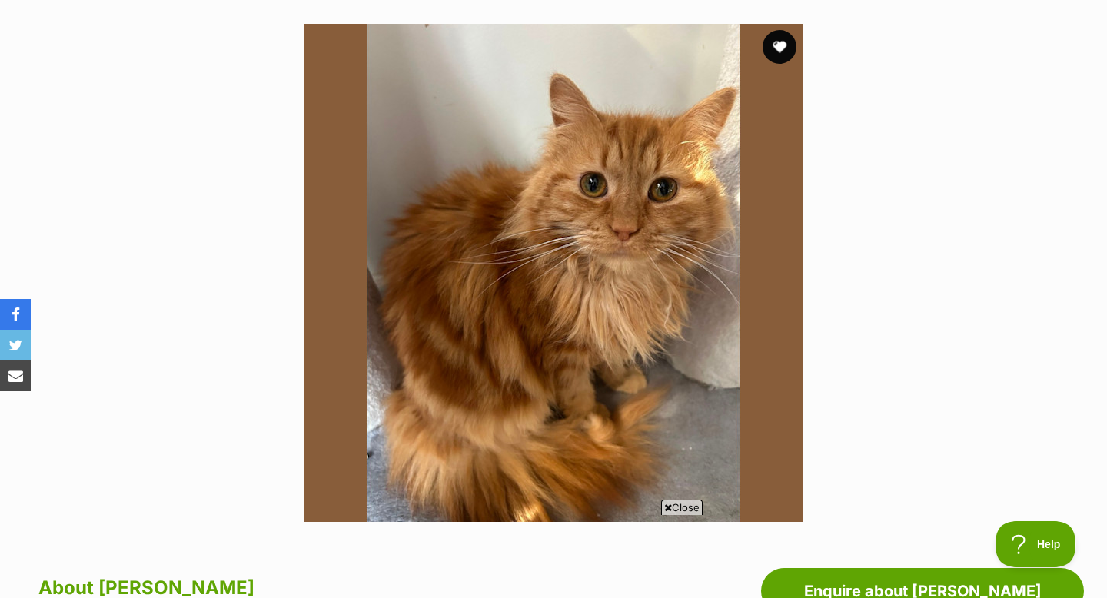
click at [785, 41] on button "favourite" at bounding box center [780, 47] width 34 height 34
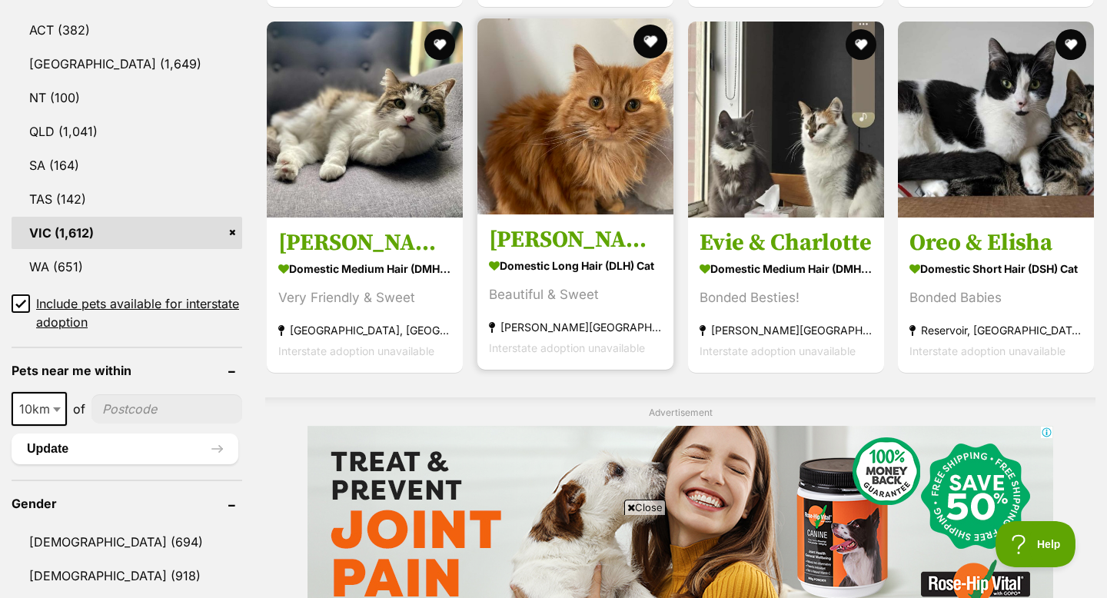
click at [652, 33] on button "favourite" at bounding box center [651, 42] width 34 height 34
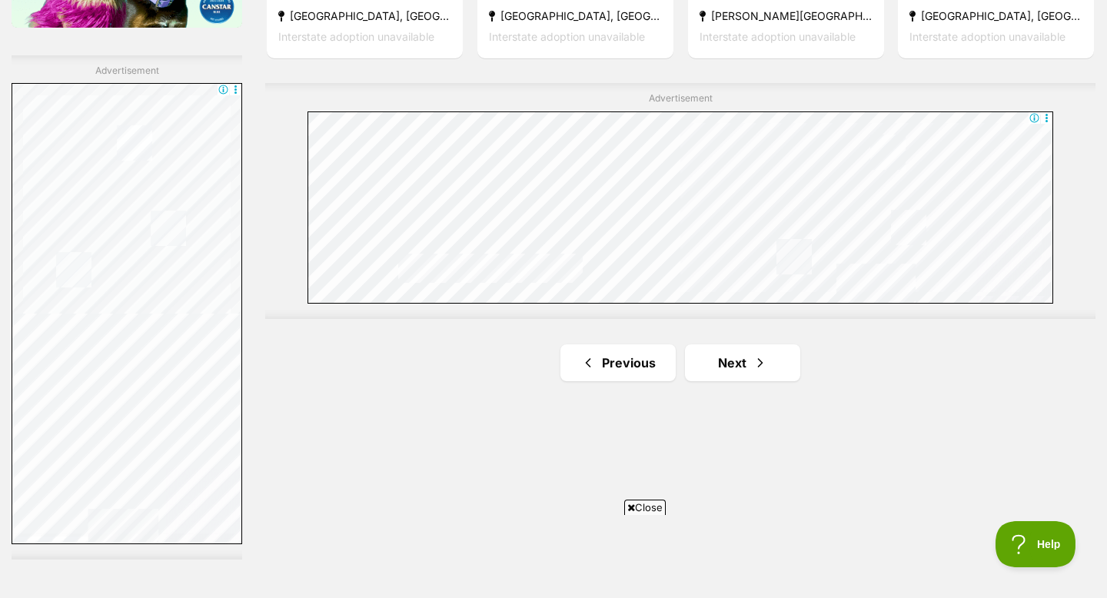
scroll to position [2698, 0]
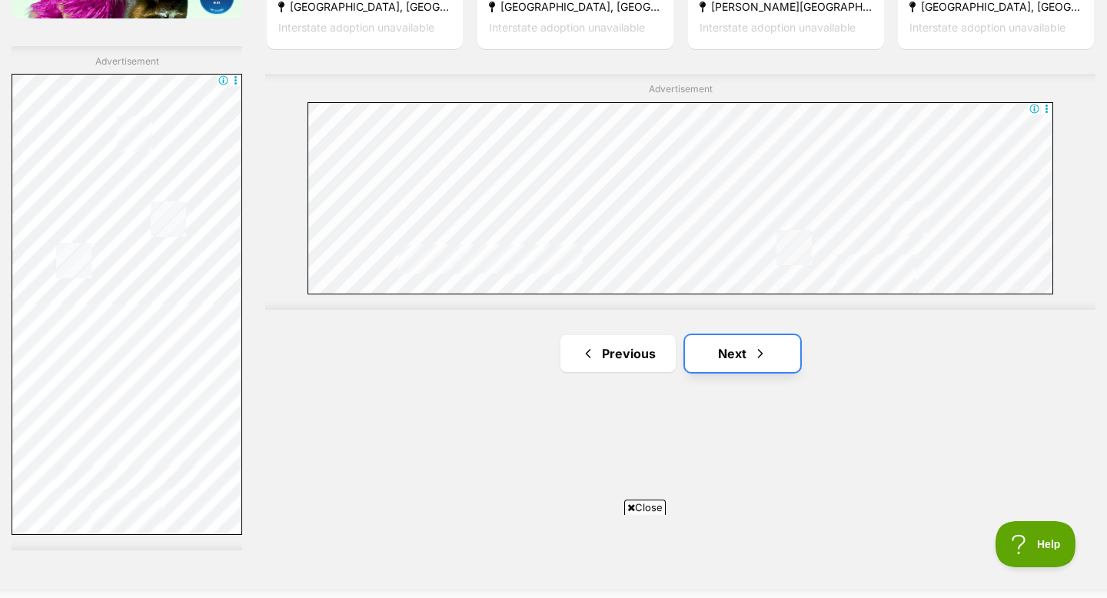
click at [743, 341] on link "Next" at bounding box center [742, 353] width 115 height 37
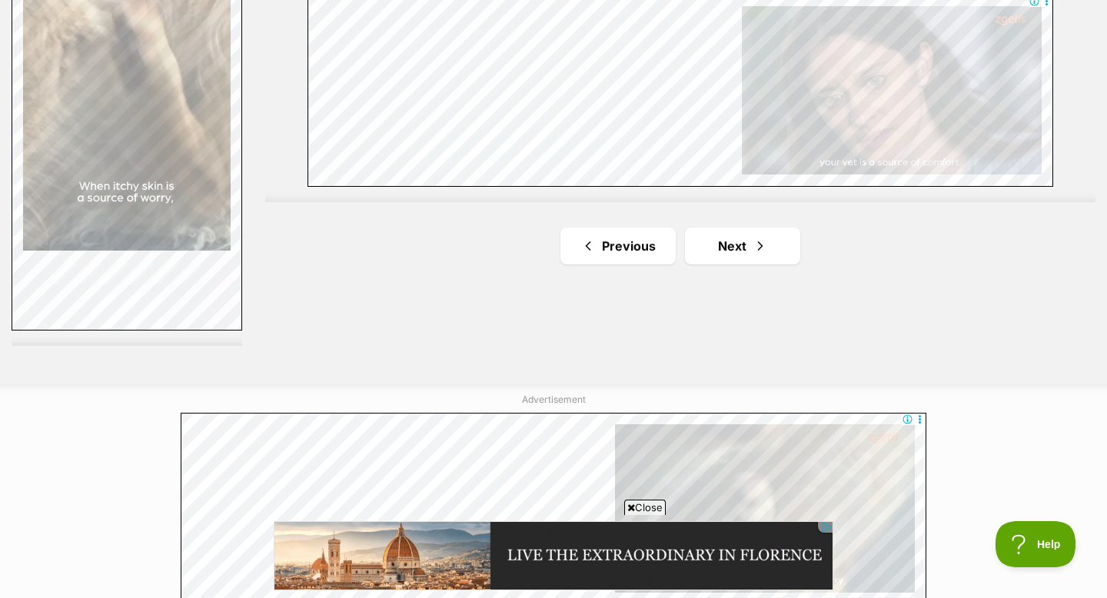
scroll to position [2935, 0]
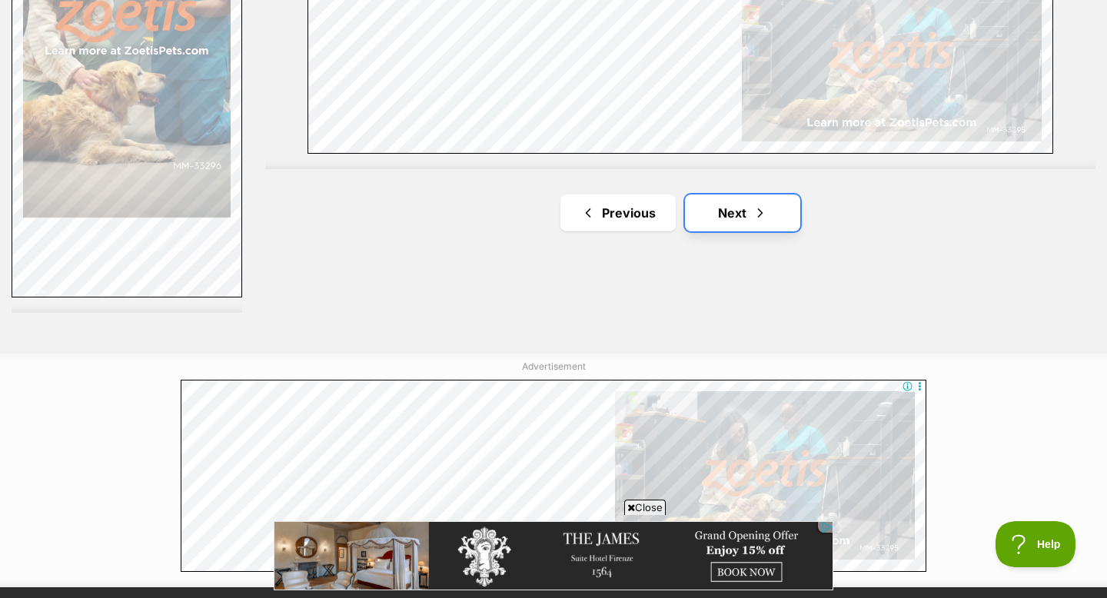
click at [735, 197] on link "Next" at bounding box center [742, 213] width 115 height 37
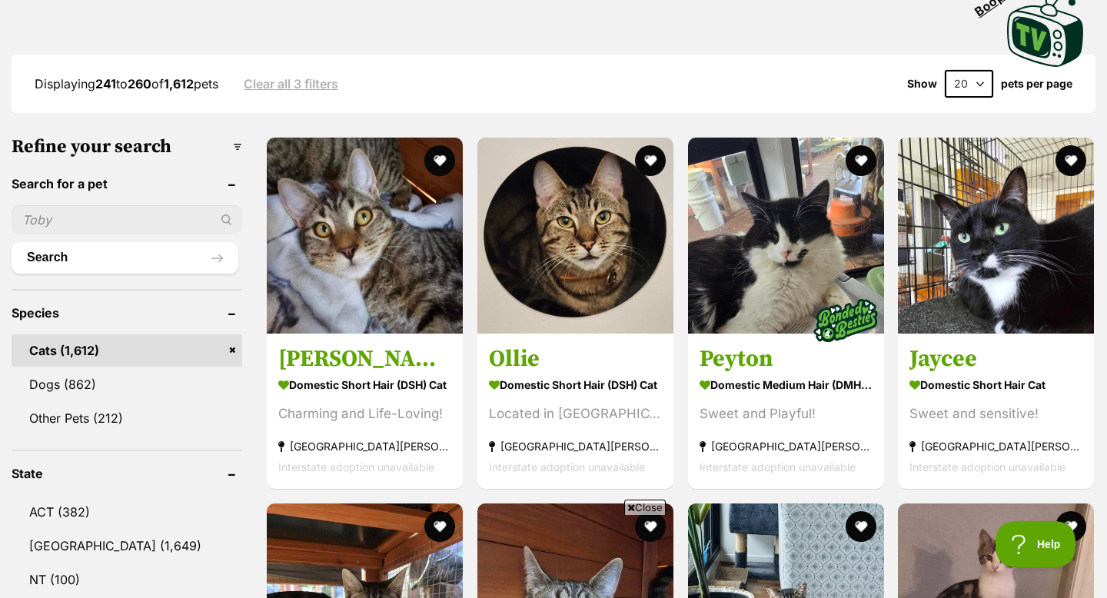
click at [662, 514] on span "Close" at bounding box center [645, 507] width 42 height 15
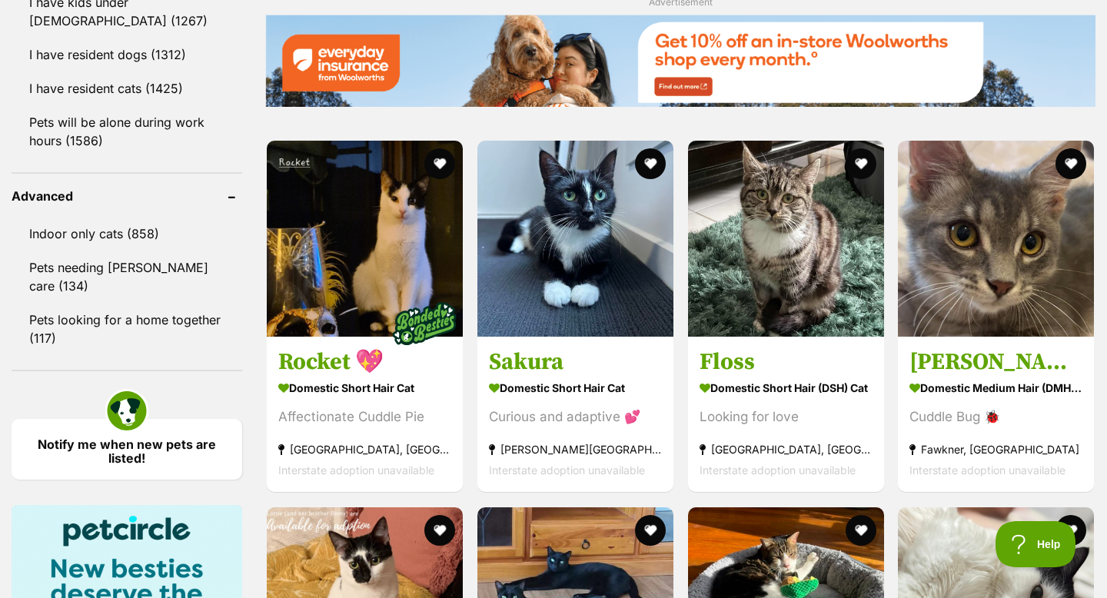
scroll to position [1891, 0]
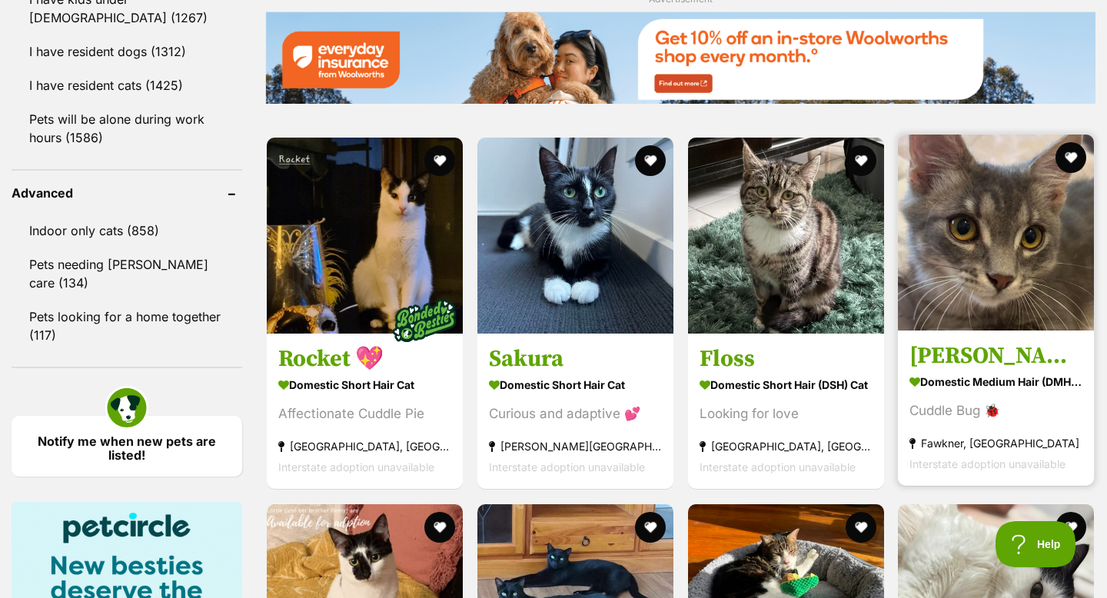
click at [960, 269] on img at bounding box center [996, 233] width 196 height 196
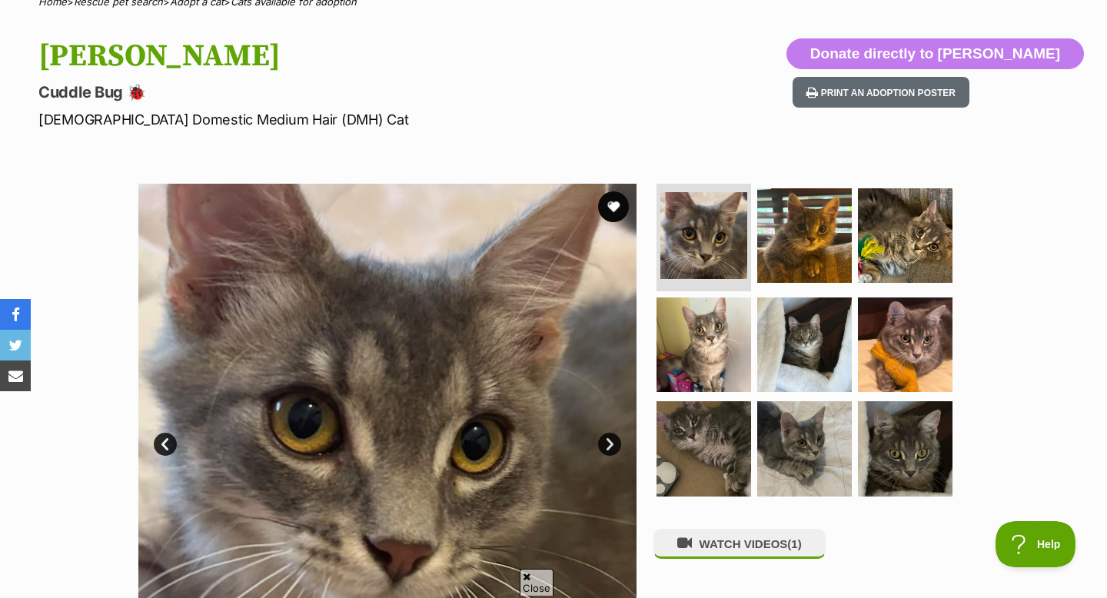
click at [614, 451] on link "Next" at bounding box center [609, 444] width 23 height 23
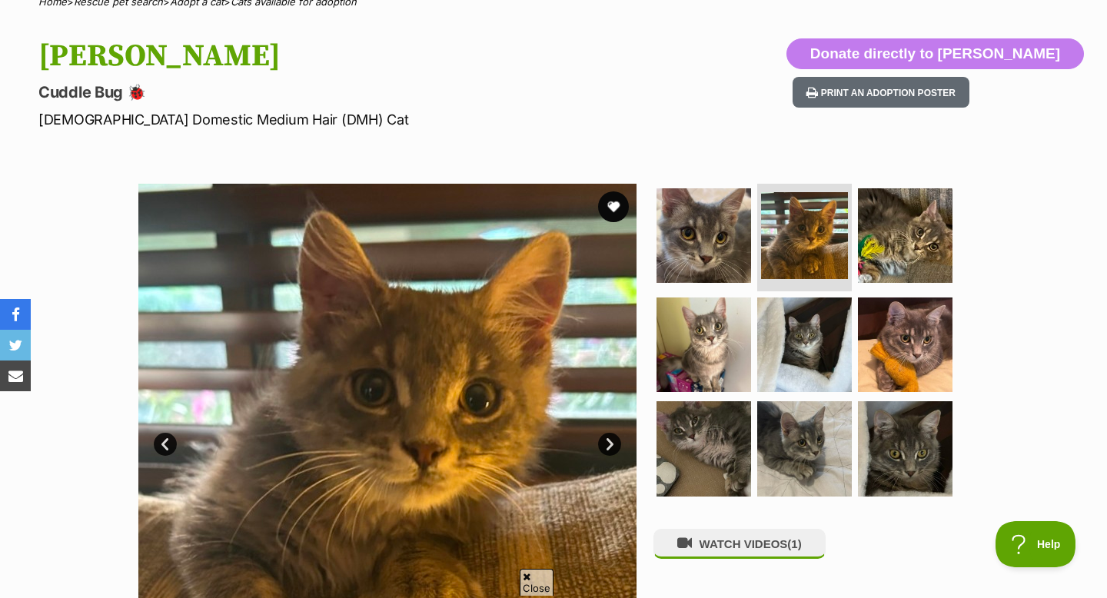
click at [614, 451] on link "Next" at bounding box center [609, 444] width 23 height 23
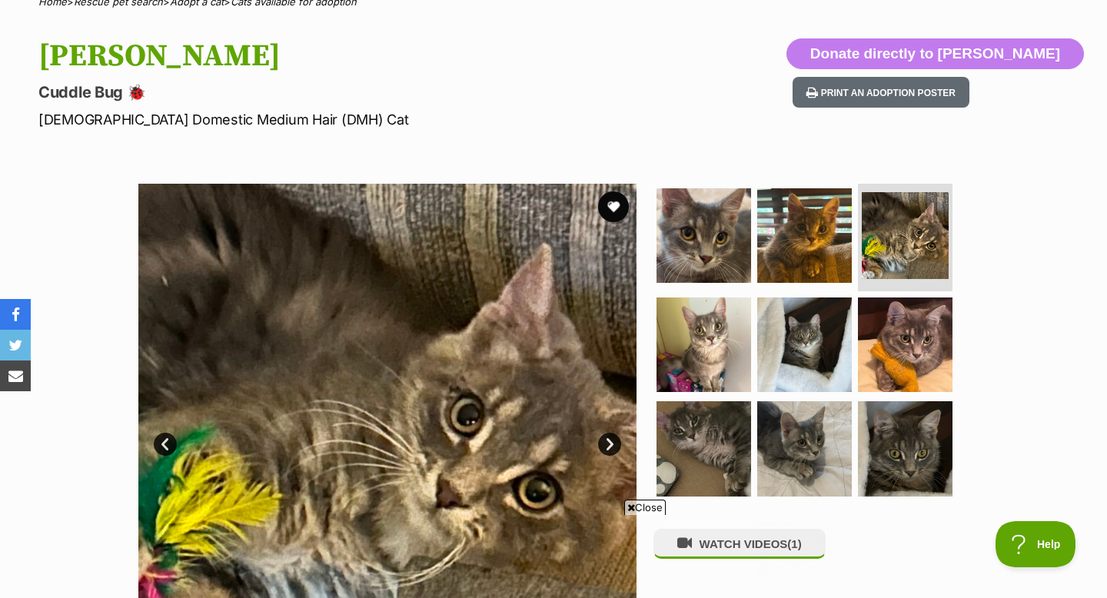
click at [614, 451] on link "Next" at bounding box center [609, 444] width 23 height 23
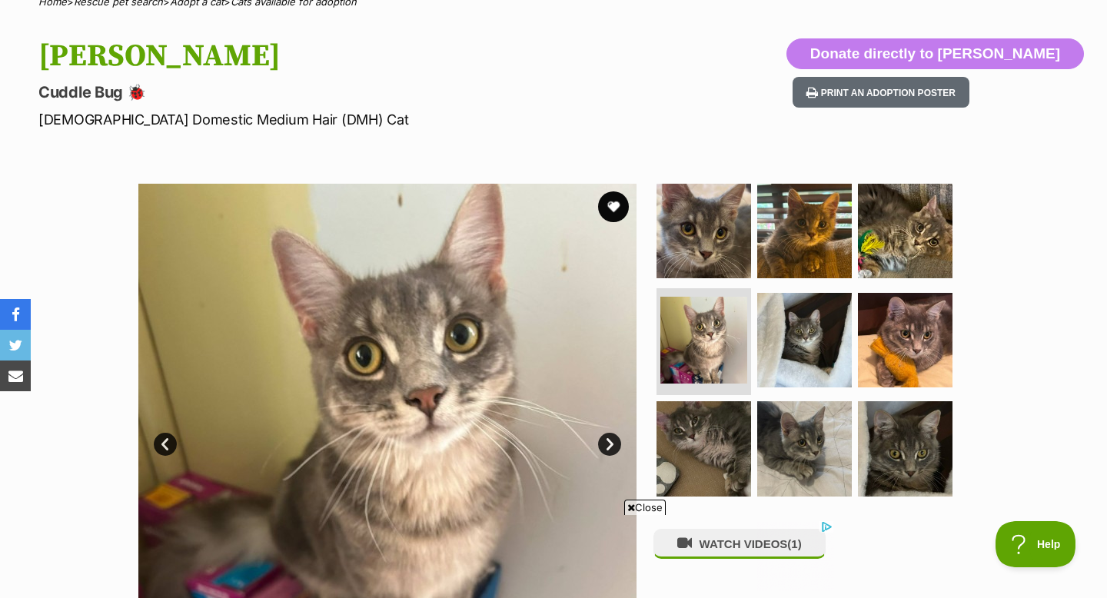
click at [614, 451] on link "Next" at bounding box center [609, 444] width 23 height 23
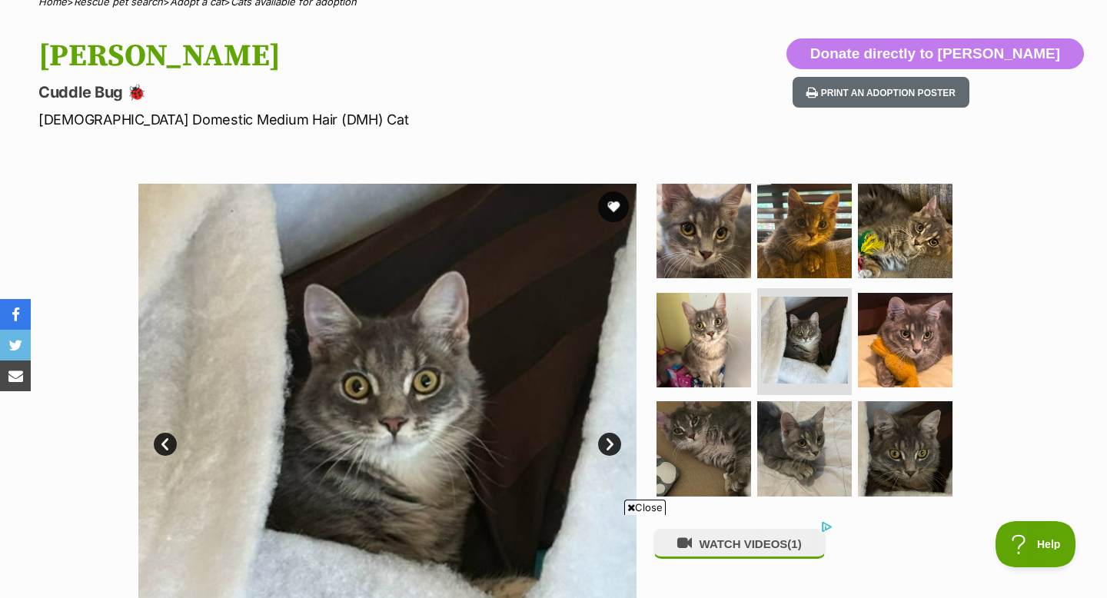
click at [614, 451] on link "Next" at bounding box center [609, 444] width 23 height 23
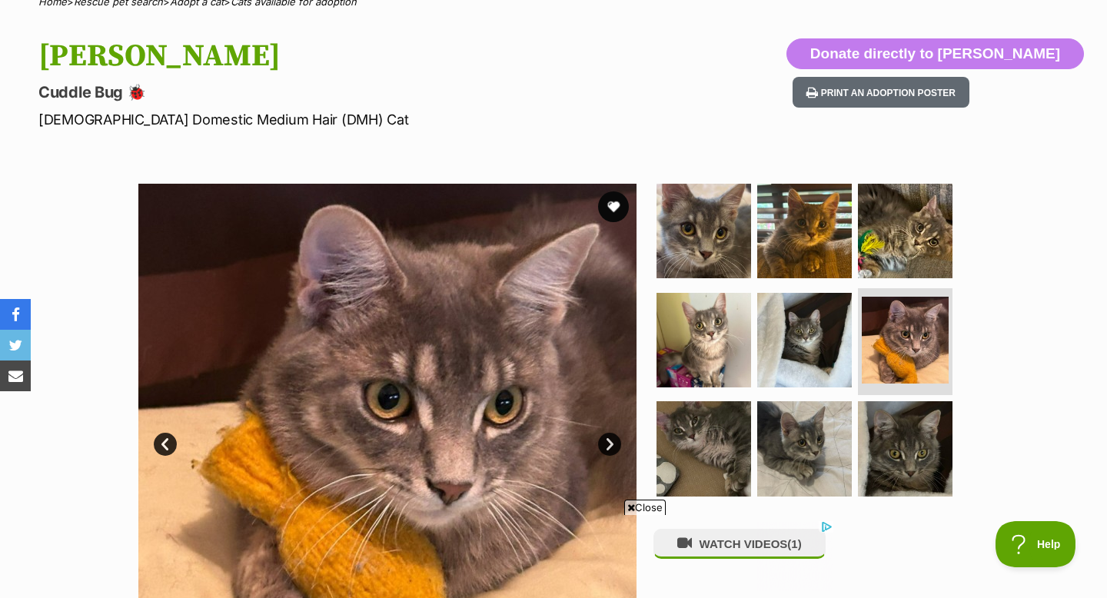
click at [614, 451] on link "Next" at bounding box center [609, 444] width 23 height 23
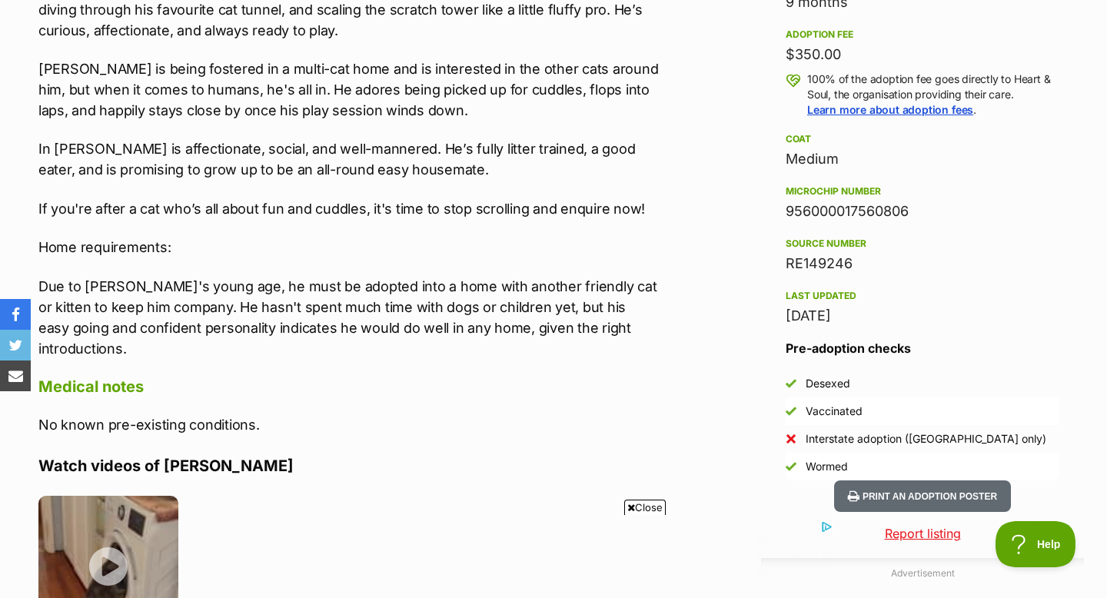
scroll to position [1204, 0]
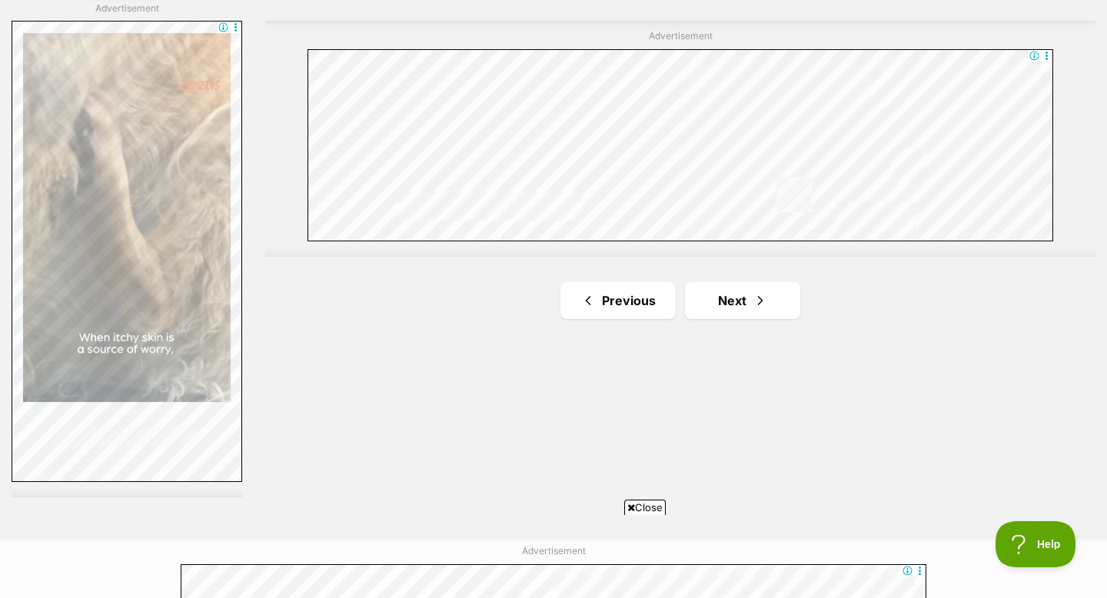
scroll to position [2776, 0]
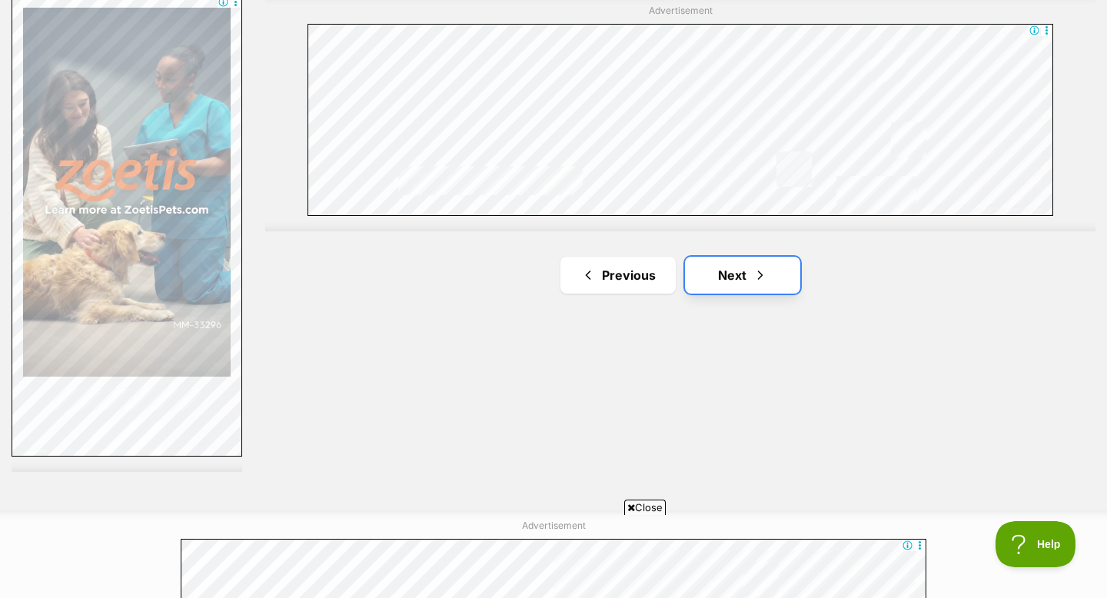
click at [723, 281] on link "Next" at bounding box center [742, 275] width 115 height 37
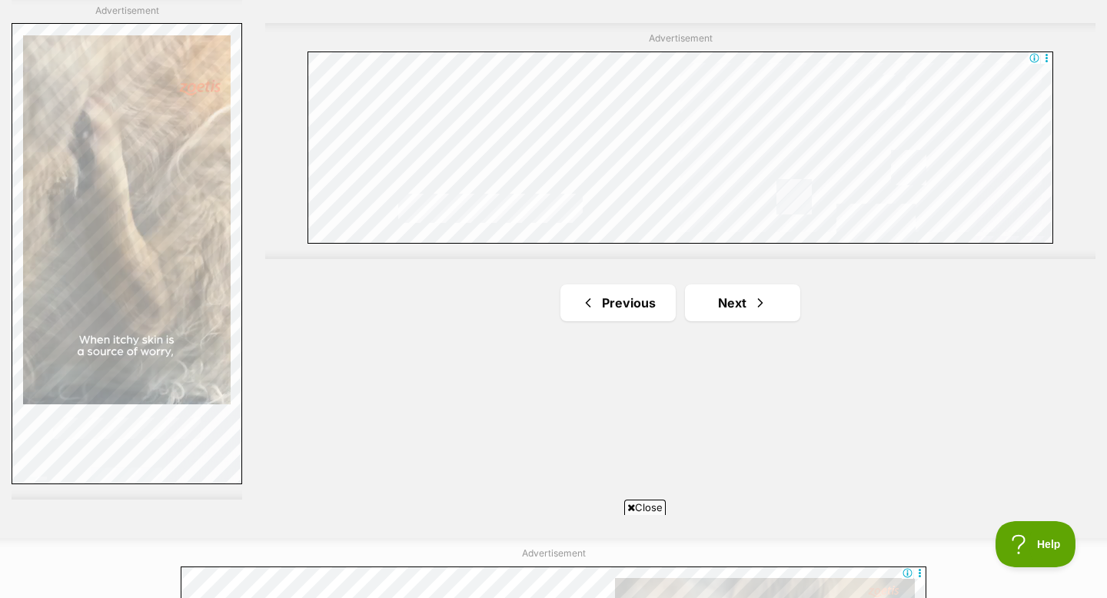
scroll to position [2803, 0]
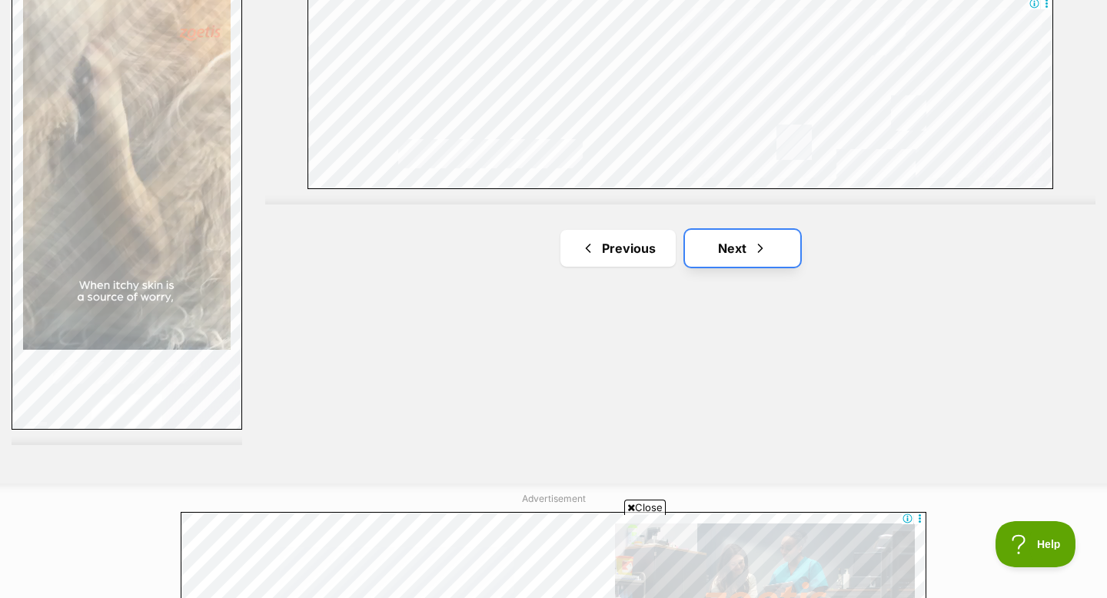
click at [750, 239] on link "Next" at bounding box center [742, 248] width 115 height 37
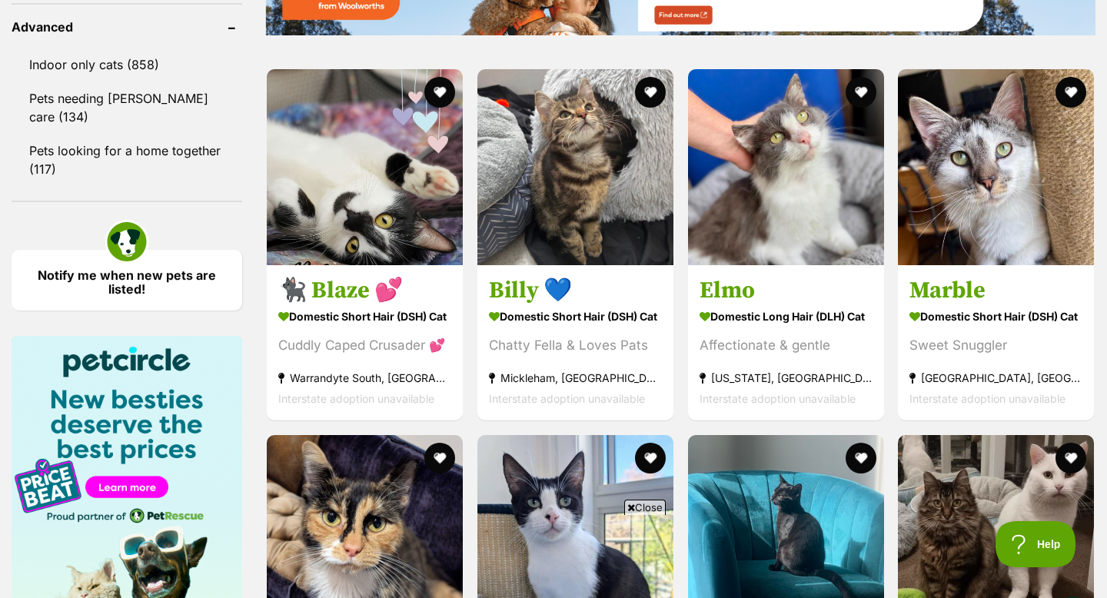
scroll to position [2125, 0]
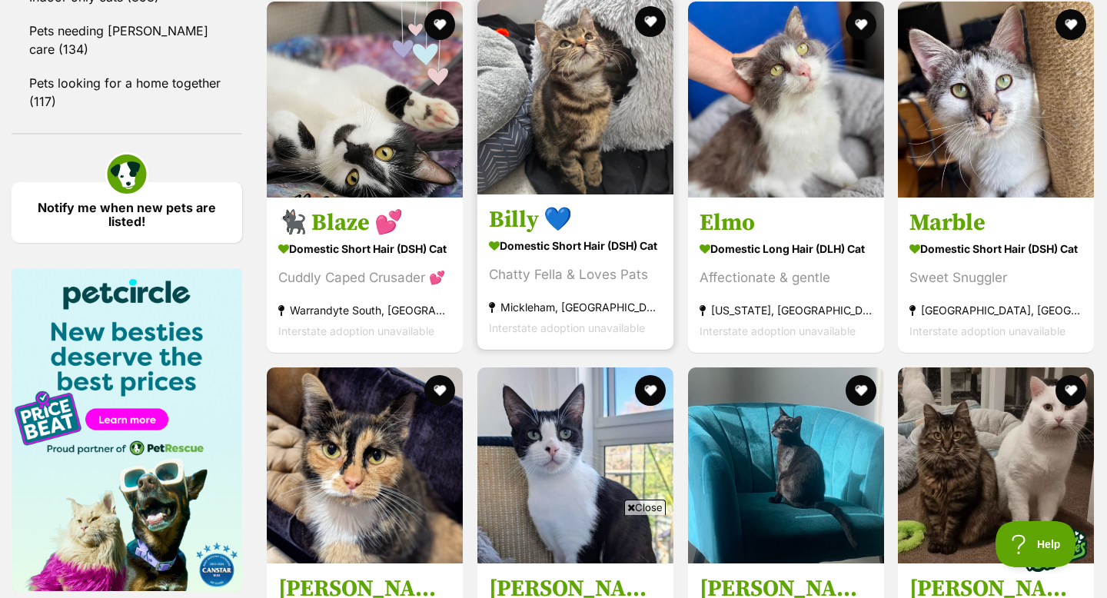
click at [581, 125] on img at bounding box center [575, 96] width 196 height 196
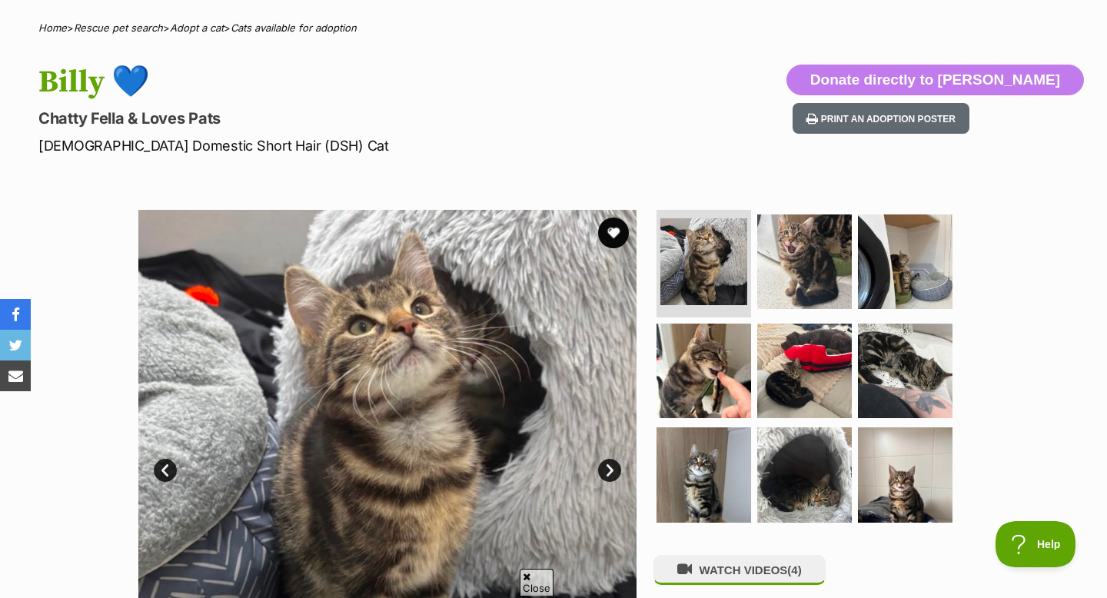
click at [606, 472] on link "Next" at bounding box center [609, 470] width 23 height 23
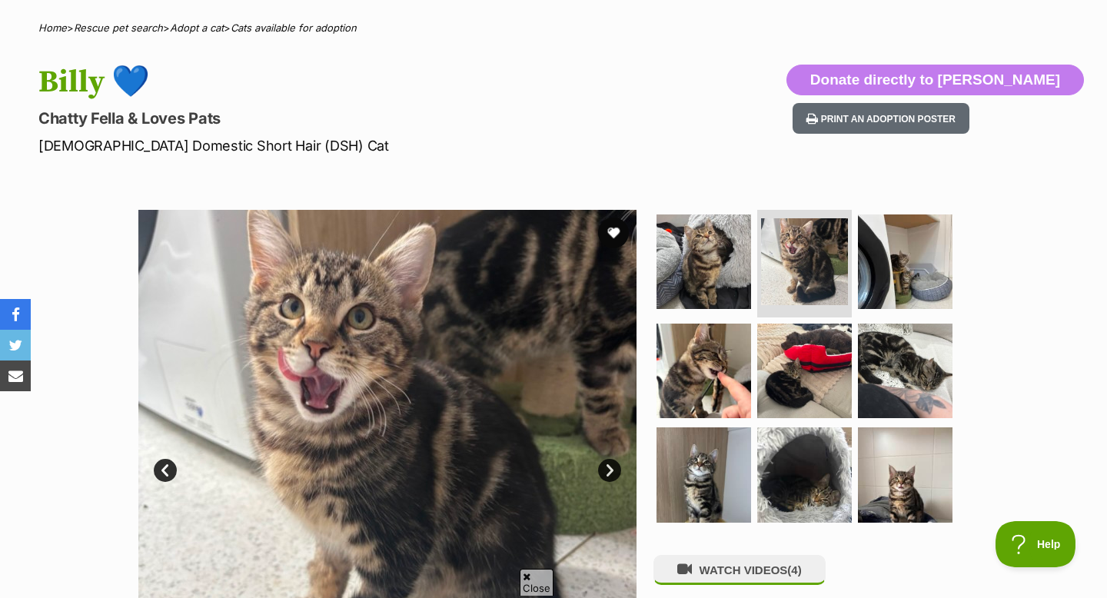
click at [606, 472] on link "Next" at bounding box center [609, 470] width 23 height 23
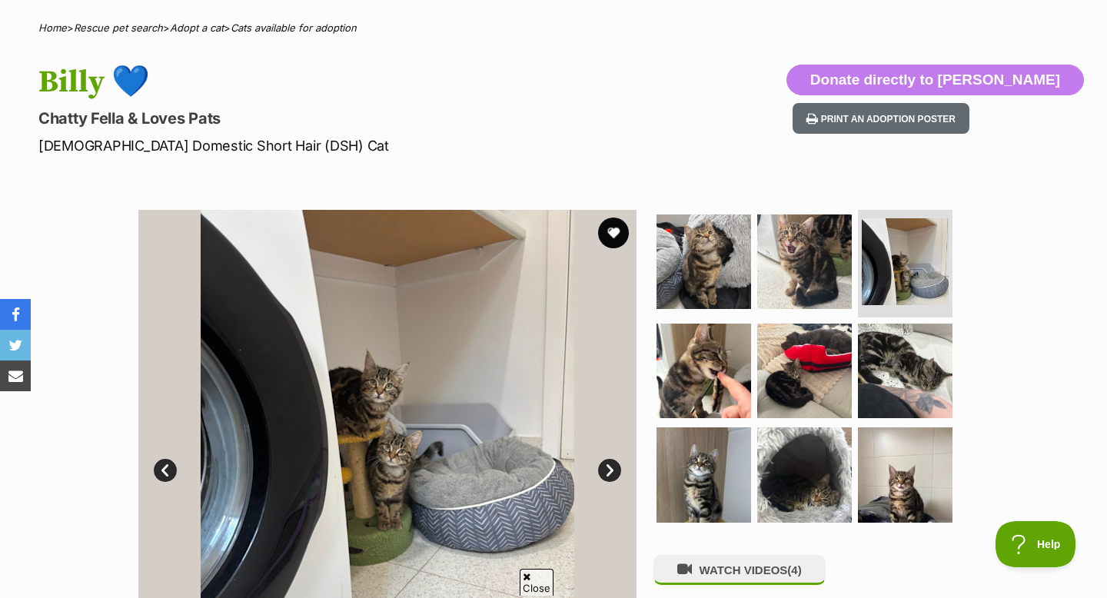
click at [606, 472] on link "Next" at bounding box center [609, 470] width 23 height 23
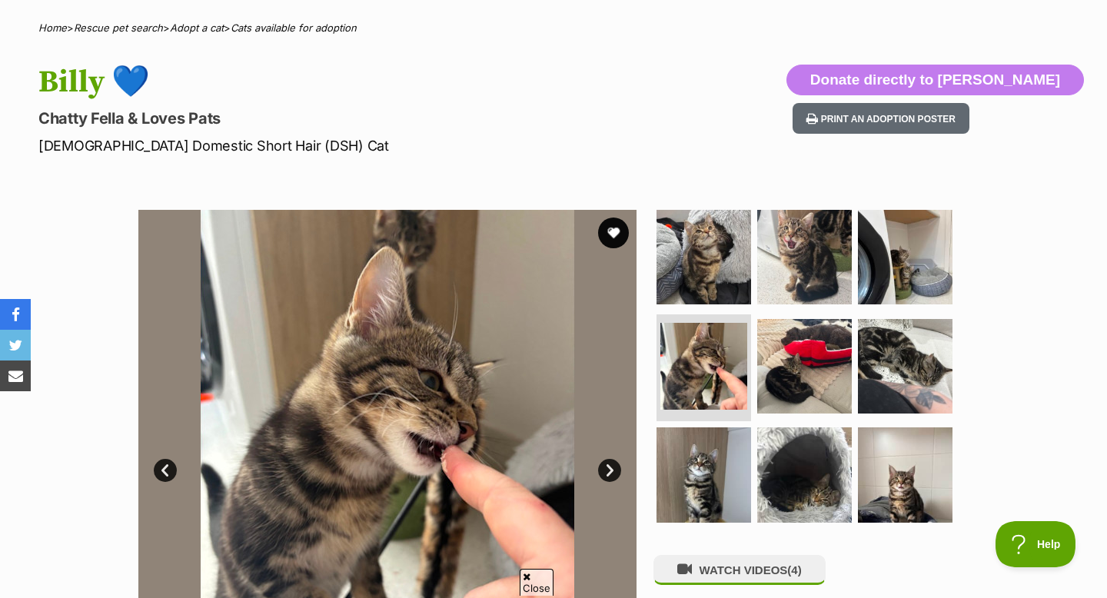
click at [606, 472] on link "Next" at bounding box center [609, 470] width 23 height 23
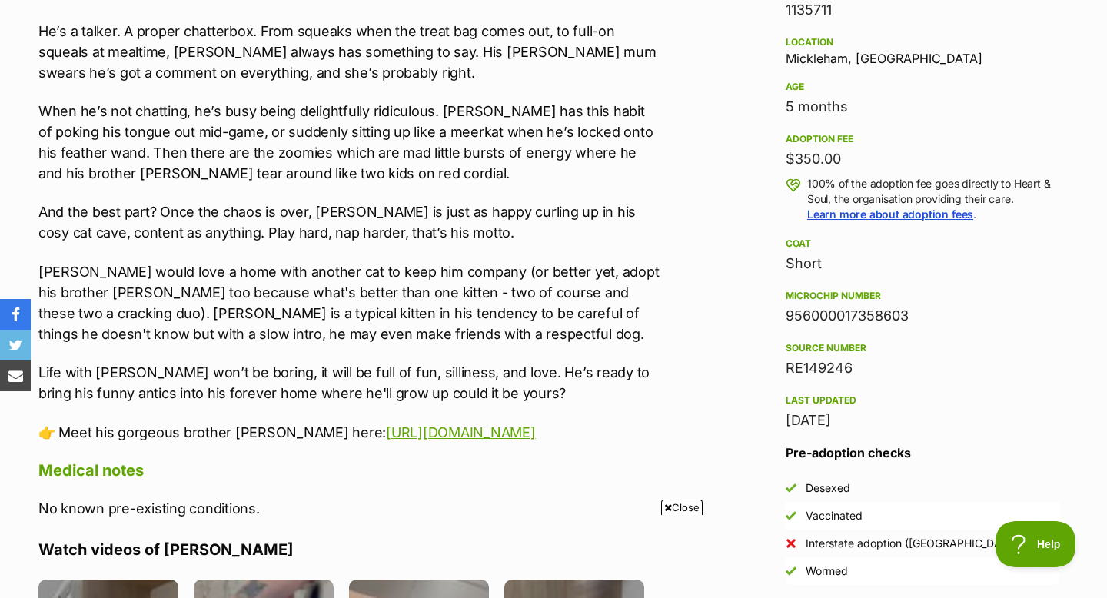
scroll to position [996, 0]
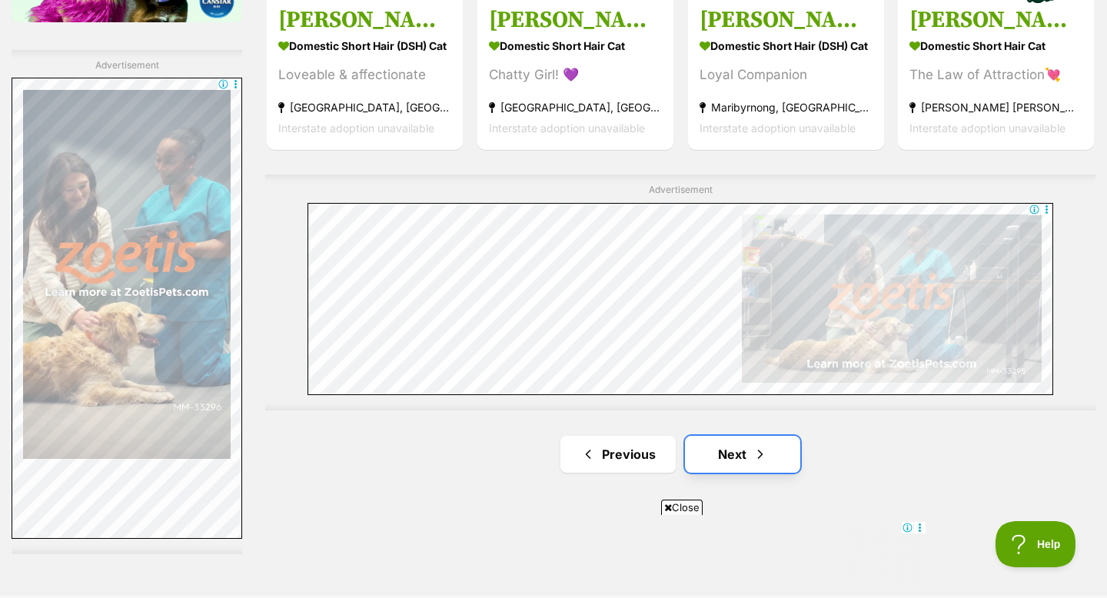
click at [754, 445] on span "Next page" at bounding box center [760, 454] width 15 height 18
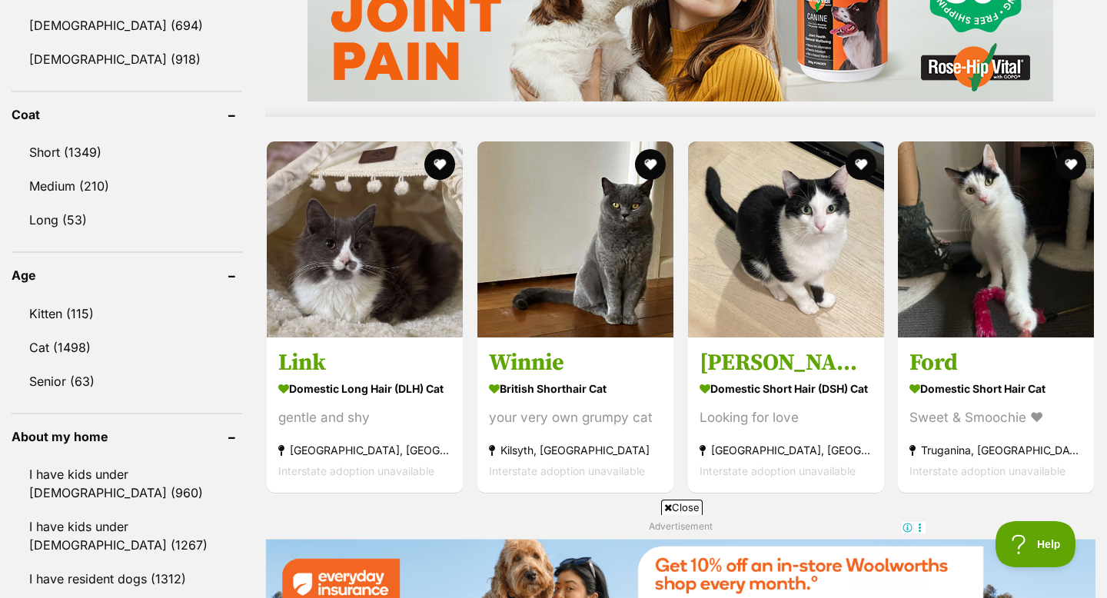
scroll to position [1381, 0]
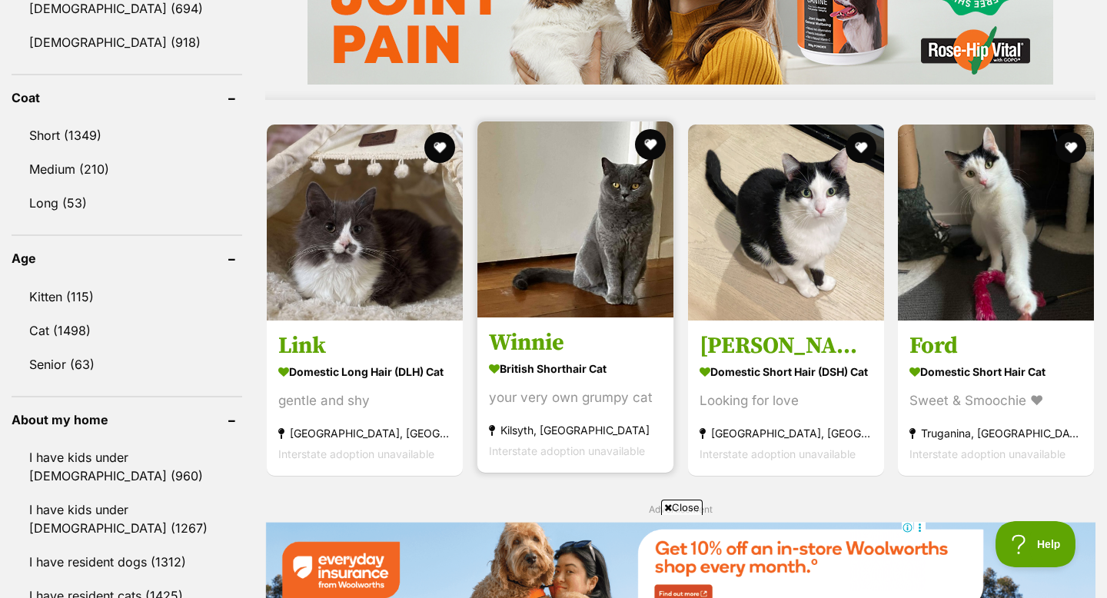
click at [593, 245] on img at bounding box center [575, 219] width 196 height 196
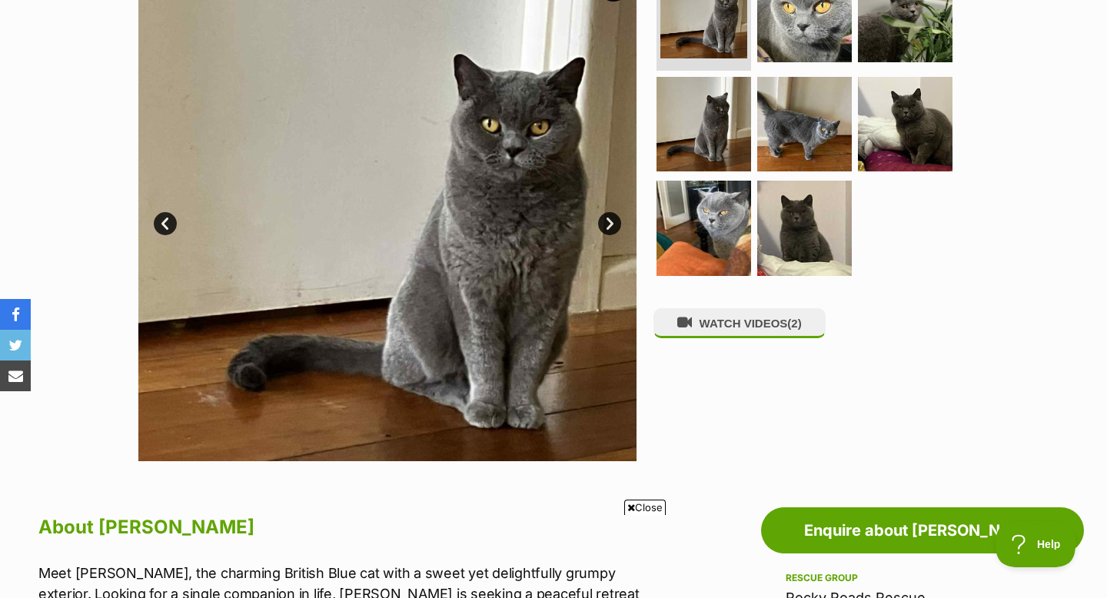
click at [604, 210] on img at bounding box center [387, 212] width 498 height 498
click at [609, 219] on link "Next" at bounding box center [609, 223] width 23 height 23
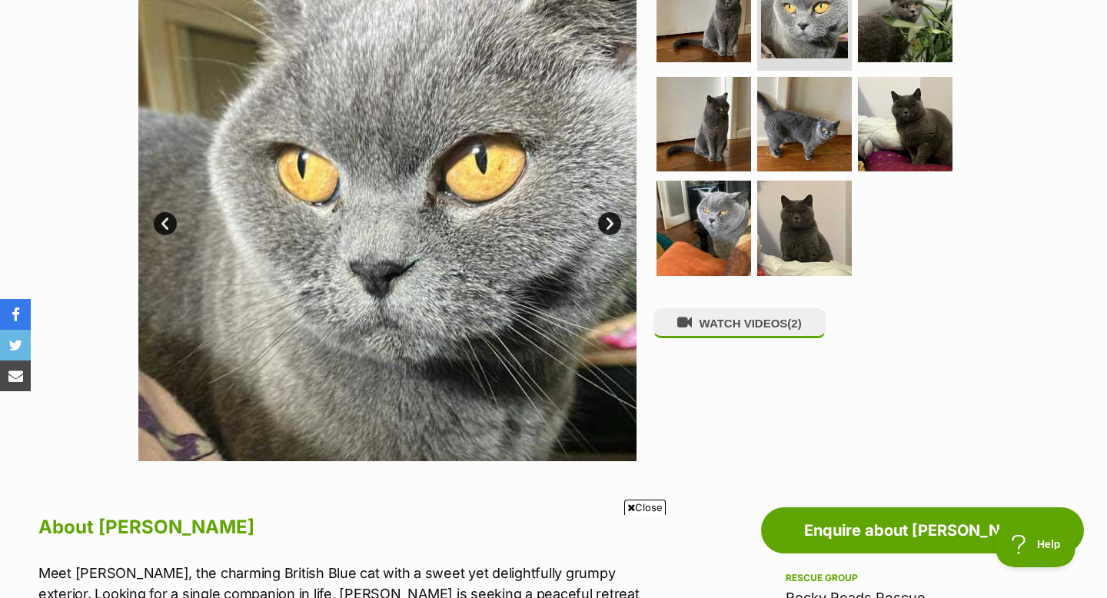
click at [609, 219] on link "Next" at bounding box center [609, 223] width 23 height 23
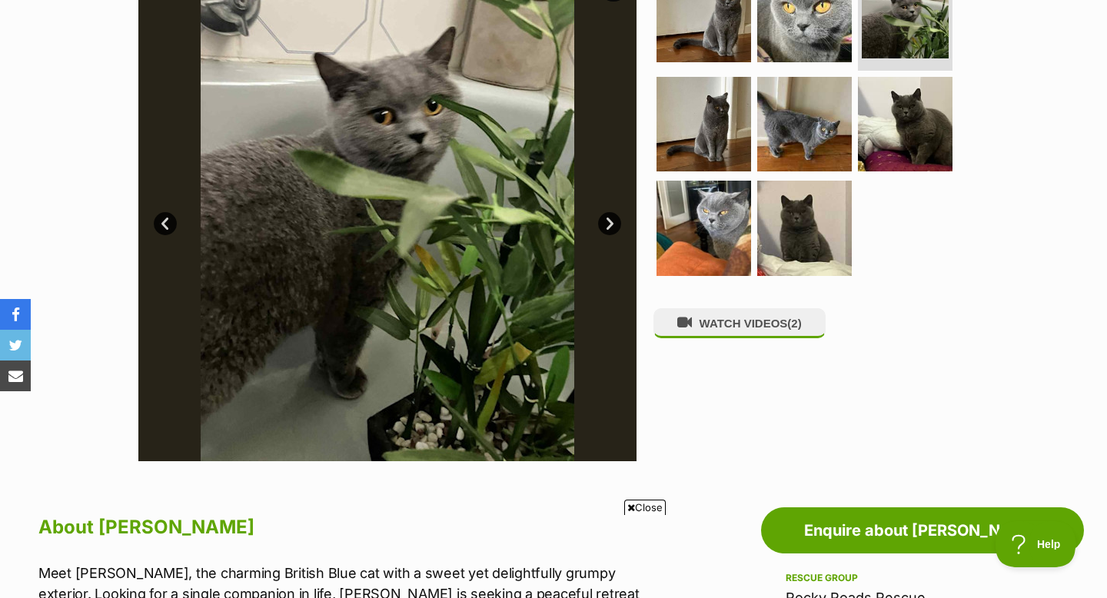
click at [609, 219] on link "Next" at bounding box center [609, 223] width 23 height 23
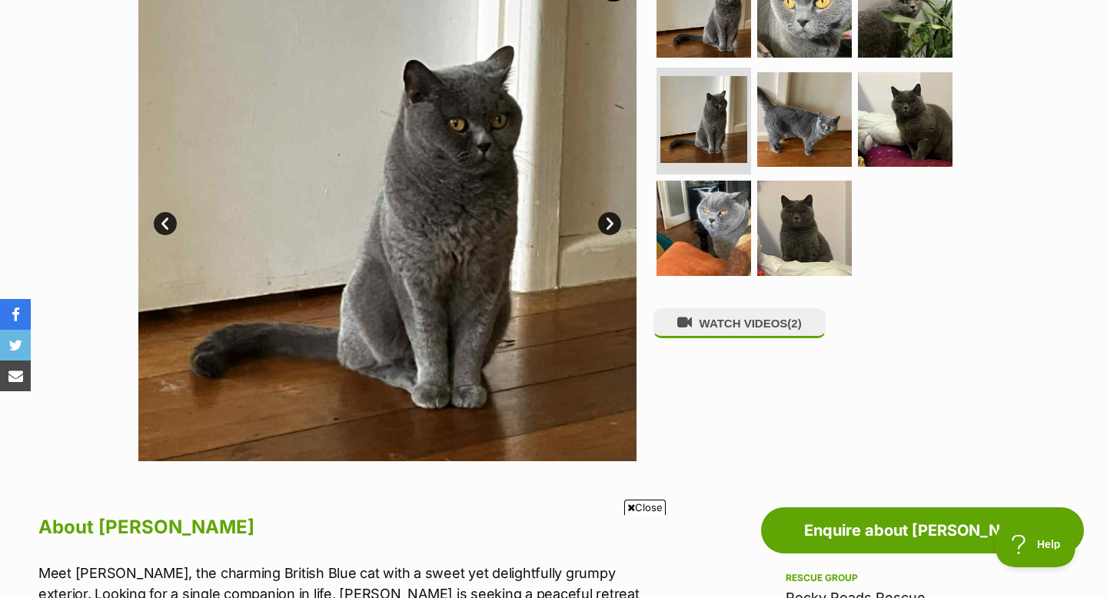
click at [609, 219] on link "Next" at bounding box center [609, 223] width 23 height 23
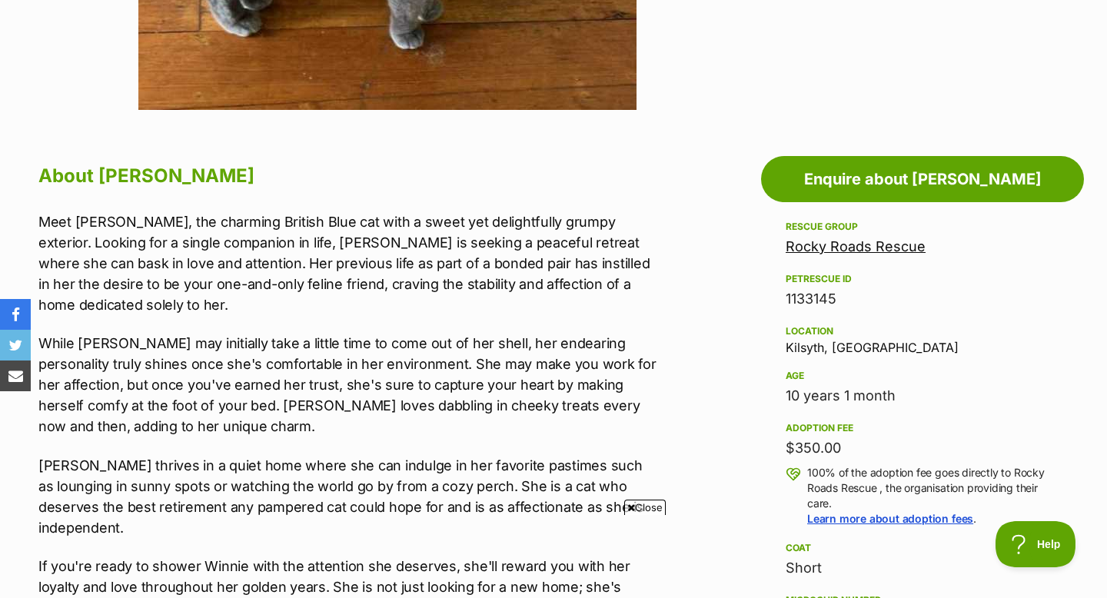
scroll to position [906, 0]
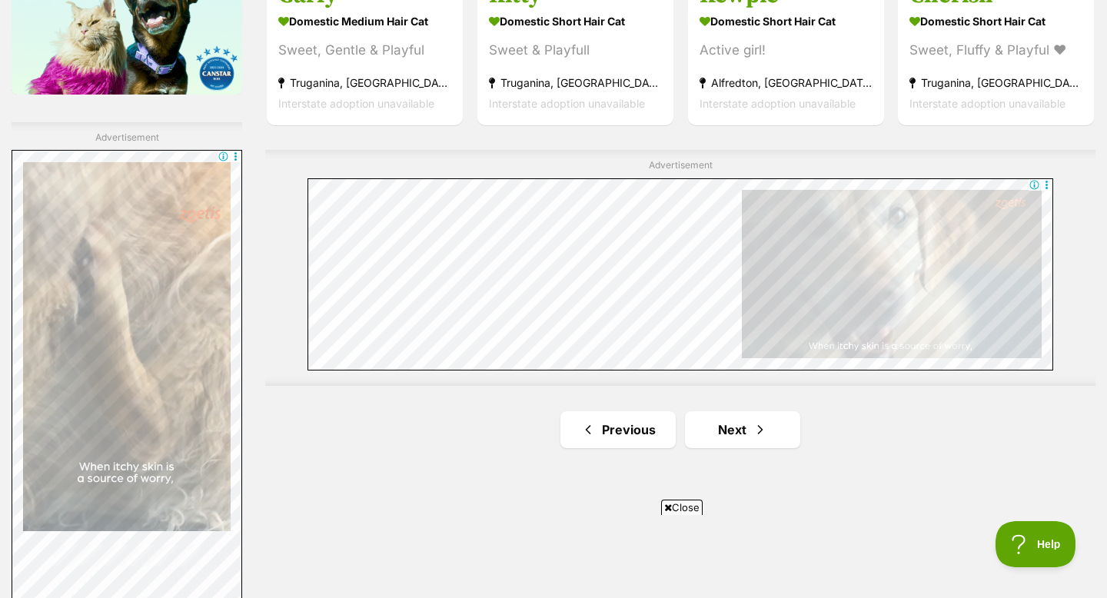
scroll to position [2654, 0]
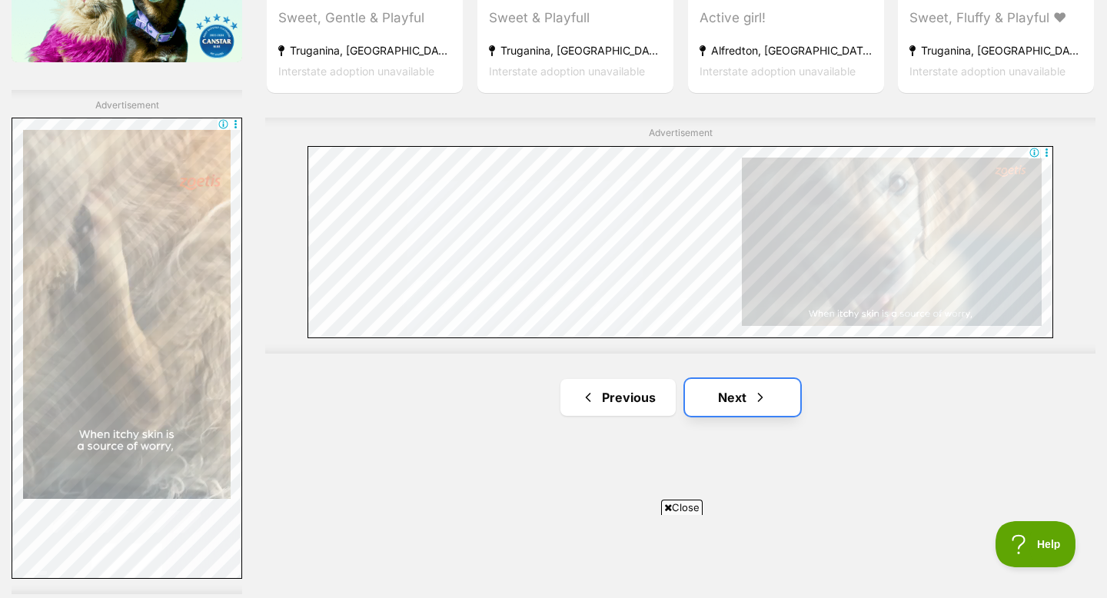
click at [753, 391] on span "Next page" at bounding box center [760, 397] width 15 height 18
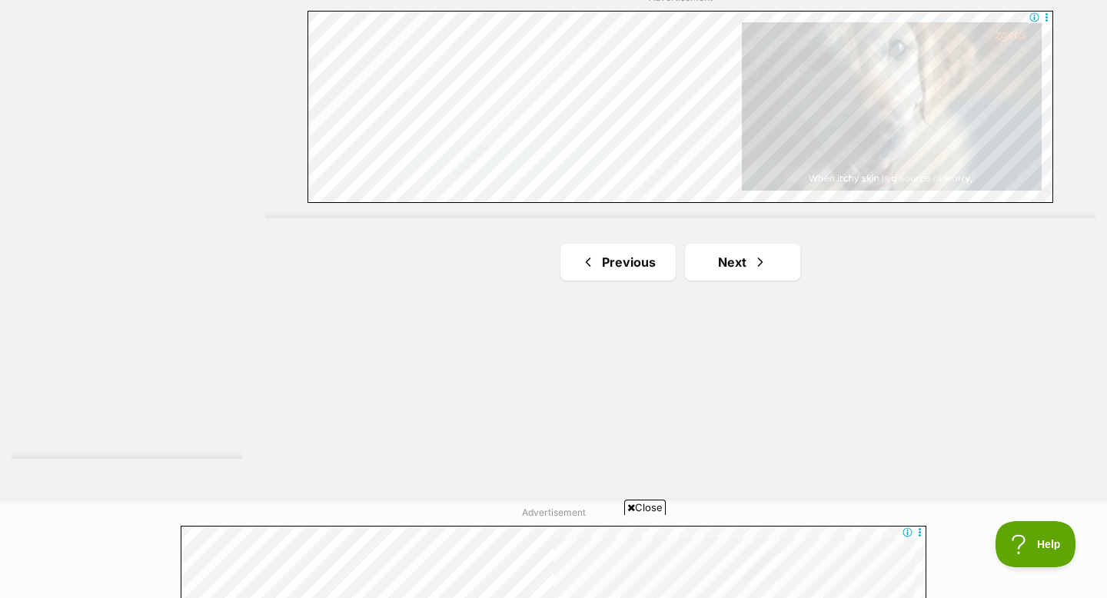
scroll to position [2790, 0]
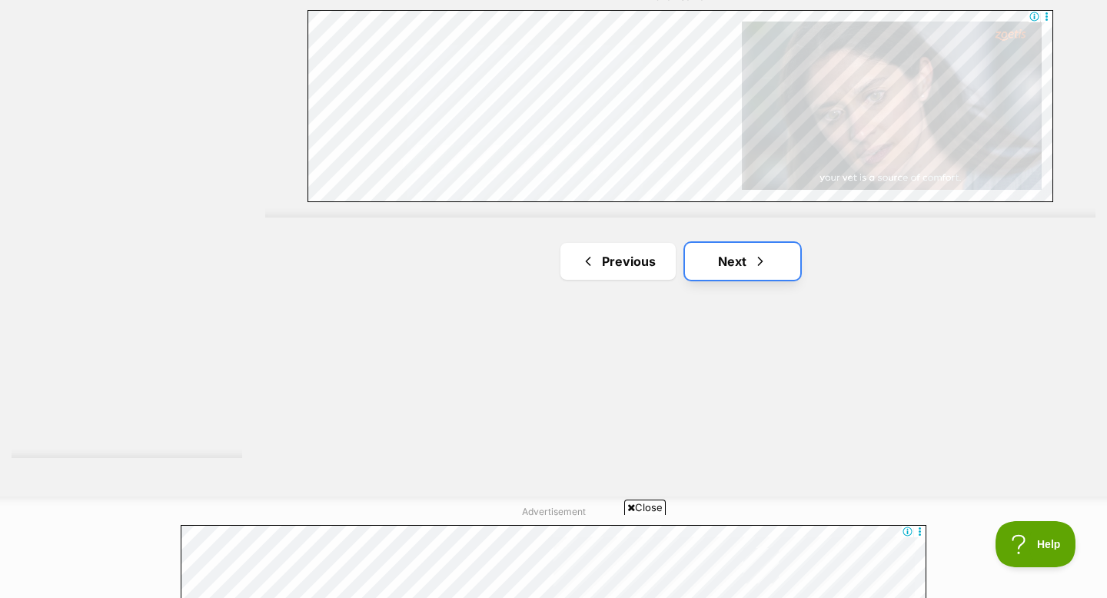
click at [690, 252] on link "Next" at bounding box center [742, 261] width 115 height 37
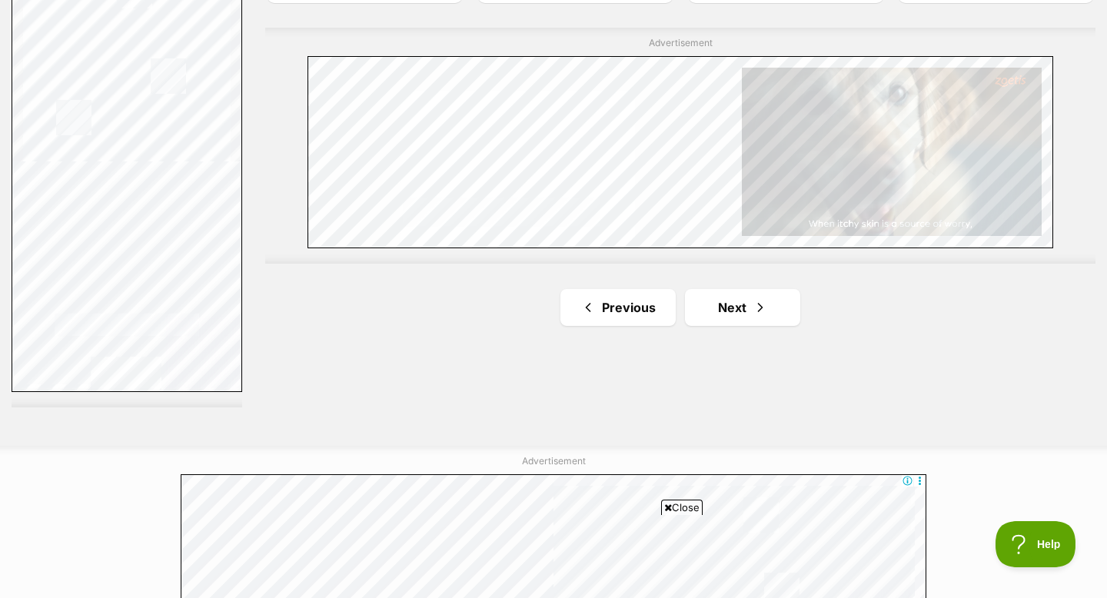
scroll to position [2852, 0]
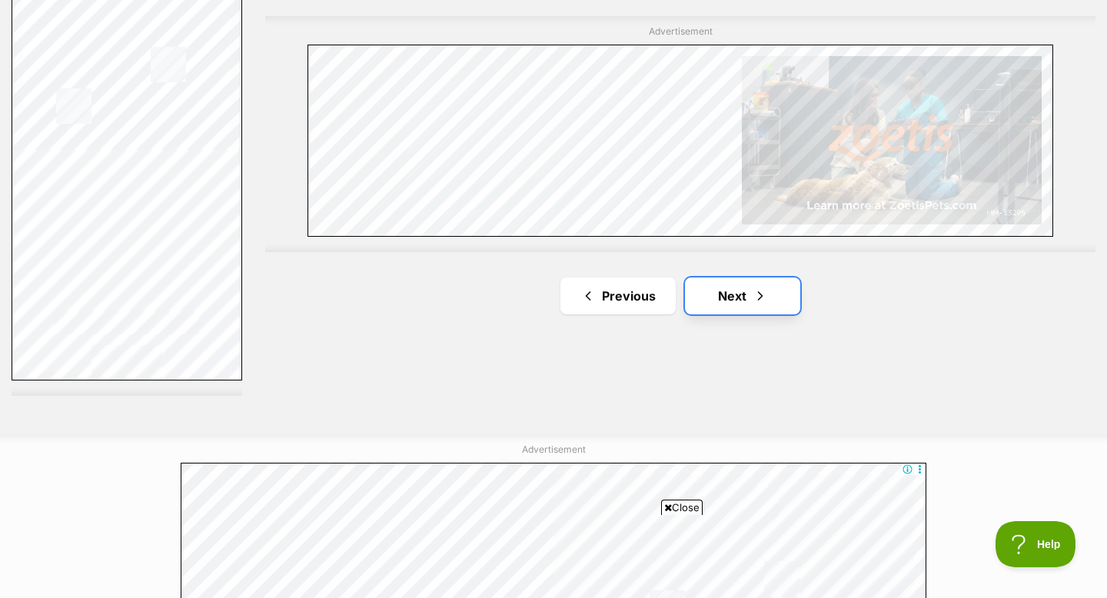
click at [733, 314] on link "Next" at bounding box center [742, 296] width 115 height 37
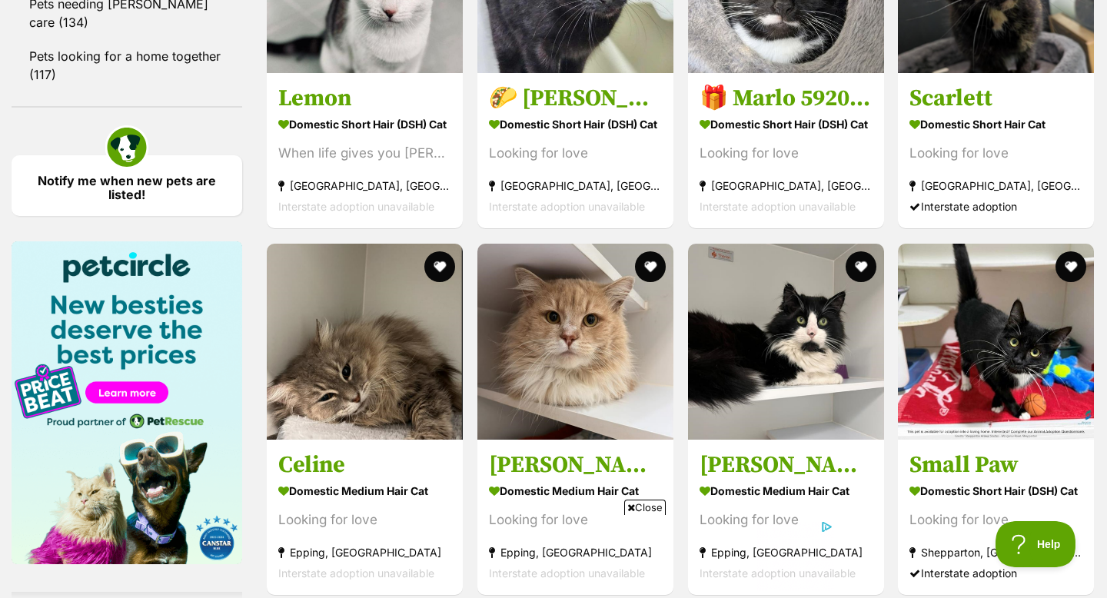
scroll to position [2150, 0]
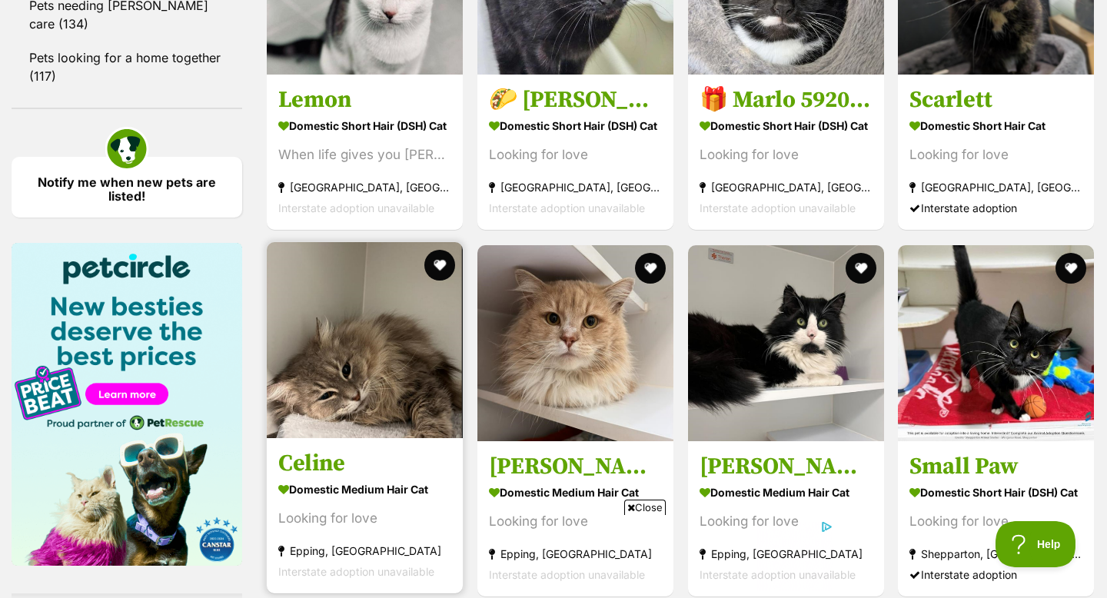
click at [338, 372] on img at bounding box center [365, 340] width 196 height 196
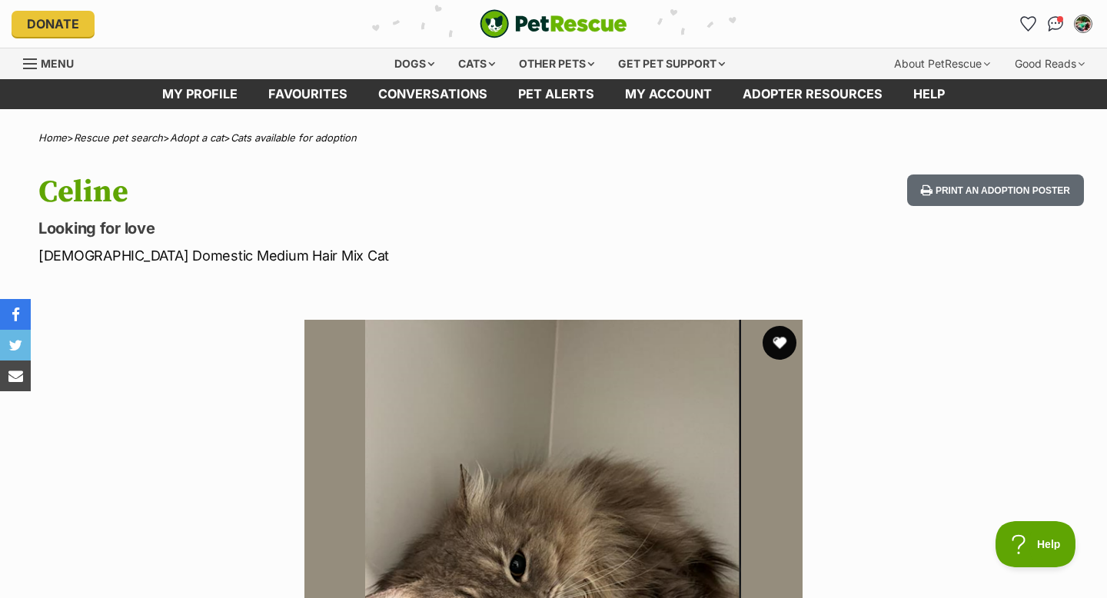
click at [781, 335] on button "favourite" at bounding box center [780, 343] width 34 height 34
click at [1053, 22] on img "Conversations" at bounding box center [1056, 24] width 21 height 20
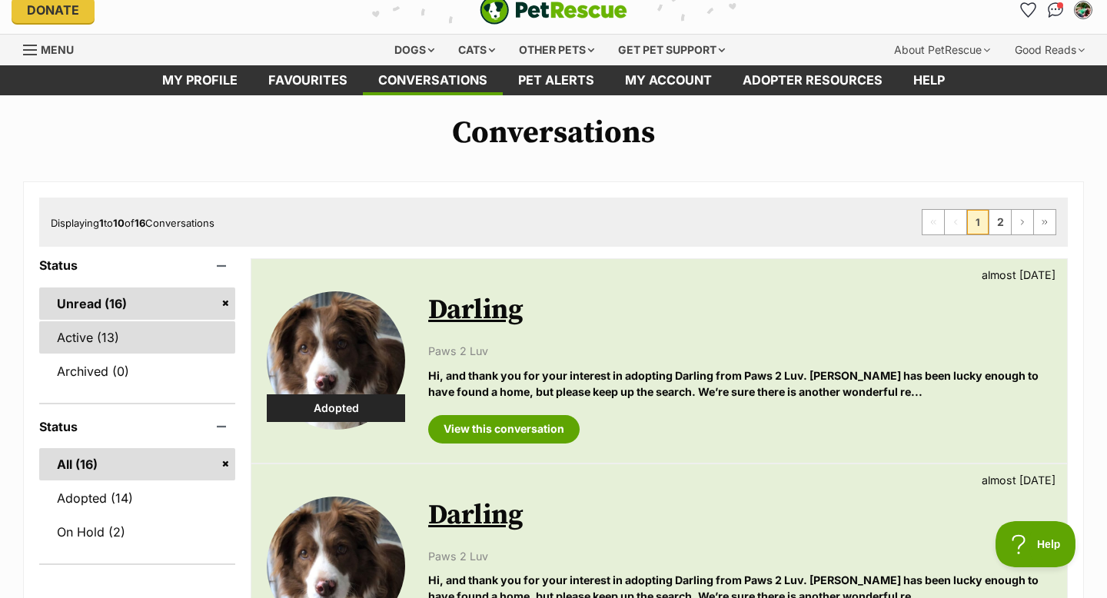
click at [144, 328] on link "Active (13)" at bounding box center [137, 337] width 196 height 32
